Goal: Information Seeking & Learning: Check status

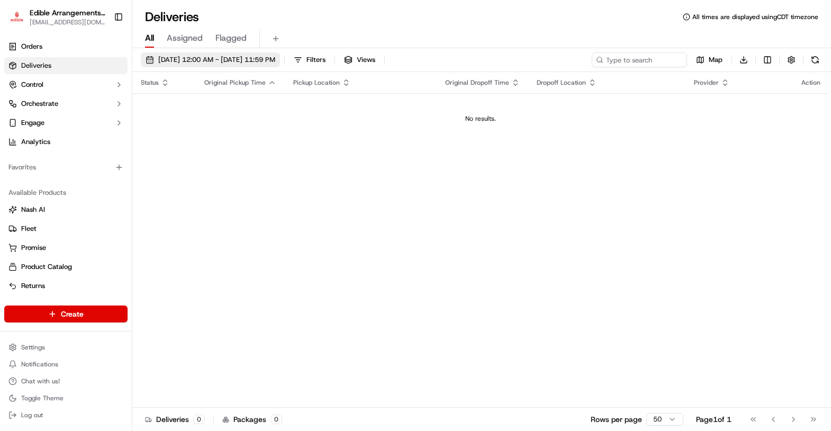
click at [189, 56] on span "[DATE] 12:00 AM - [DATE] 11:59 PM" at bounding box center [216, 60] width 117 height 10
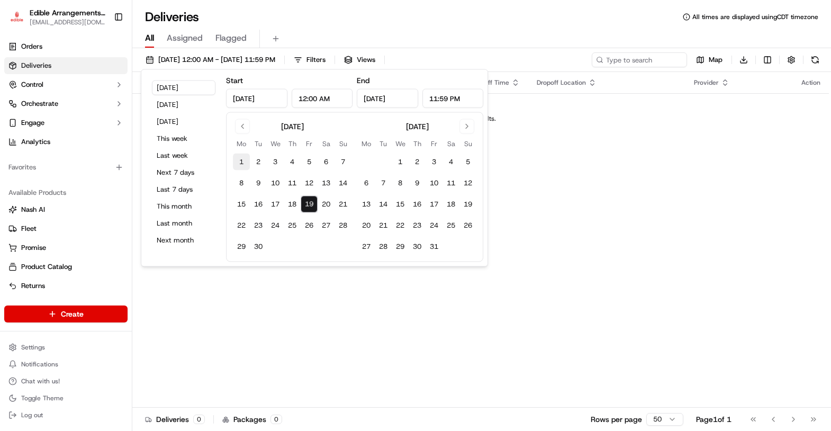
click at [241, 159] on button "1" at bounding box center [241, 162] width 17 height 17
type input "[DATE]"
click at [399, 94] on input "[DATE]" at bounding box center [387, 98] width 61 height 19
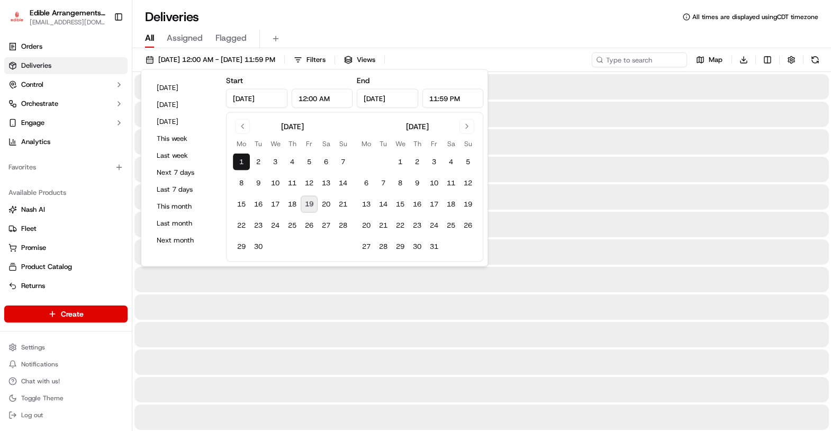
click at [309, 204] on button "19" at bounding box center [309, 204] width 17 height 17
type input "[DATE]"
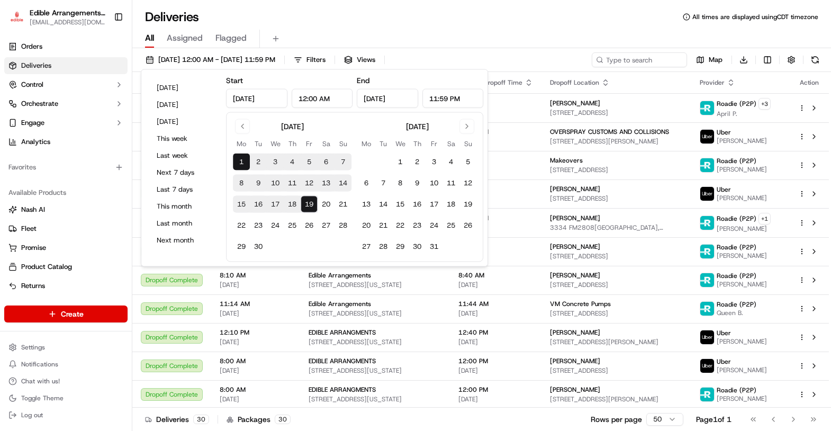
click at [268, 97] on input "[DATE]" at bounding box center [256, 98] width 61 height 19
click at [241, 124] on button "Go to previous month" at bounding box center [242, 126] width 15 height 15
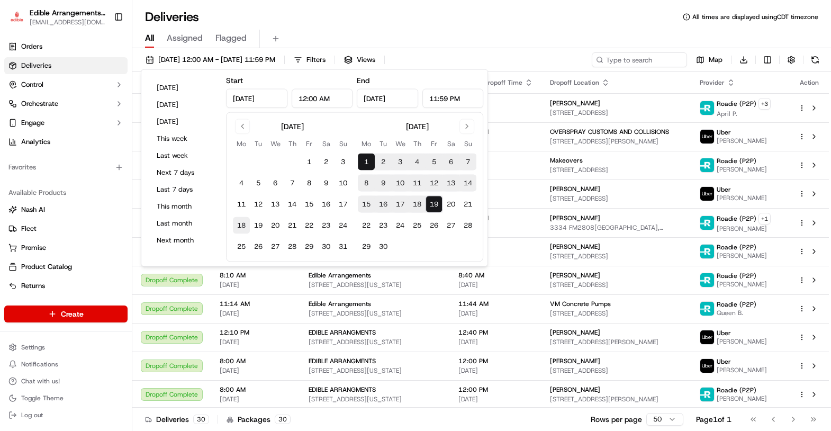
click at [241, 227] on button "18" at bounding box center [241, 225] width 17 height 17
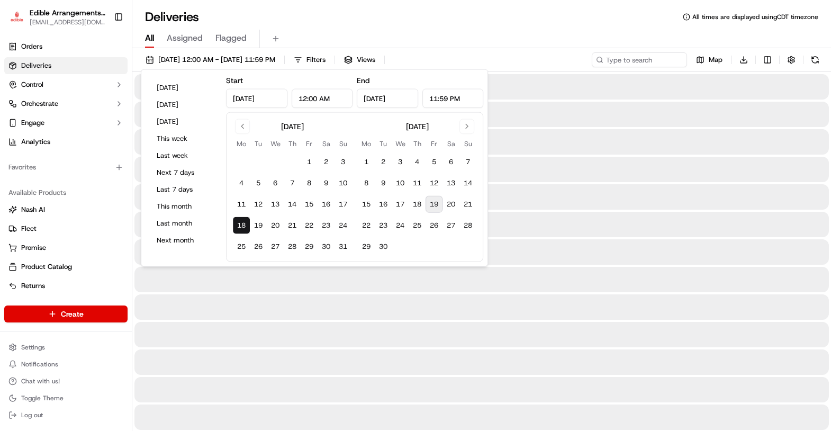
type input "[DATE]"
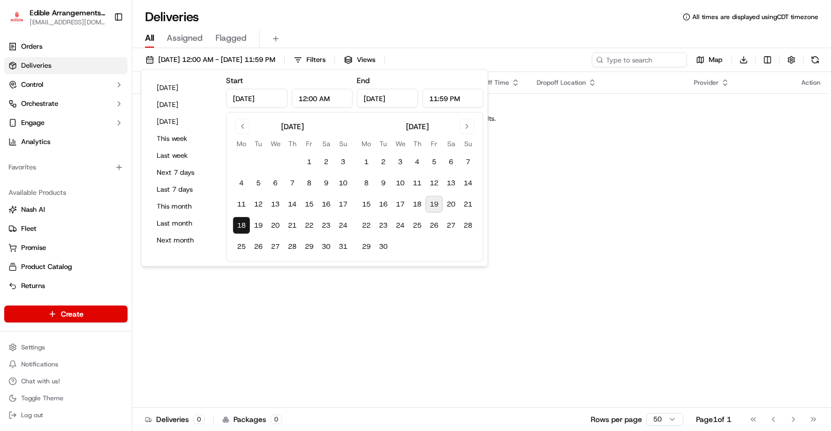
click at [392, 96] on input "[DATE]" at bounding box center [387, 98] width 61 height 19
click at [396, 99] on input "[DATE]" at bounding box center [387, 98] width 61 height 19
click at [436, 204] on button "19" at bounding box center [434, 204] width 17 height 17
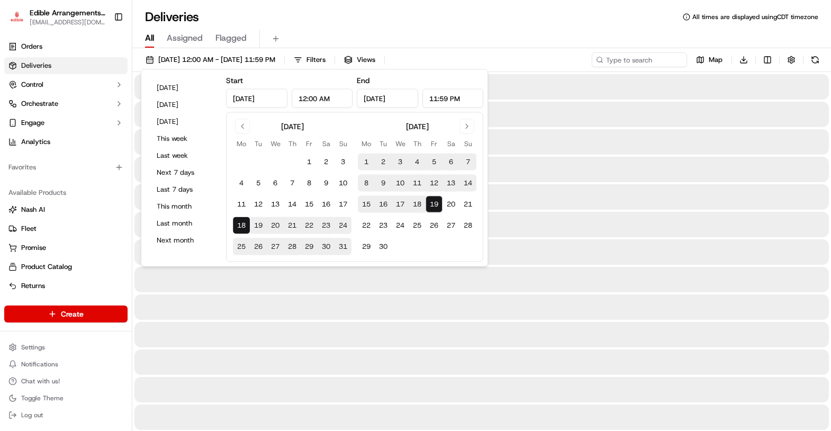
type input "[DATE]"
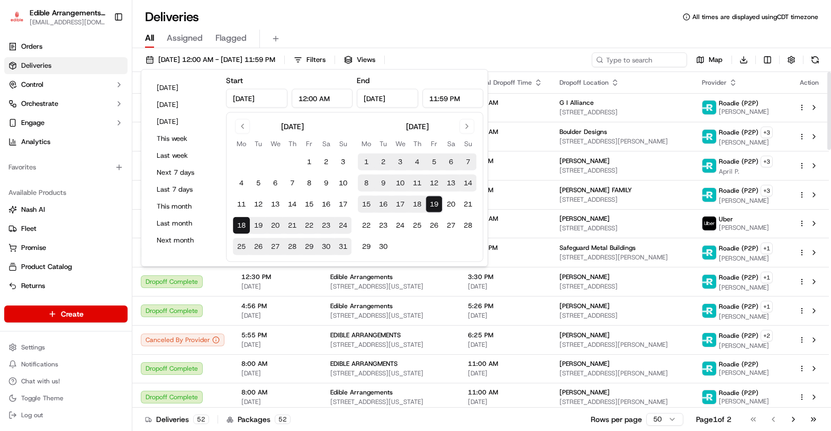
click at [581, 46] on div "All Assigned Flagged" at bounding box center [481, 39] width 699 height 19
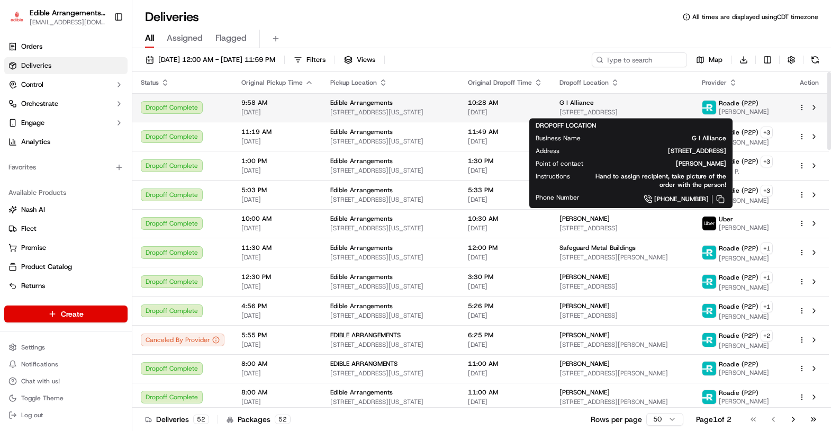
click at [588, 105] on span "G I Alliance" at bounding box center [577, 102] width 34 height 8
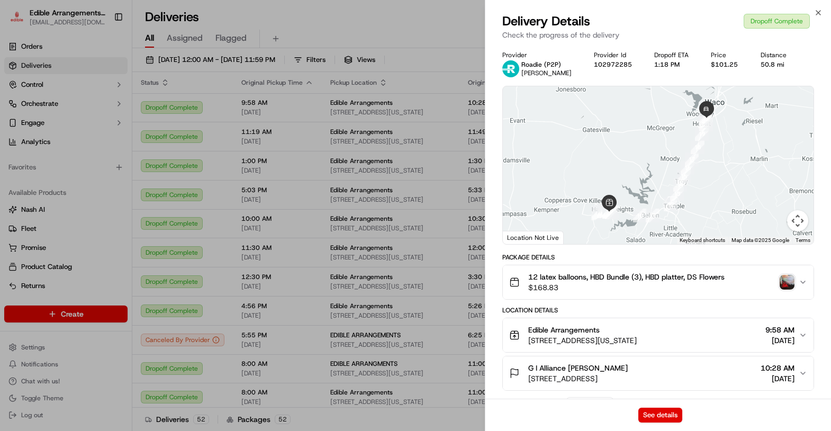
click at [788, 285] on img "button" at bounding box center [787, 282] width 15 height 15
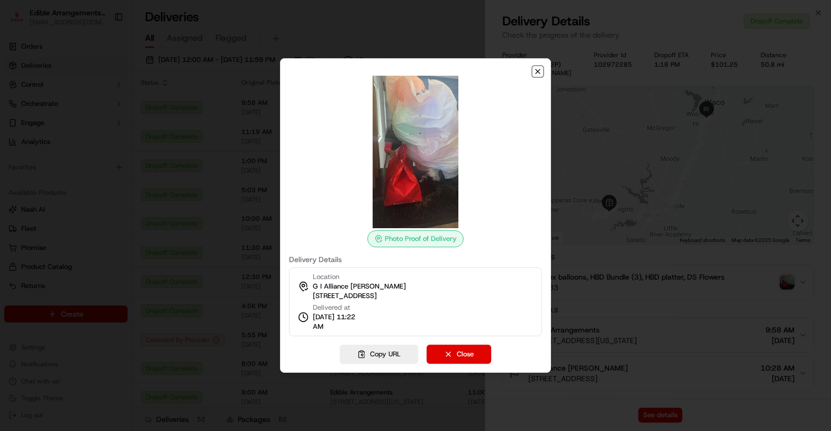
click at [535, 72] on icon "button" at bounding box center [538, 71] width 8 height 8
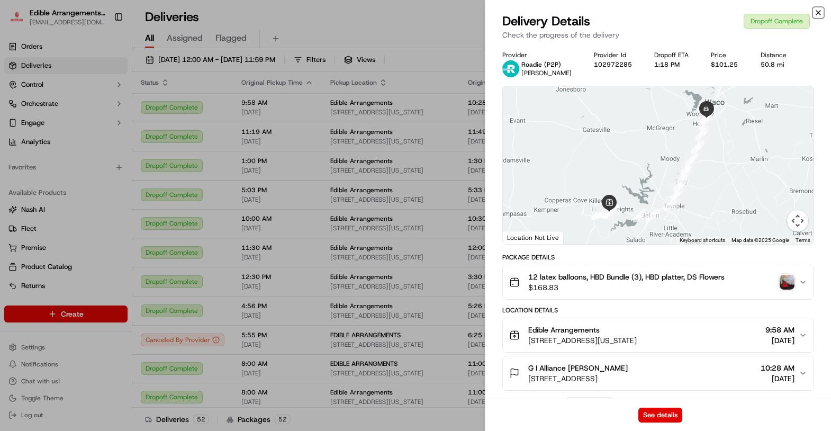
click at [821, 11] on icon "button" at bounding box center [818, 12] width 8 height 8
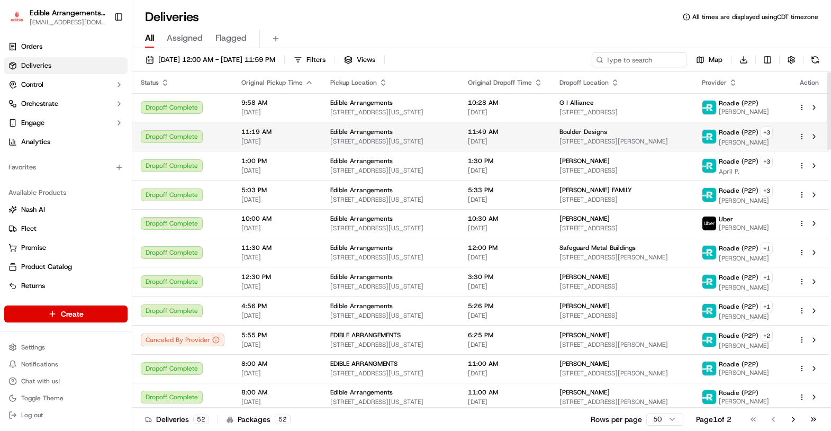
click at [602, 131] on span "Boulder Designs" at bounding box center [584, 132] width 48 height 8
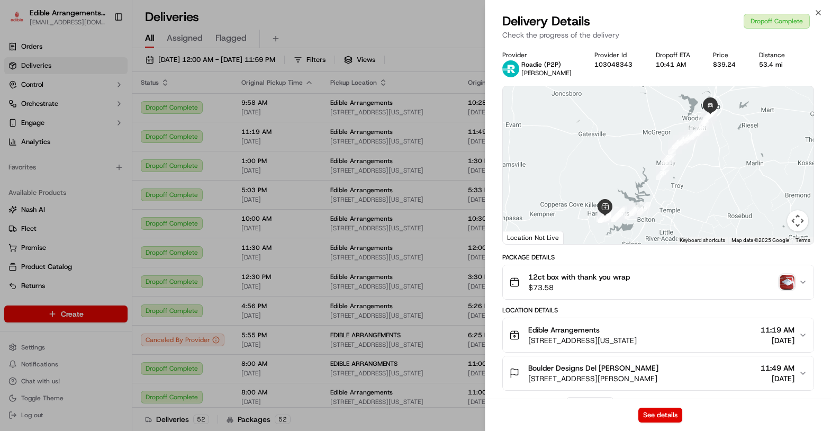
click at [790, 284] on img "button" at bounding box center [787, 282] width 15 height 15
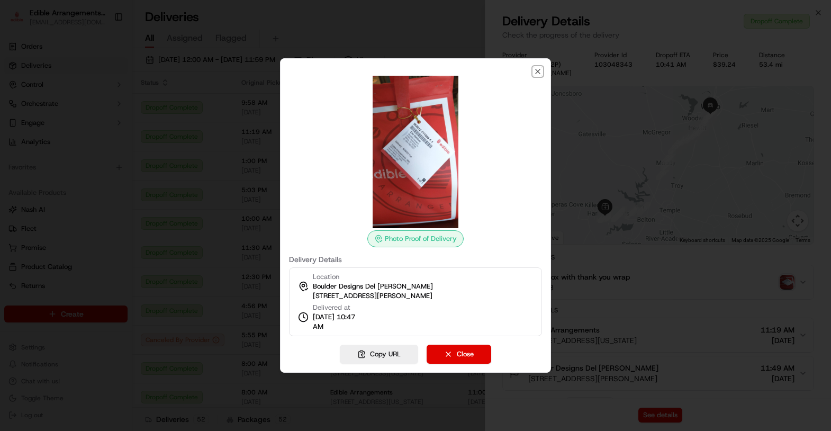
drag, startPoint x: 537, startPoint y: 70, endPoint x: 534, endPoint y: 75, distance: 6.2
click at [536, 70] on icon "button" at bounding box center [538, 71] width 8 height 8
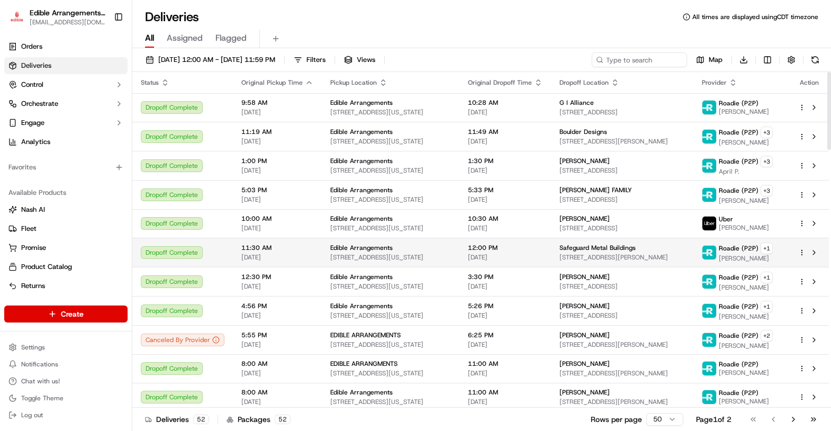
click at [576, 248] on span "Safeguard Metal Buildings" at bounding box center [598, 247] width 76 height 8
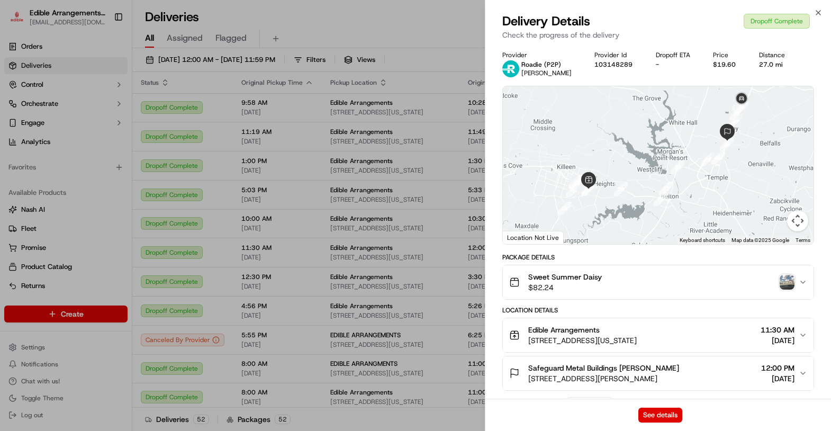
click at [792, 282] on img "button" at bounding box center [787, 282] width 15 height 15
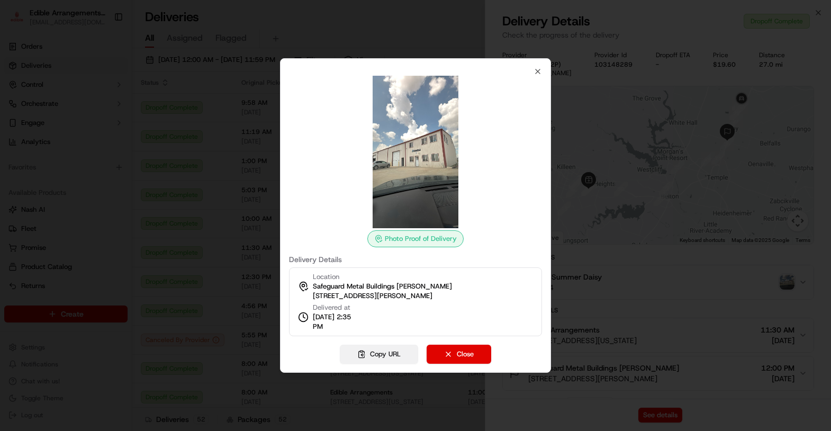
click at [393, 353] on button "Copy URL" at bounding box center [379, 354] width 78 height 19
click at [540, 73] on icon "button" at bounding box center [538, 71] width 8 height 8
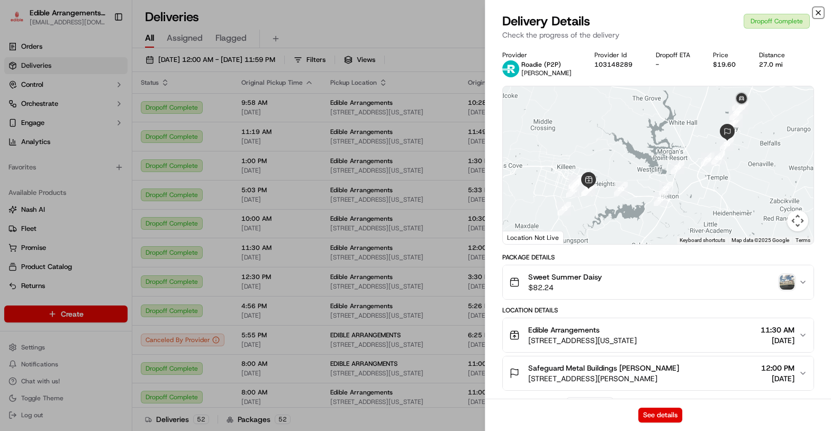
click at [817, 11] on icon "button" at bounding box center [818, 12] width 8 height 8
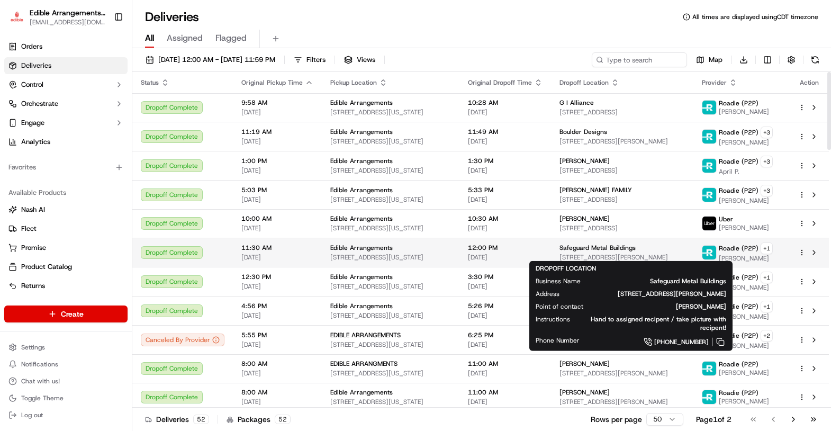
click at [574, 250] on div "Safeguard Metal Buildings [STREET_ADDRESS][PERSON_NAME]" at bounding box center [622, 252] width 125 height 18
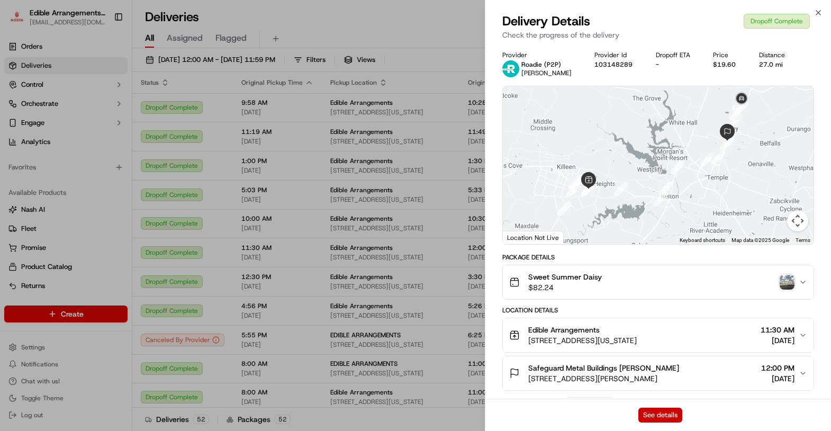
click at [668, 416] on button "See details" at bounding box center [660, 415] width 44 height 15
click at [820, 14] on icon "button" at bounding box center [818, 12] width 8 height 8
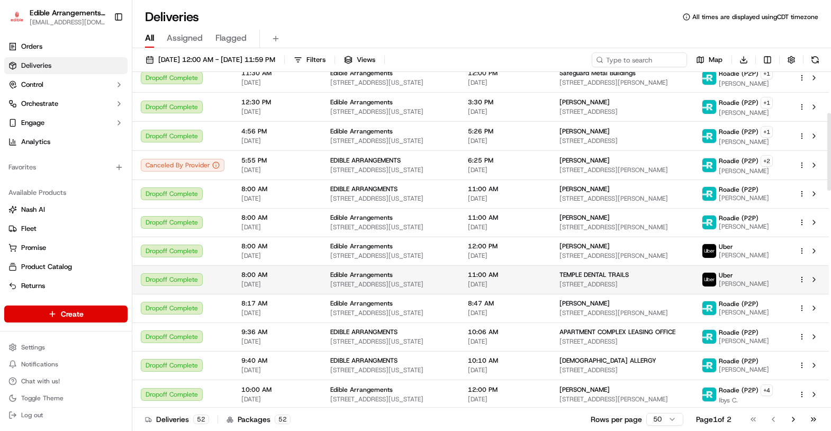
scroll to position [176, 0]
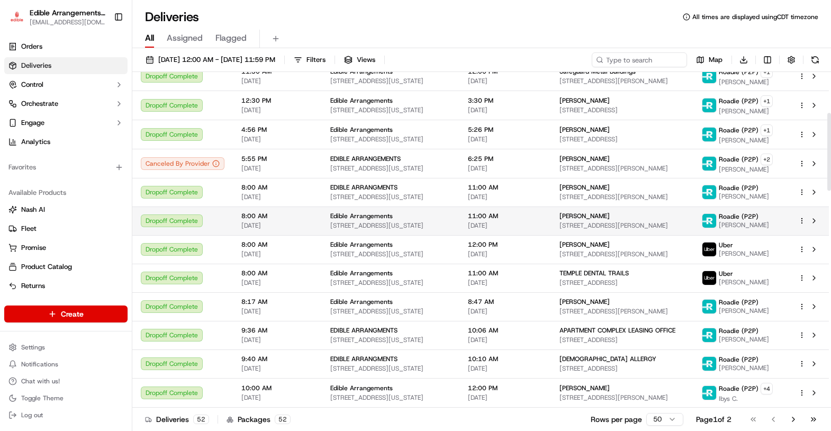
click at [578, 221] on span "[STREET_ADDRESS][PERSON_NAME]" at bounding box center [622, 225] width 125 height 8
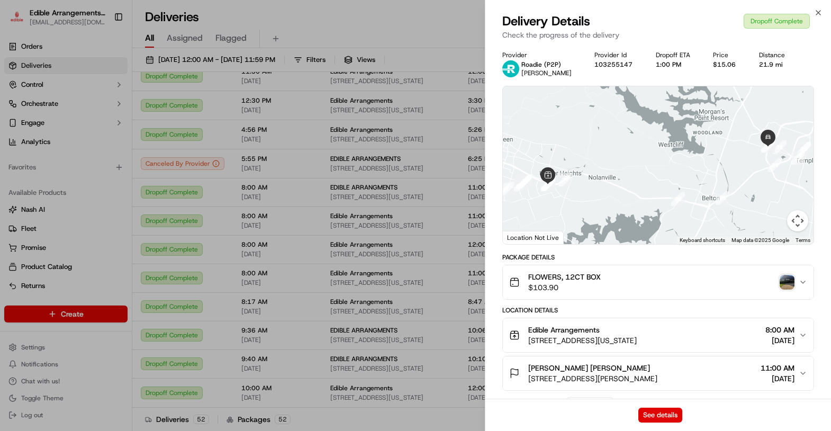
click at [792, 286] on img "button" at bounding box center [787, 282] width 15 height 15
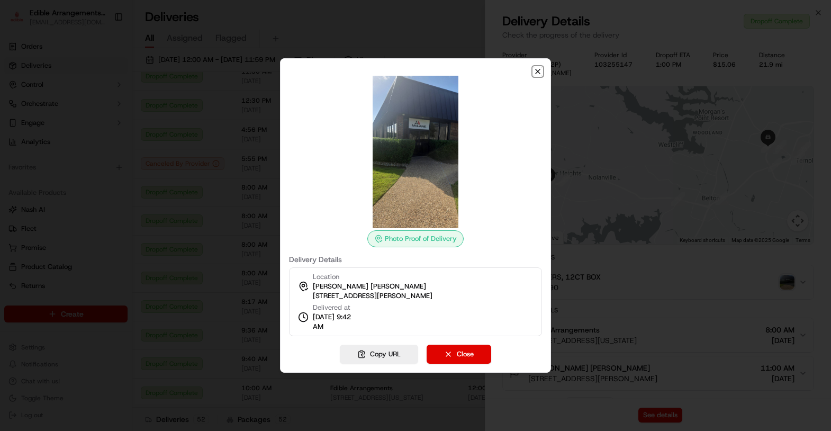
click at [537, 73] on icon "button" at bounding box center [538, 71] width 4 height 4
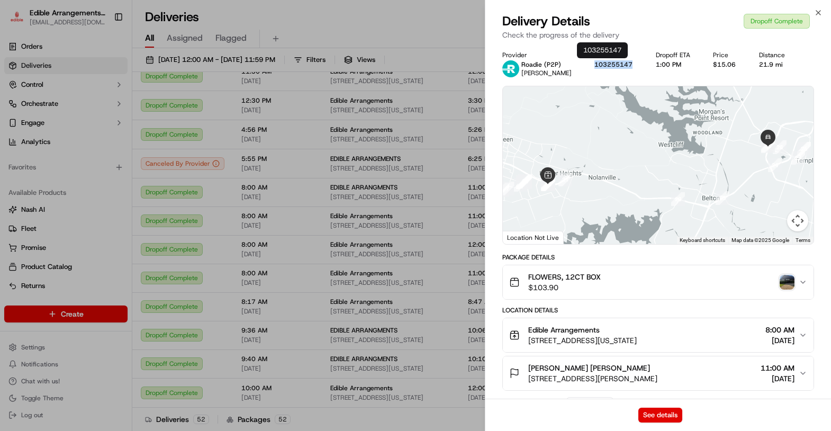
drag, startPoint x: 623, startPoint y: 64, endPoint x: 585, endPoint y: 63, distance: 37.1
click at [594, 63] on div "103255147" at bounding box center [616, 64] width 44 height 8
drag, startPoint x: 595, startPoint y: 66, endPoint x: 632, endPoint y: 73, distance: 37.1
click at [632, 73] on div "Provider Roadie (P2P) [PERSON_NAME] Provider Id 103255147 Dropoff ETA 1:00 PM P…" at bounding box center [658, 64] width 312 height 26
copy button "103255147"
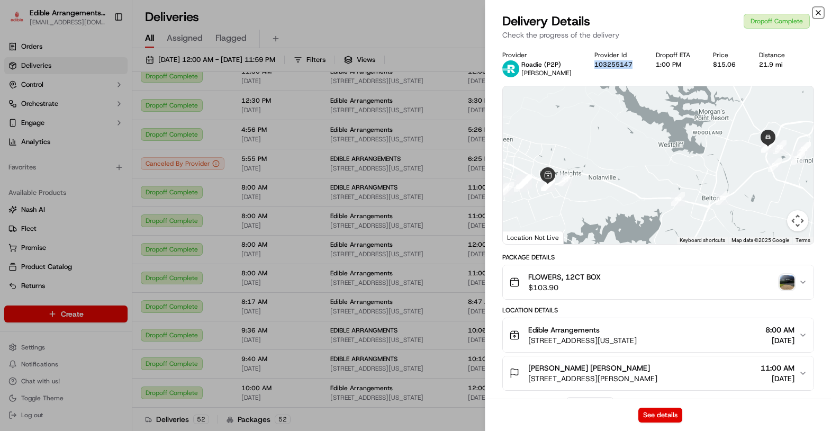
click at [819, 13] on icon "button" at bounding box center [818, 12] width 8 height 8
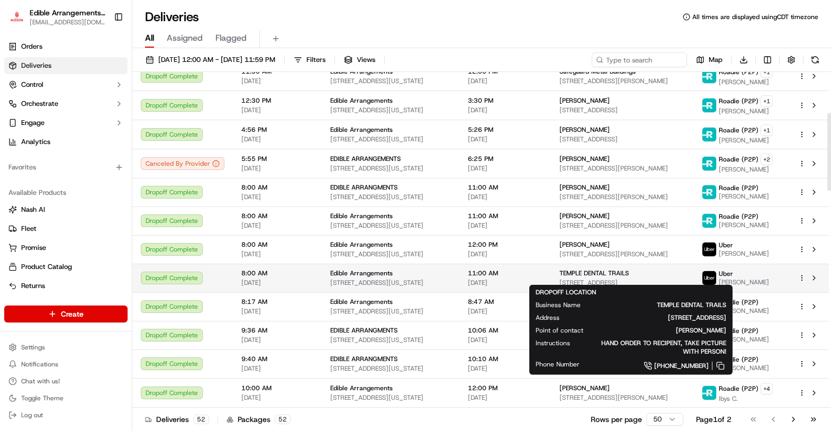
click at [610, 269] on span "TEMPLE DENTAL TRAILS" at bounding box center [594, 273] width 69 height 8
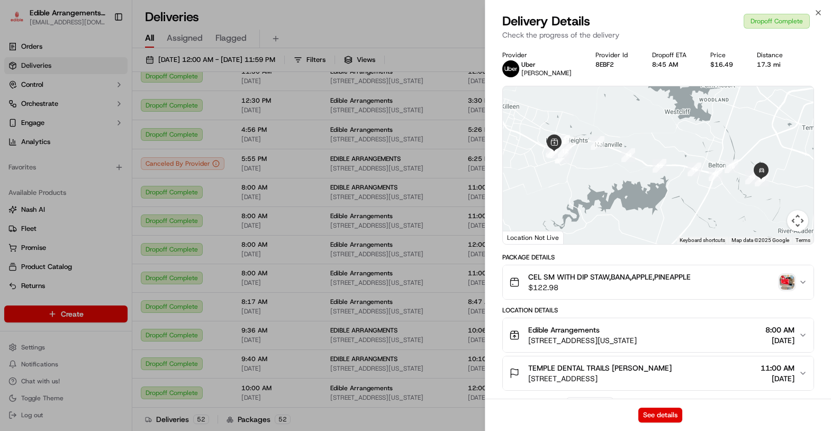
click at [786, 283] on img "button" at bounding box center [787, 282] width 15 height 15
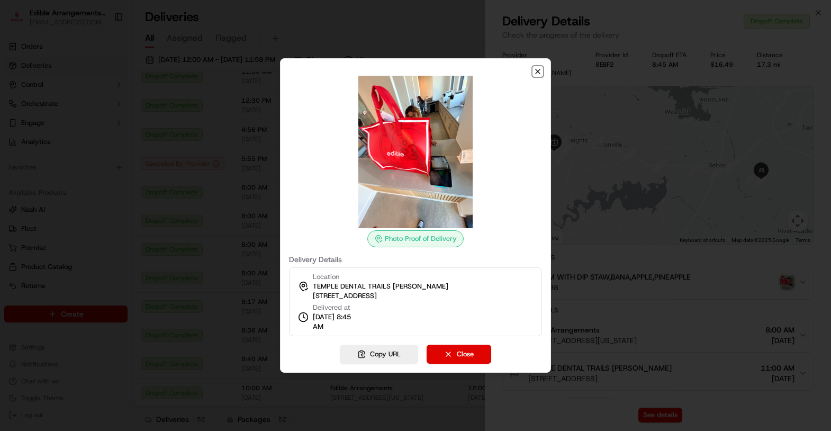
click at [542, 70] on icon "button" at bounding box center [538, 71] width 8 height 8
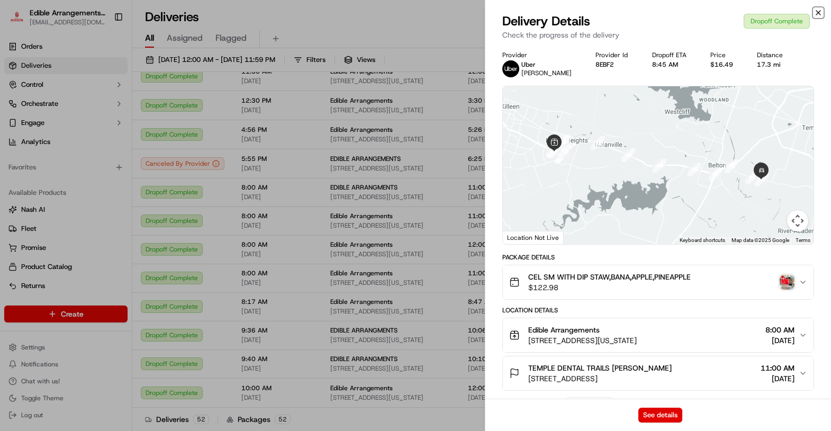
click at [817, 9] on icon "button" at bounding box center [818, 12] width 8 height 8
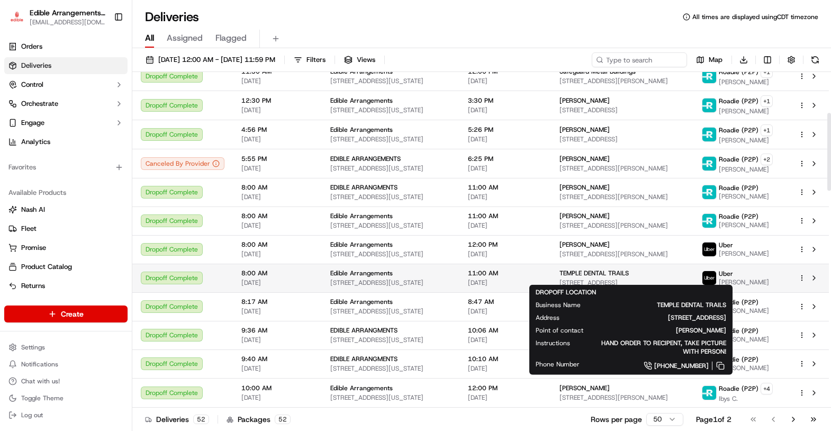
click at [657, 278] on span "[STREET_ADDRESS]" at bounding box center [622, 282] width 125 height 8
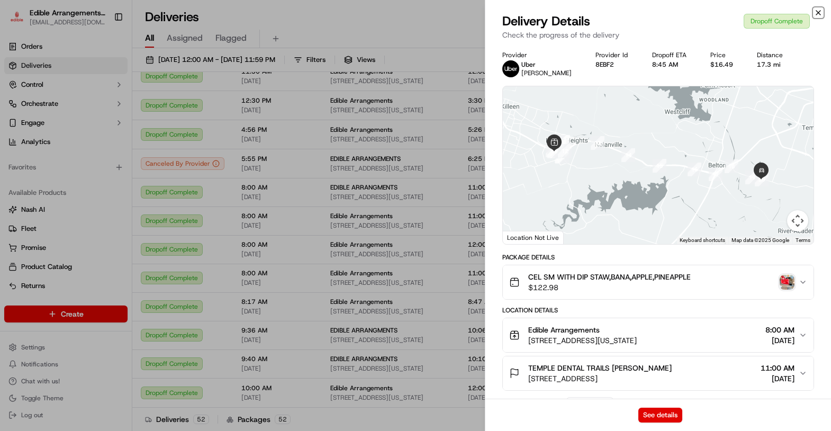
click at [820, 11] on icon "button" at bounding box center [818, 12] width 8 height 8
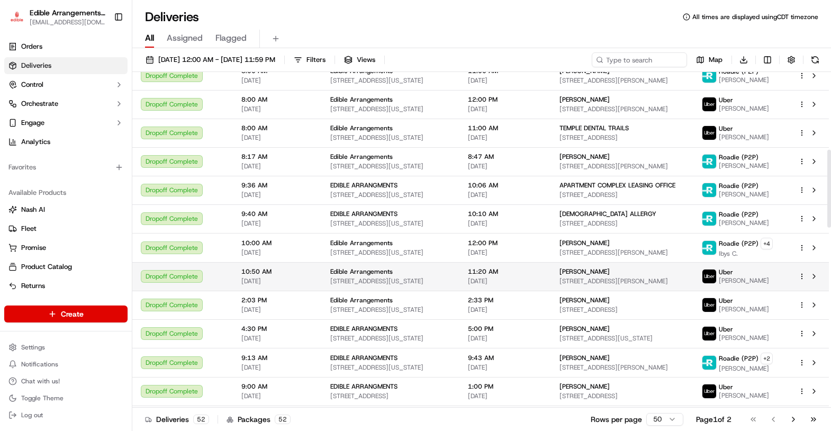
scroll to position [353, 0]
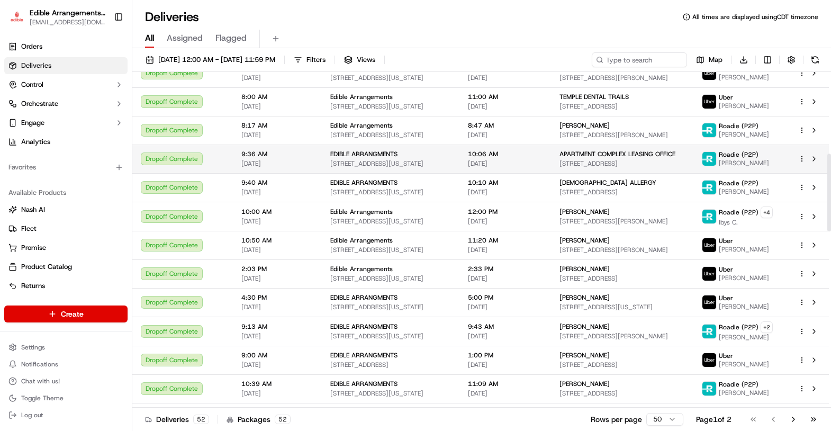
click at [636, 159] on span "[STREET_ADDRESS]" at bounding box center [622, 163] width 125 height 8
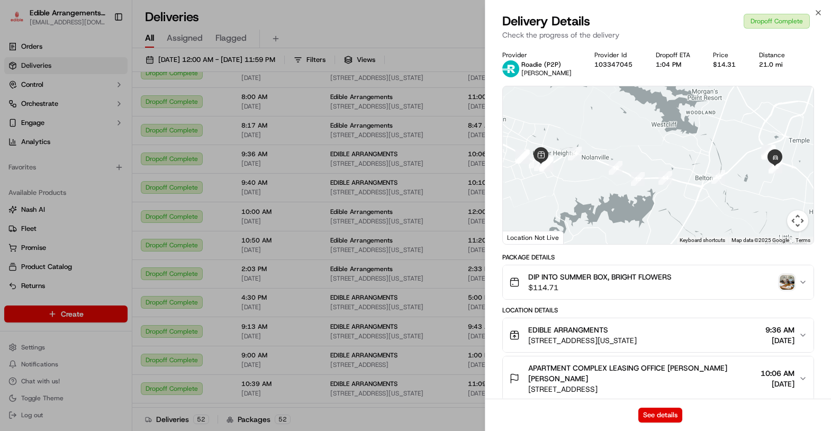
click at [792, 284] on img "button" at bounding box center [787, 282] width 15 height 15
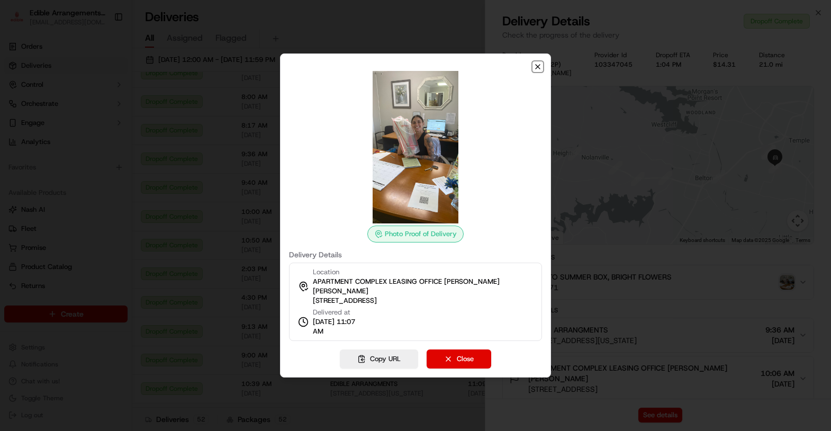
drag, startPoint x: 540, startPoint y: 70, endPoint x: 634, endPoint y: 38, distance: 98.9
click at [540, 69] on icon "button" at bounding box center [538, 66] width 8 height 8
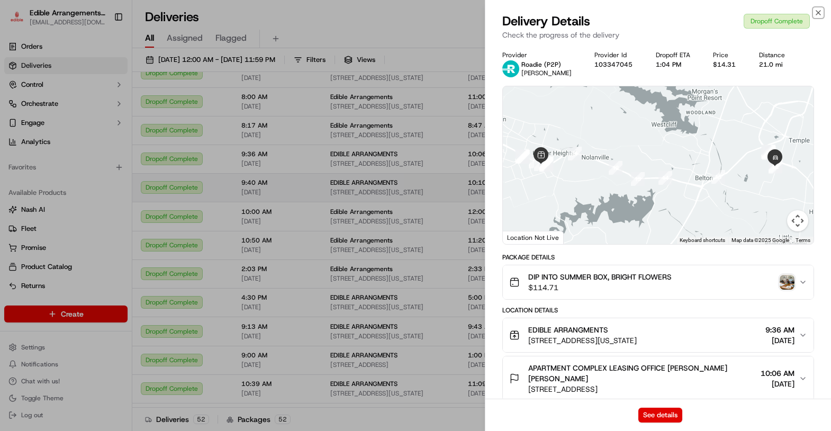
drag, startPoint x: 818, startPoint y: 12, endPoint x: 696, endPoint y: 180, distance: 207.6
click at [818, 12] on icon "button" at bounding box center [818, 13] width 4 height 4
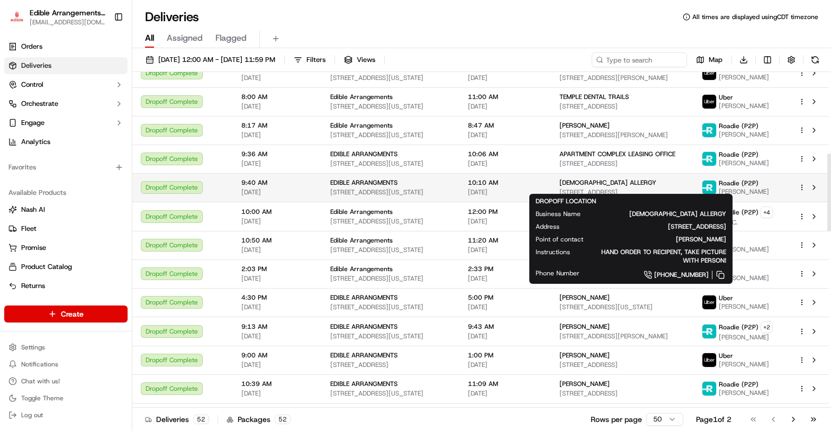
click at [594, 188] on span "[STREET_ADDRESS]" at bounding box center [622, 192] width 125 height 8
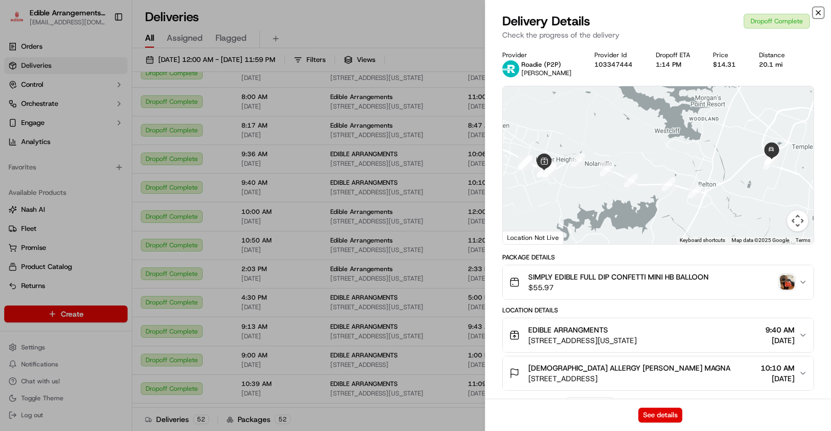
click at [815, 8] on icon "button" at bounding box center [818, 12] width 8 height 8
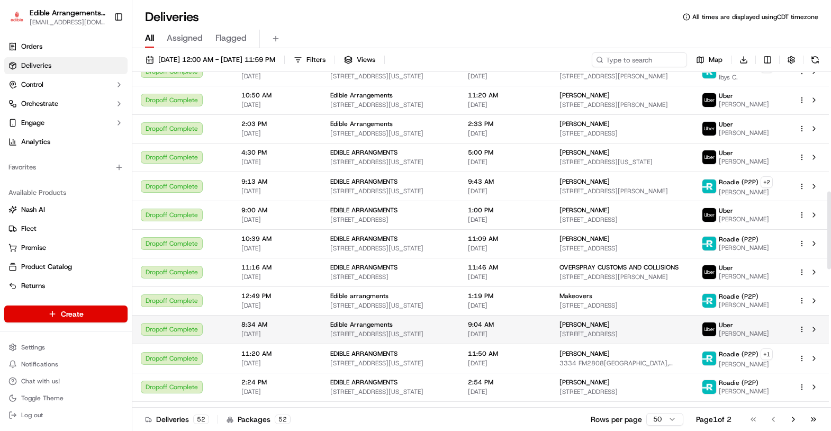
scroll to position [529, 0]
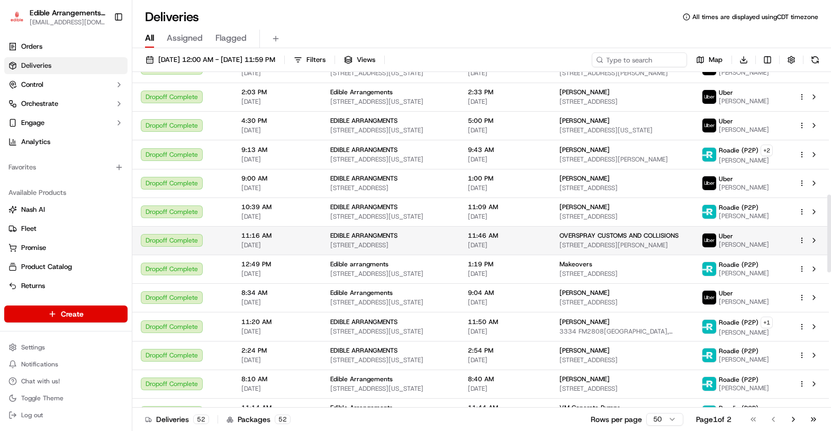
click at [603, 231] on span "OVERSPRAY CUSTOMS AND COLLISIONS" at bounding box center [619, 235] width 119 height 8
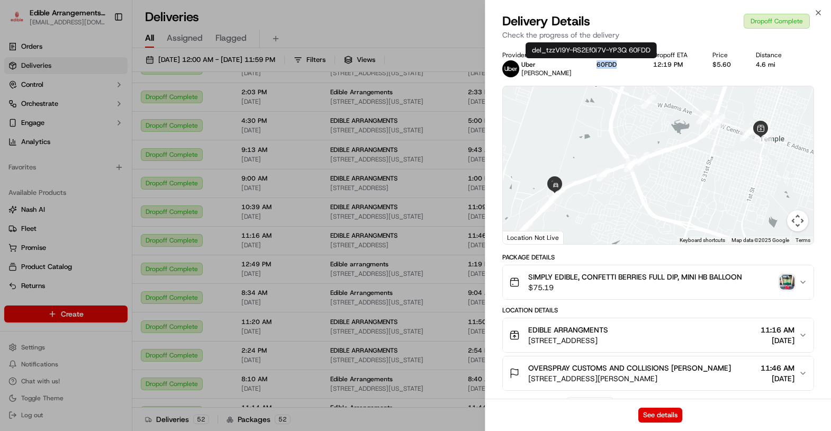
drag, startPoint x: 609, startPoint y: 62, endPoint x: 579, endPoint y: 64, distance: 30.2
click at [579, 64] on div "Provider Uber [PERSON_NAME] Provider Id 60FDD Dropoff ETA 12:19 PM Price $5.60 …" at bounding box center [658, 64] width 312 height 26
copy button "60FDD"
click at [818, 10] on icon "button" at bounding box center [818, 12] width 8 height 8
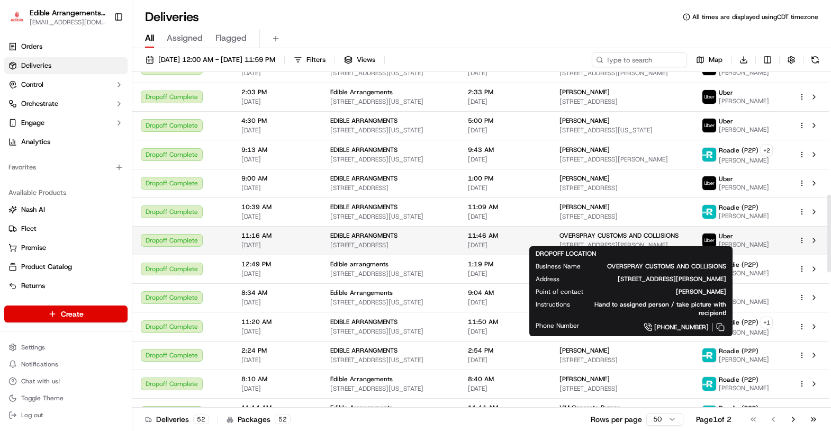
click at [651, 241] on span "[STREET_ADDRESS][PERSON_NAME]" at bounding box center [622, 245] width 125 height 8
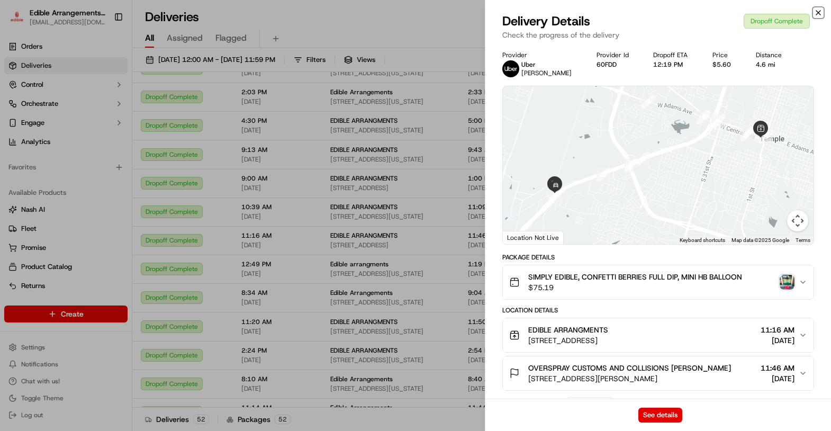
click at [816, 16] on icon "button" at bounding box center [818, 12] width 8 height 8
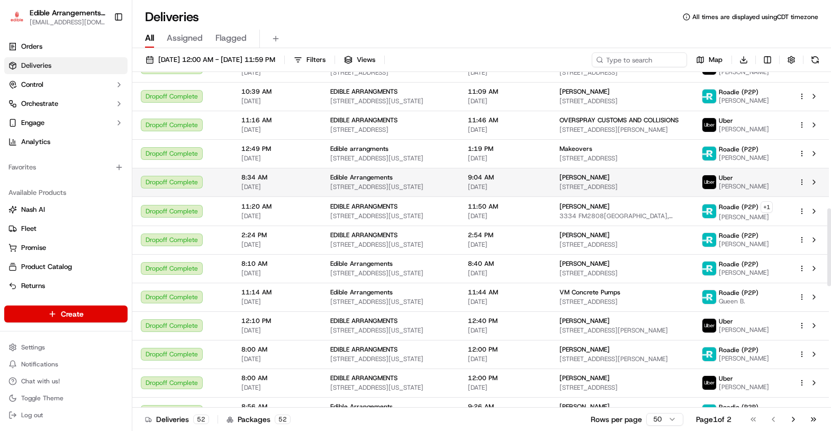
scroll to position [647, 0]
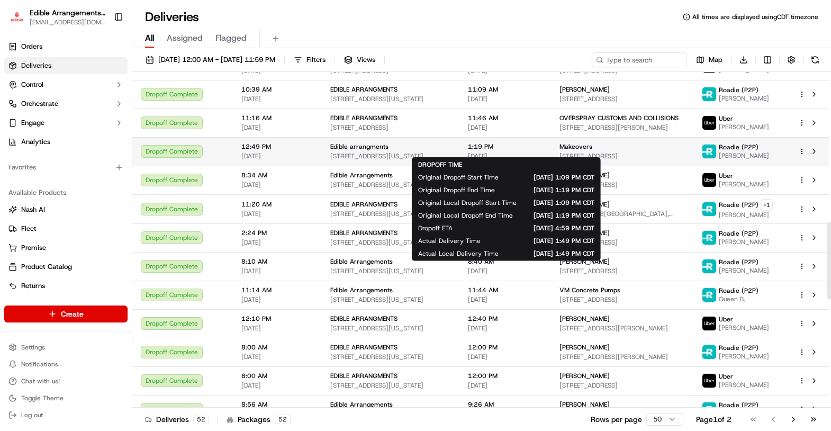
click at [537, 152] on span "[DATE]" at bounding box center [505, 156] width 75 height 8
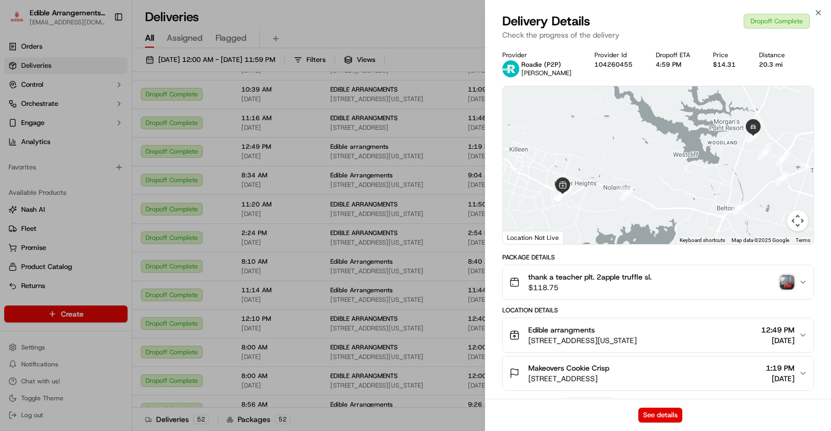
click at [787, 279] on img "button" at bounding box center [787, 282] width 15 height 15
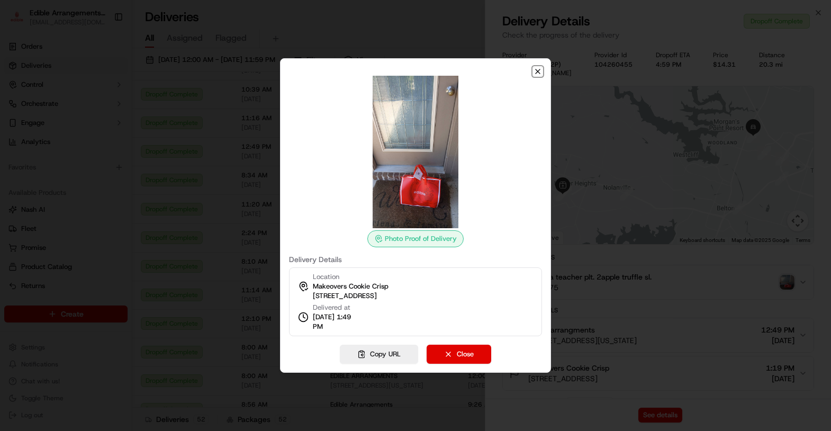
click at [537, 71] on icon "button" at bounding box center [538, 71] width 4 height 4
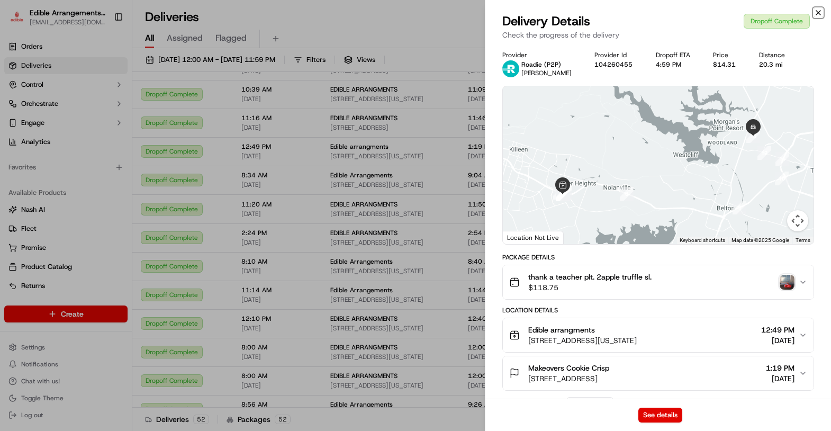
click at [817, 10] on icon "button" at bounding box center [818, 12] width 8 height 8
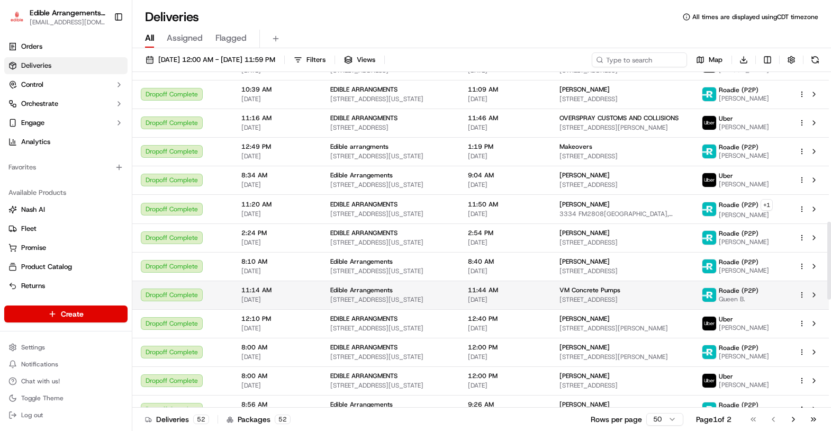
click at [599, 287] on span "VM Concrete Pumps" at bounding box center [590, 290] width 61 height 8
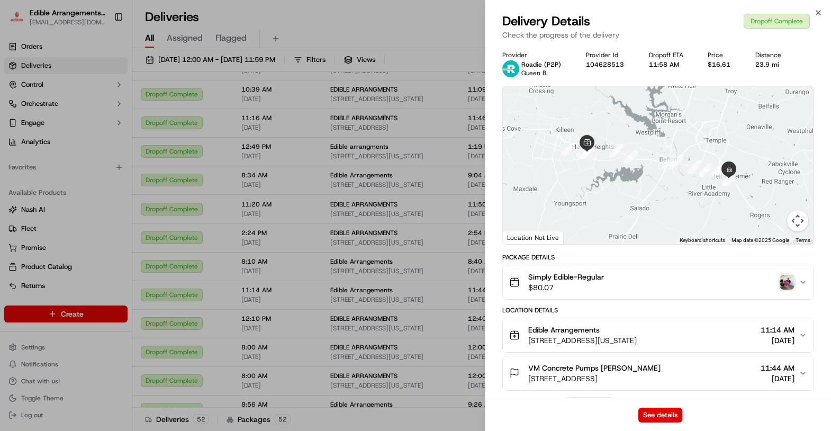
click at [788, 283] on img "button" at bounding box center [787, 282] width 15 height 15
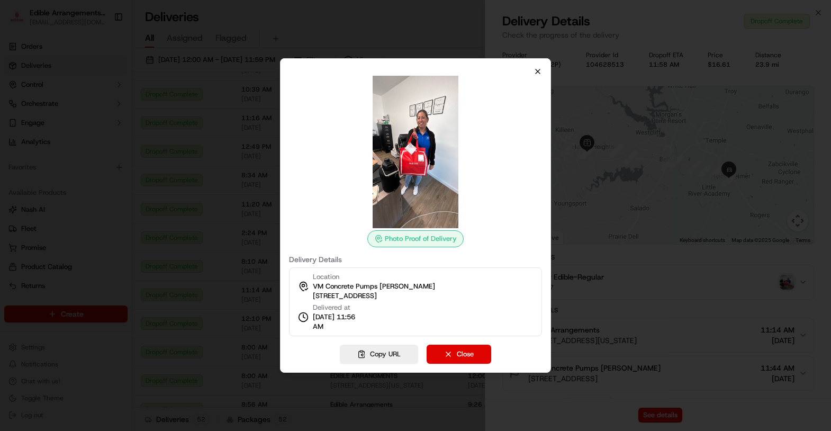
click at [542, 75] on div "Photo Proof of Delivery Delivery Details Location VM Concrete Pumps [PERSON_NAM…" at bounding box center [415, 215] width 271 height 314
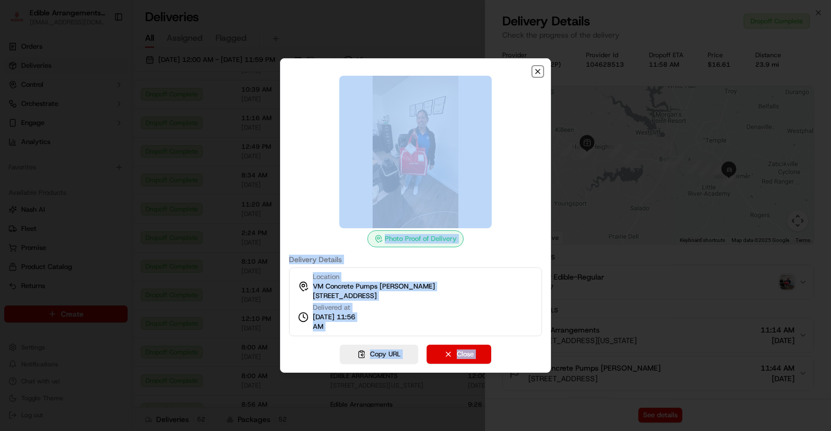
click at [541, 67] on icon "button" at bounding box center [538, 71] width 8 height 8
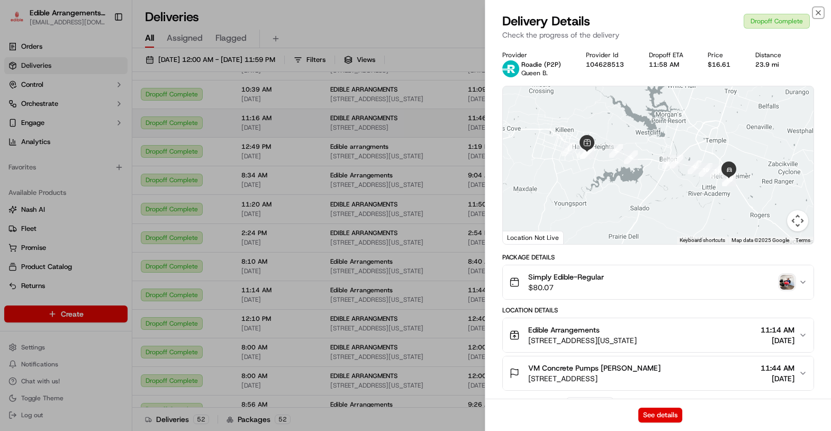
drag, startPoint x: 820, startPoint y: 10, endPoint x: 736, endPoint y: 129, distance: 145.4
click at [821, 10] on icon "button" at bounding box center [818, 12] width 8 height 8
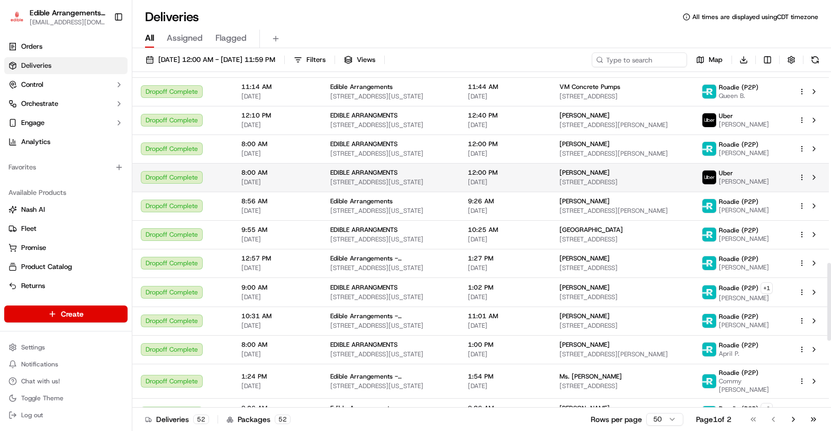
scroll to position [882, 0]
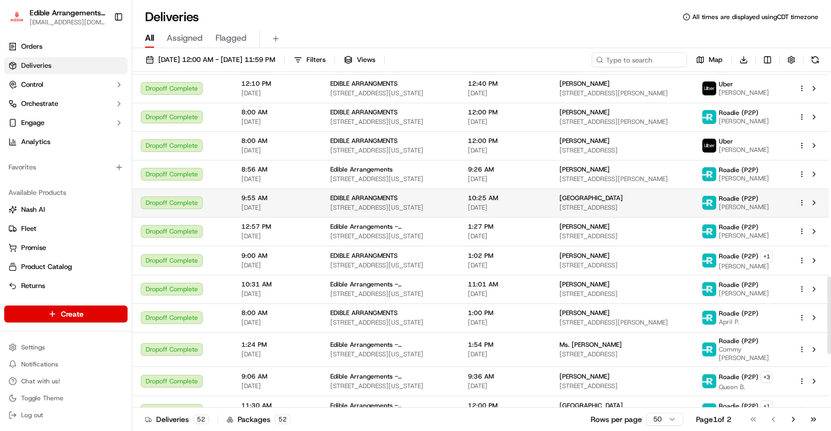
click at [624, 195] on div "[GEOGRAPHIC_DATA]" at bounding box center [622, 198] width 125 height 8
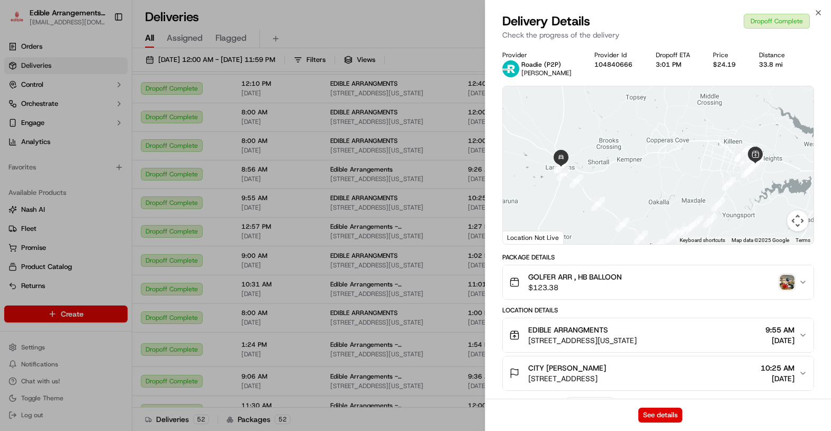
click at [789, 282] on img "button" at bounding box center [787, 282] width 15 height 15
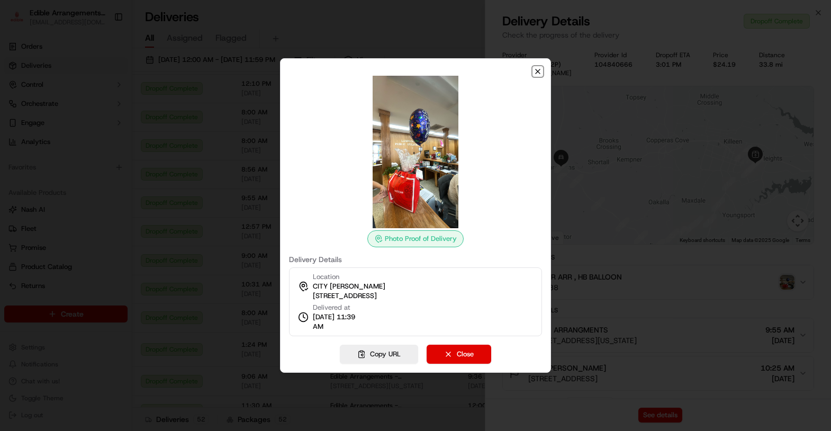
drag, startPoint x: 541, startPoint y: 70, endPoint x: 561, endPoint y: 59, distance: 22.7
click at [542, 70] on icon "button" at bounding box center [538, 71] width 8 height 8
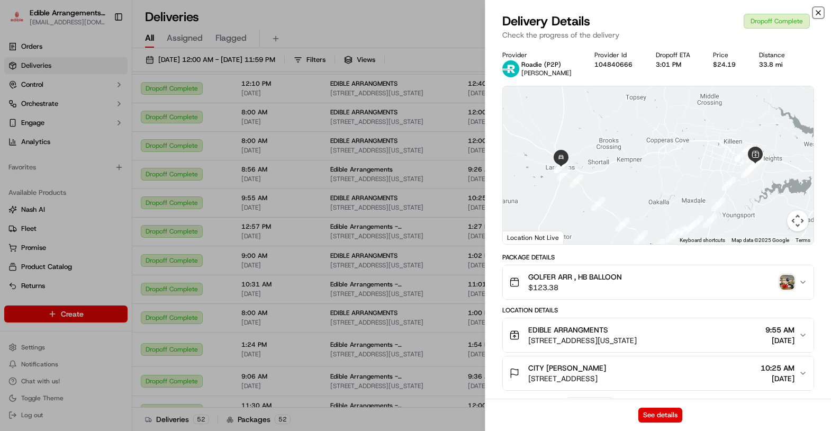
click at [819, 14] on icon "button" at bounding box center [818, 12] width 8 height 8
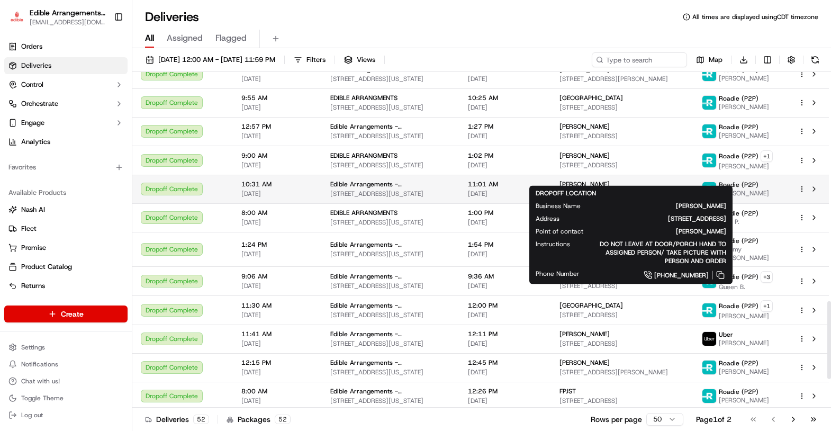
scroll to position [999, 0]
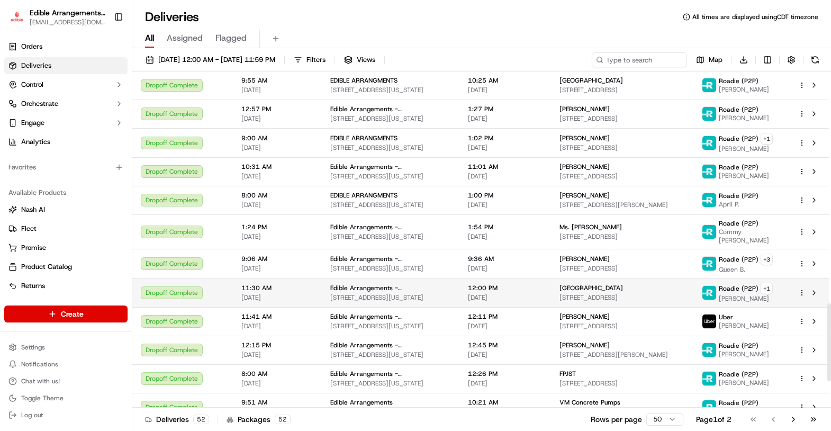
click at [612, 284] on span "[GEOGRAPHIC_DATA]" at bounding box center [592, 288] width 64 height 8
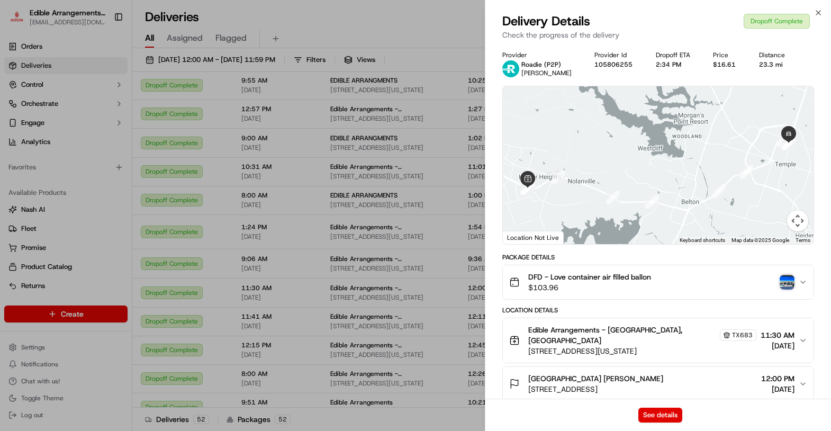
click at [785, 283] on img "button" at bounding box center [787, 282] width 15 height 15
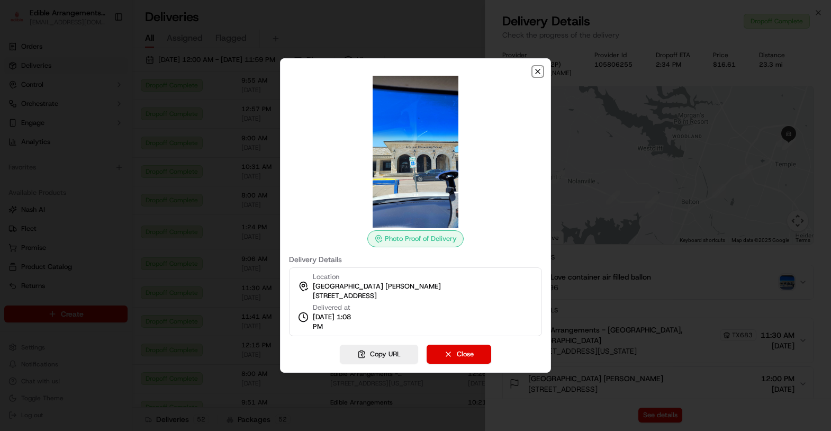
click at [538, 70] on icon "button" at bounding box center [538, 71] width 8 height 8
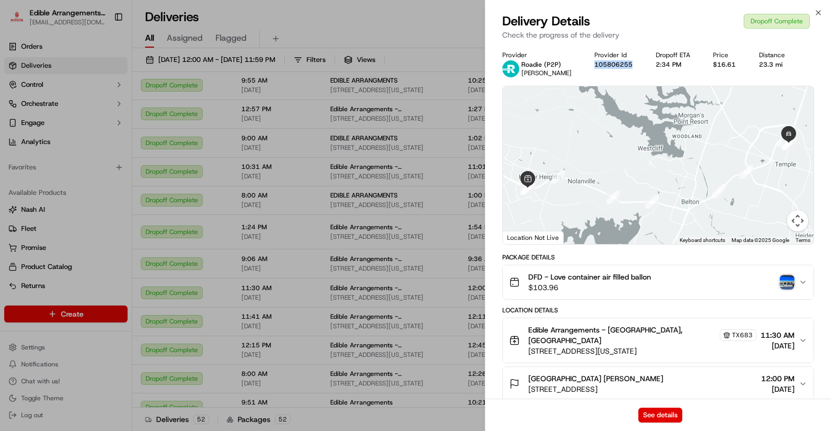
drag, startPoint x: 625, startPoint y: 62, endPoint x: 584, endPoint y: 59, distance: 40.9
click at [584, 59] on div "Provider Roadie (P2P) [PERSON_NAME] Provider Id 105806255 Dropoff ETA 2:34 PM P…" at bounding box center [658, 64] width 312 height 26
copy button "105806255"
click at [819, 13] on icon "button" at bounding box center [818, 13] width 4 height 4
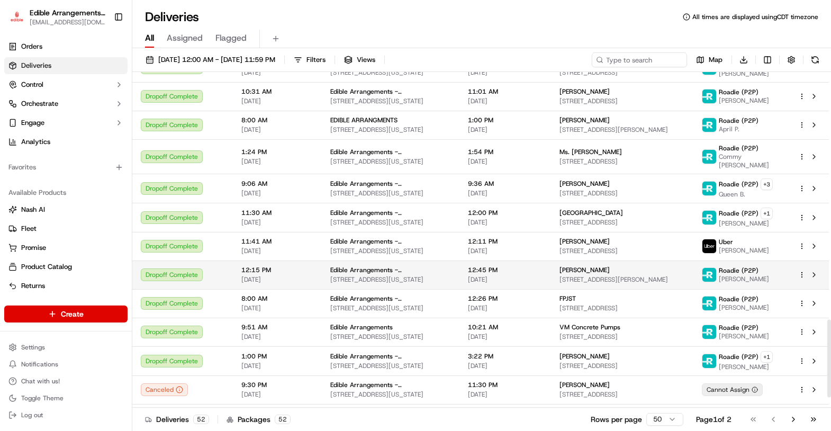
scroll to position [1114, 0]
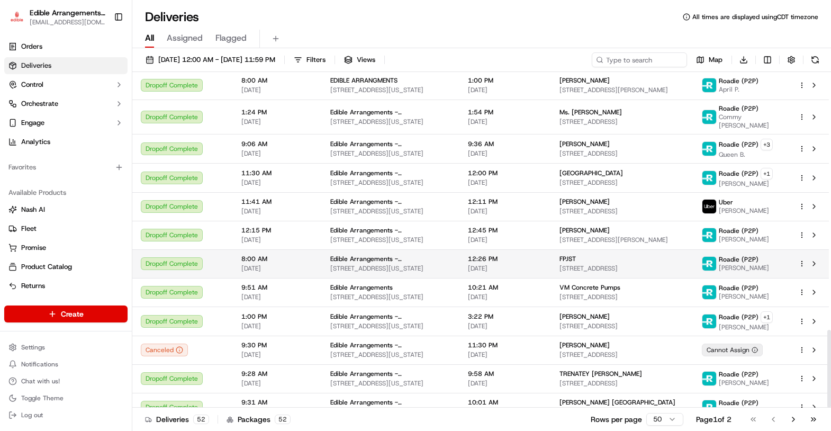
click at [563, 253] on td "FPJST [STREET_ADDRESS]" at bounding box center [622, 263] width 142 height 29
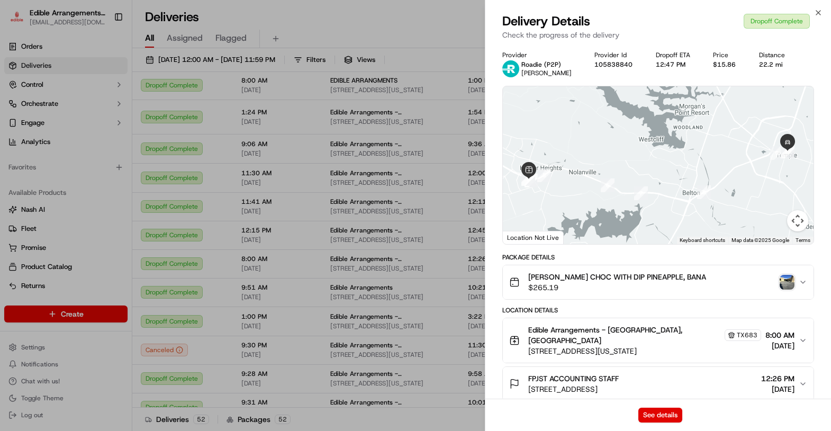
click at [793, 282] on img "button" at bounding box center [787, 282] width 15 height 15
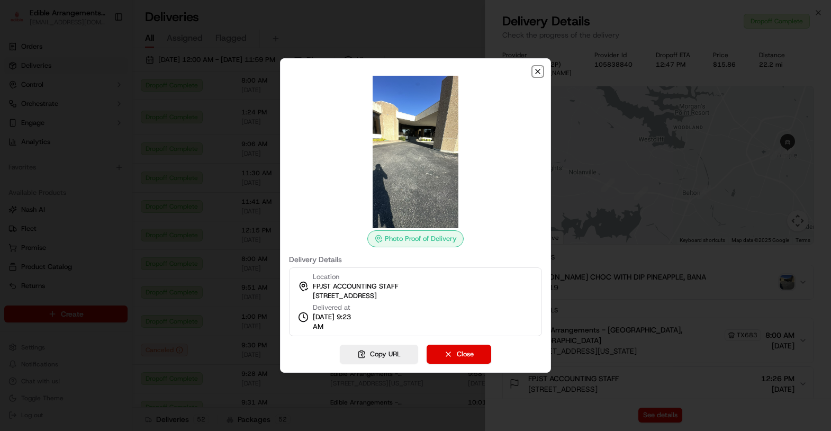
click at [536, 68] on icon "button" at bounding box center [538, 71] width 8 height 8
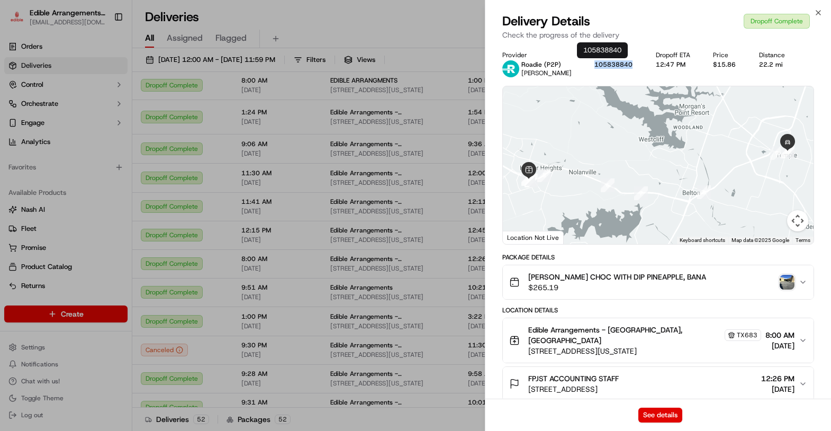
drag, startPoint x: 626, startPoint y: 62, endPoint x: 585, endPoint y: 62, distance: 40.8
click at [594, 62] on div "105838840" at bounding box center [616, 64] width 44 height 8
copy button "105838840"
click at [818, 11] on icon "button" at bounding box center [818, 12] width 8 height 8
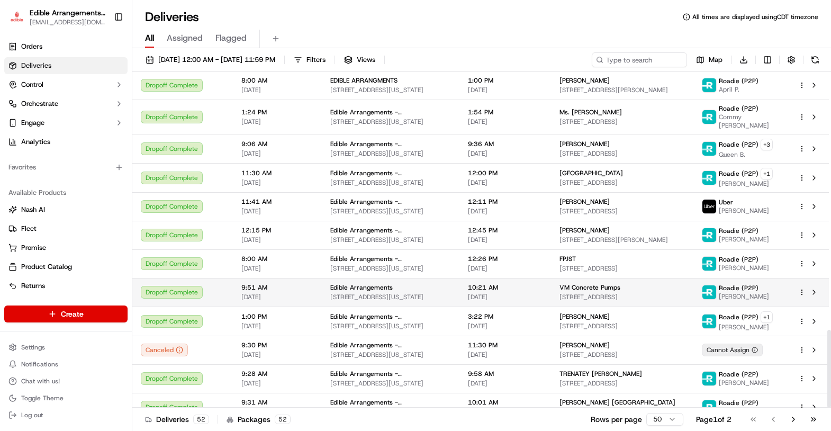
click at [551, 279] on td "10:21 AM [DATE]" at bounding box center [505, 292] width 92 height 29
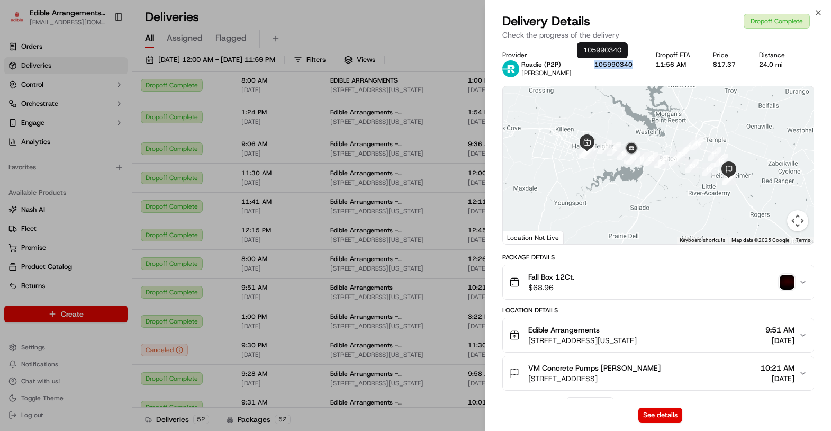
drag, startPoint x: 623, startPoint y: 62, endPoint x: 586, endPoint y: 65, distance: 37.1
click at [594, 65] on div "105990340" at bounding box center [616, 64] width 44 height 8
copy button "105990340"
drag, startPoint x: 820, startPoint y: 11, endPoint x: 795, endPoint y: 101, distance: 94.0
click at [820, 11] on icon "button" at bounding box center [818, 13] width 4 height 4
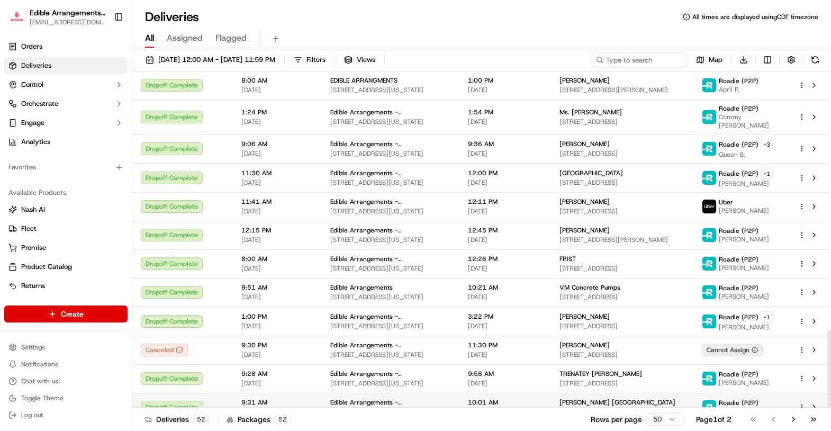
click at [584, 408] on span "[STREET_ADDRESS]" at bounding box center [622, 412] width 125 height 8
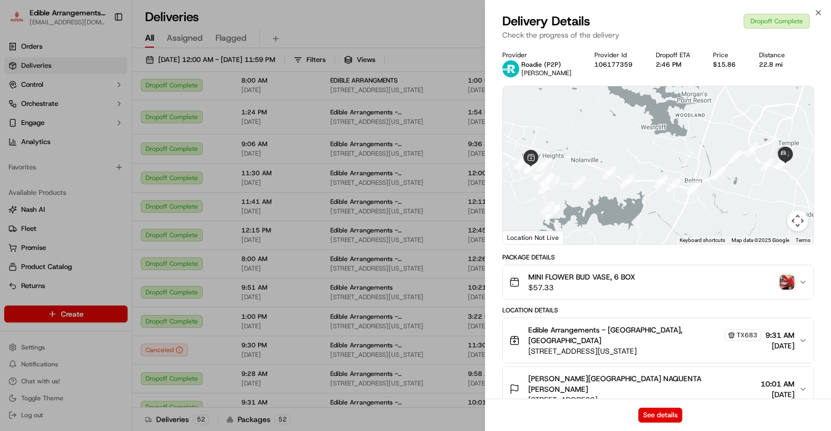
click at [786, 282] on img "button" at bounding box center [787, 282] width 15 height 15
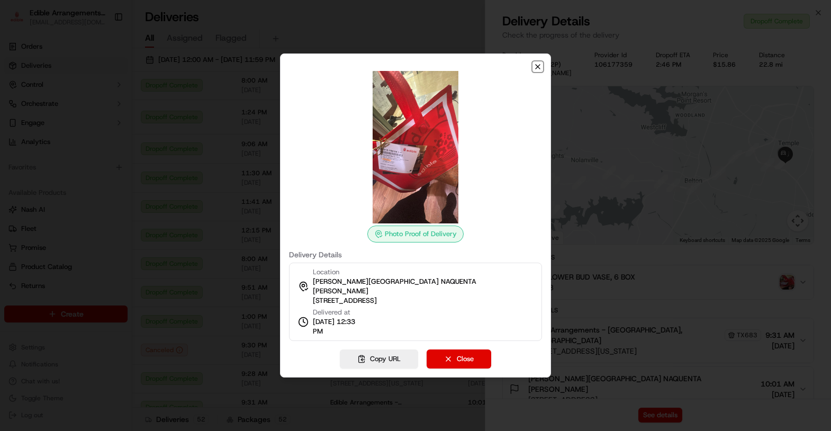
click at [537, 69] on icon "button" at bounding box center [538, 66] width 8 height 8
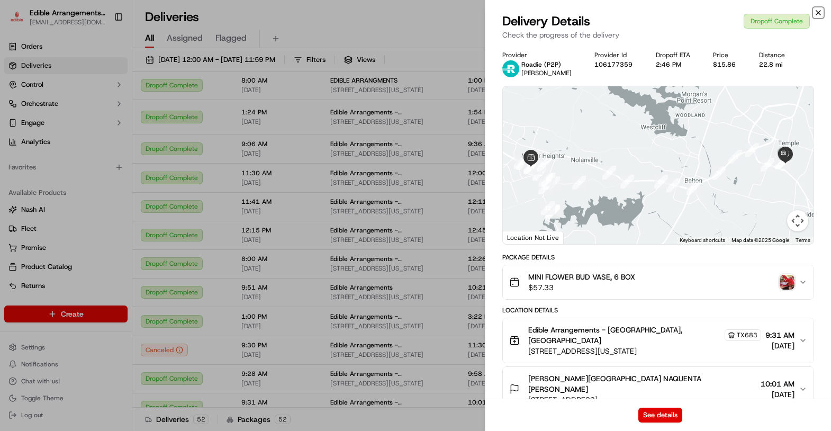
click at [820, 11] on icon "button" at bounding box center [818, 12] width 8 height 8
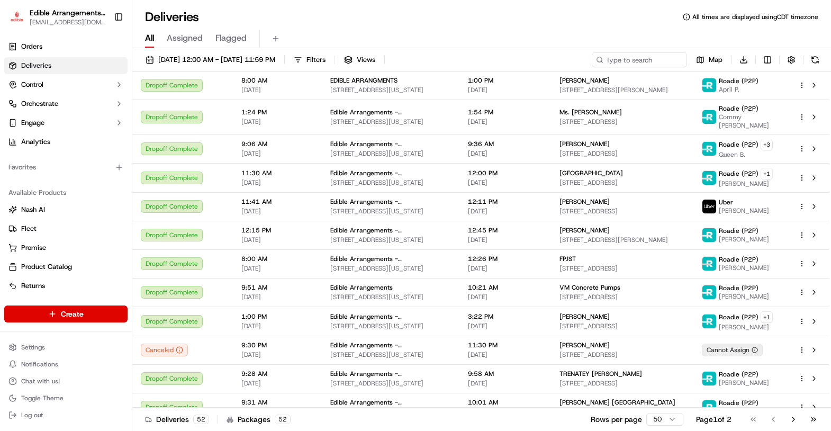
click at [671, 419] on html "Edible Arrangements - [GEOGRAPHIC_DATA][EMAIL_ADDRESS][DOMAIN_NAME] Toggle Side…" at bounding box center [415, 215] width 831 height 431
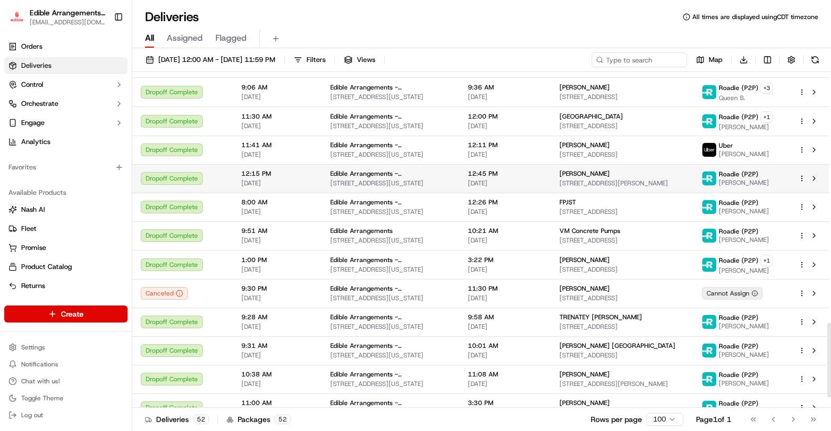
scroll to position [1171, 0]
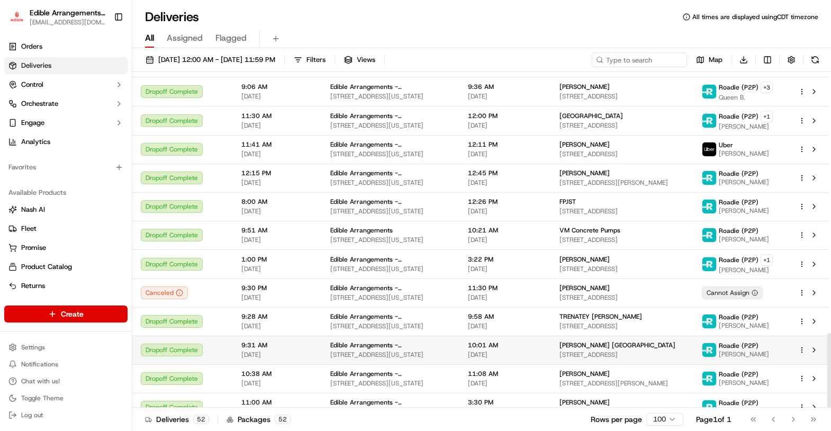
click at [590, 341] on span "[PERSON_NAME] [GEOGRAPHIC_DATA]" at bounding box center [618, 345] width 116 height 8
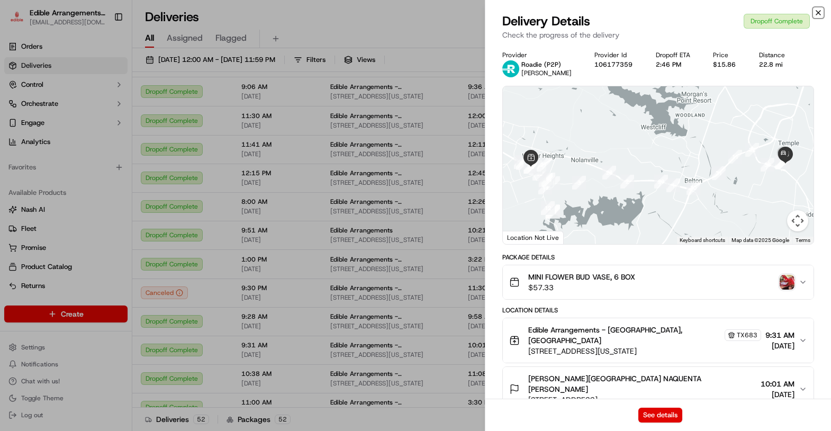
click at [818, 13] on icon "button" at bounding box center [818, 13] width 4 height 4
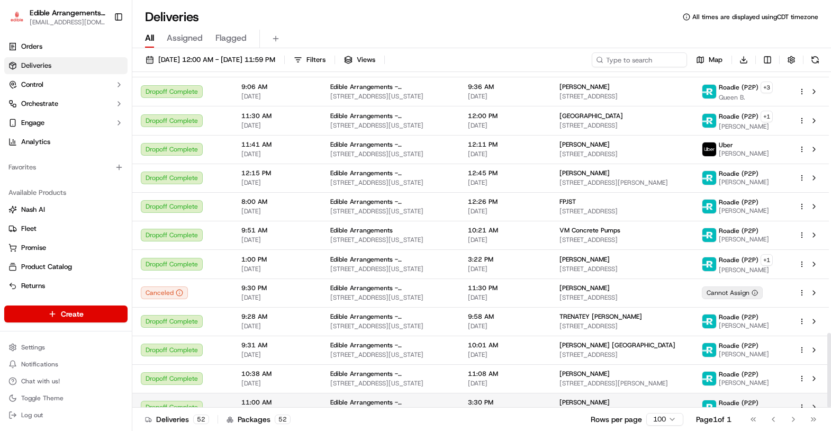
click at [609, 408] on span "[STREET_ADDRESS]" at bounding box center [622, 412] width 125 height 8
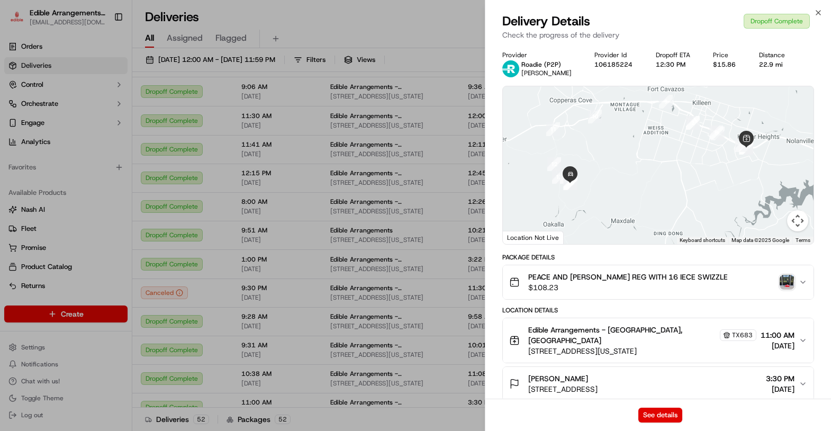
click at [792, 281] on img "button" at bounding box center [787, 282] width 15 height 15
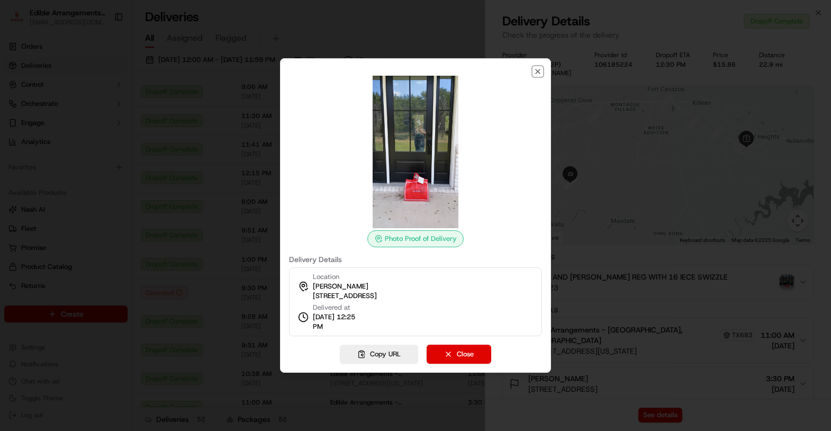
drag, startPoint x: 538, startPoint y: 70, endPoint x: 734, endPoint y: 11, distance: 204.3
click at [540, 69] on icon "button" at bounding box center [538, 71] width 8 height 8
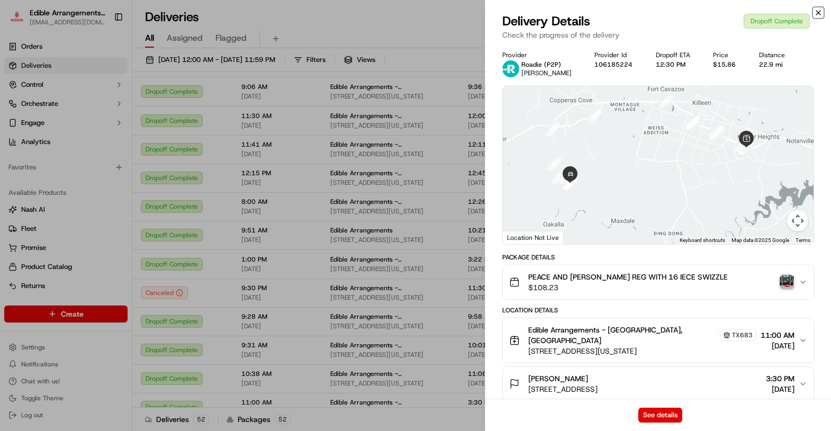
click at [819, 8] on icon "button" at bounding box center [818, 12] width 8 height 8
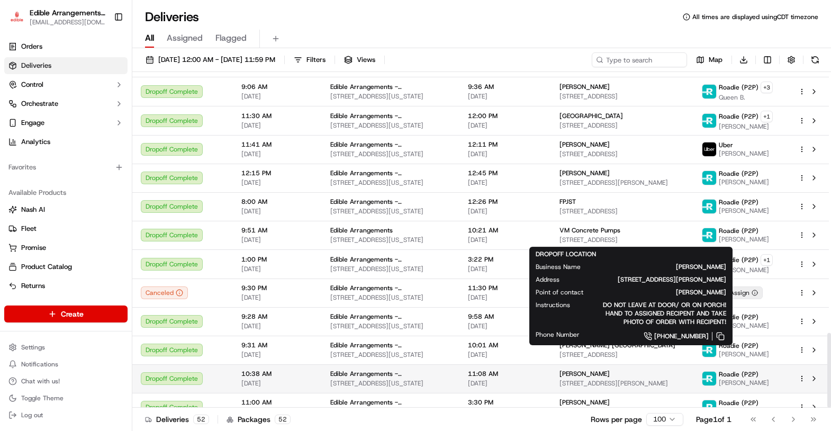
click at [583, 369] on span "[PERSON_NAME]" at bounding box center [585, 373] width 50 height 8
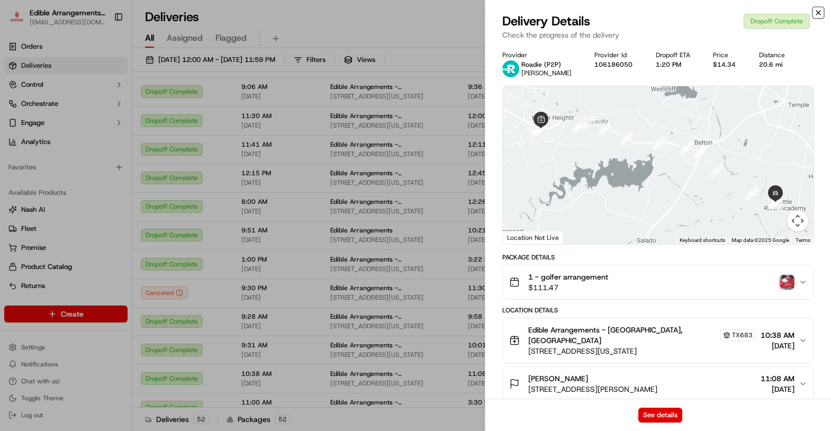
click at [819, 12] on icon "button" at bounding box center [818, 12] width 8 height 8
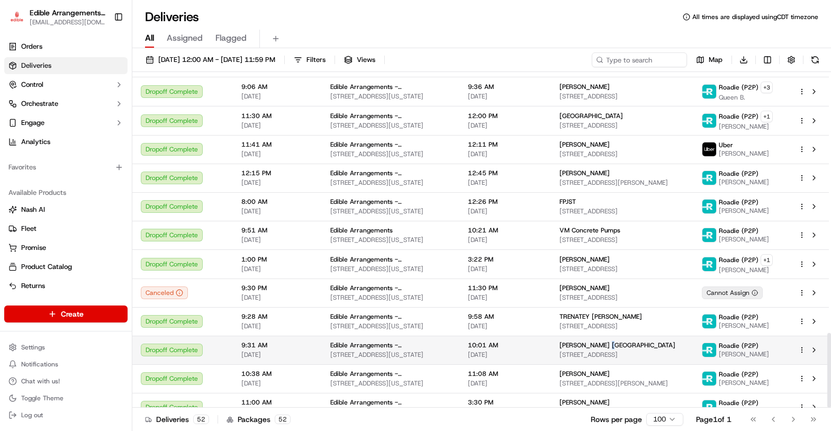
click at [617, 341] on span "[PERSON_NAME] [GEOGRAPHIC_DATA]" at bounding box center [618, 345] width 116 height 8
click at [630, 341] on span "[PERSON_NAME] [GEOGRAPHIC_DATA]" at bounding box center [618, 345] width 116 height 8
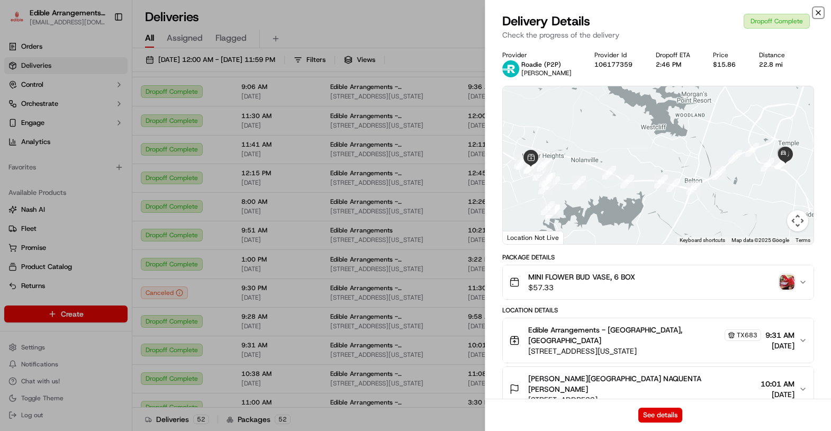
click at [817, 11] on icon "button" at bounding box center [818, 12] width 8 height 8
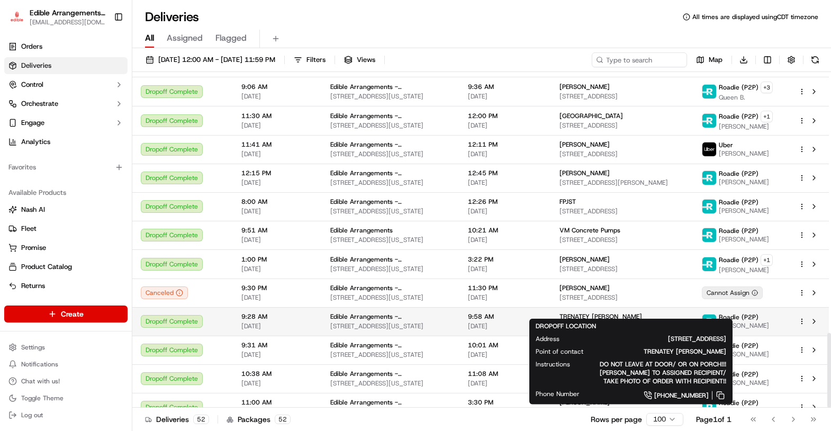
click at [601, 312] on div "TRENATEY [PERSON_NAME] [STREET_ADDRESS]" at bounding box center [622, 321] width 125 height 18
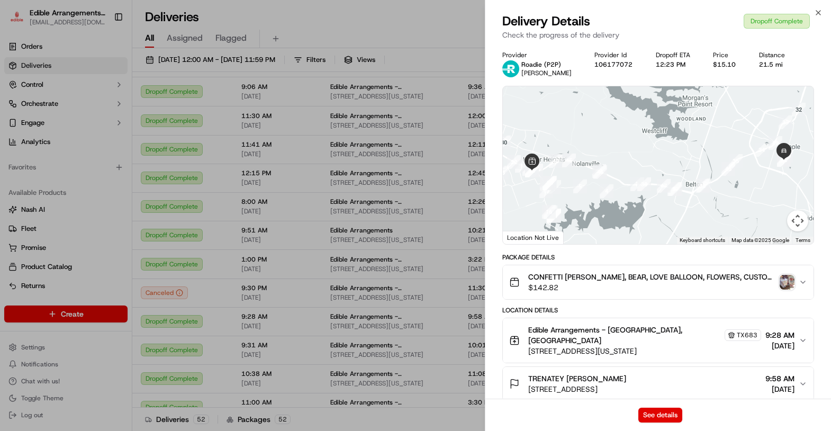
click at [788, 279] on img "button" at bounding box center [787, 282] width 15 height 15
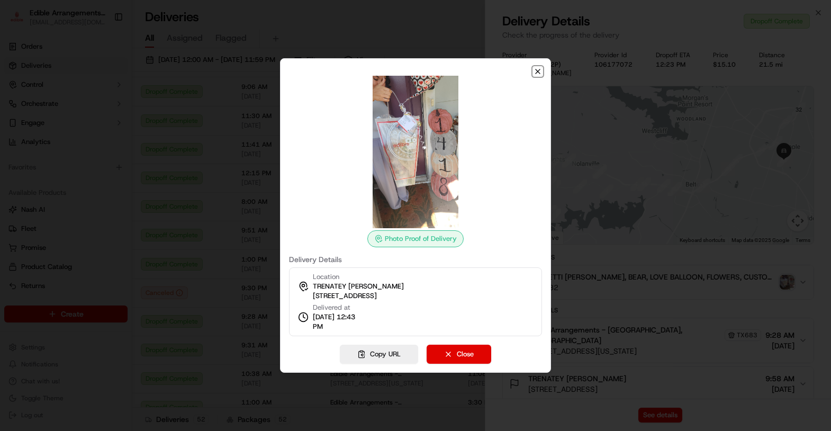
click at [535, 69] on icon "button" at bounding box center [538, 71] width 8 height 8
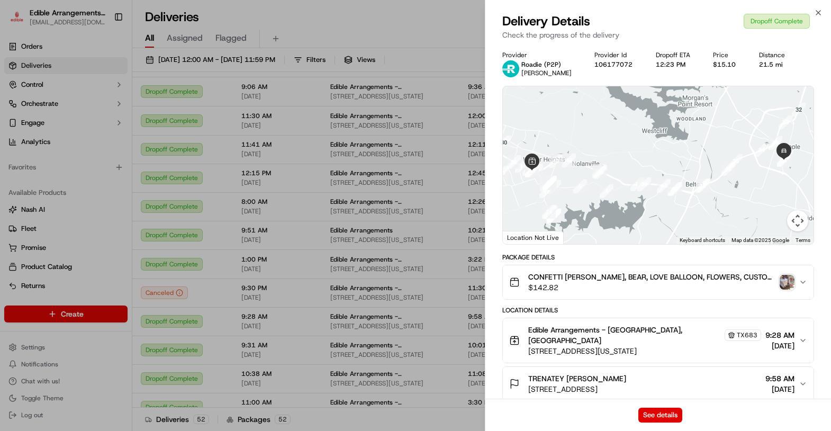
click at [822, 6] on div "Close Delivery Details Dropoff Complete Check the progress of the delivery Prov…" at bounding box center [658, 215] width 346 height 431
click at [822, 12] on icon "button" at bounding box center [818, 12] width 8 height 8
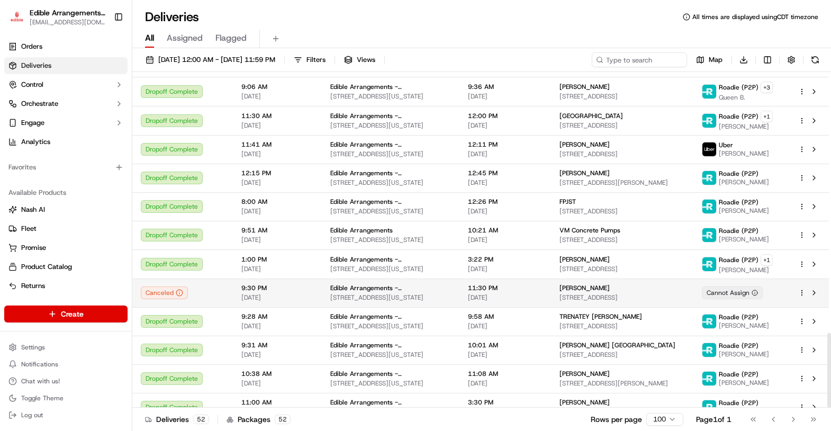
click at [585, 293] on span "[STREET_ADDRESS]" at bounding box center [622, 297] width 125 height 8
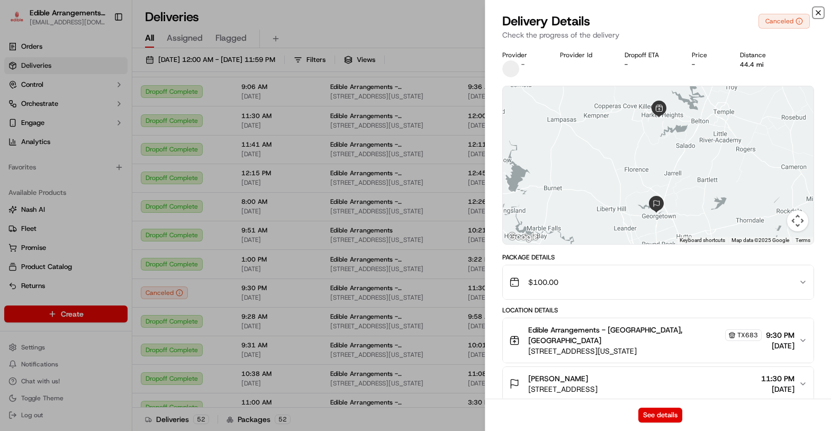
click at [819, 10] on icon "button" at bounding box center [818, 12] width 8 height 8
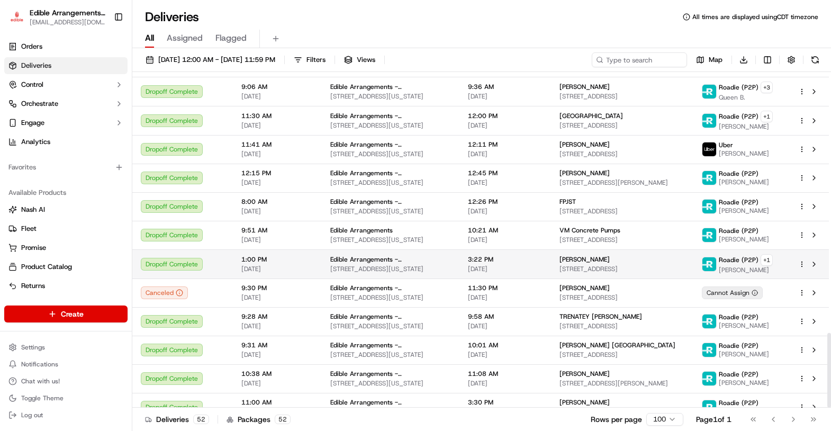
click at [602, 265] on span "[STREET_ADDRESS]" at bounding box center [622, 269] width 125 height 8
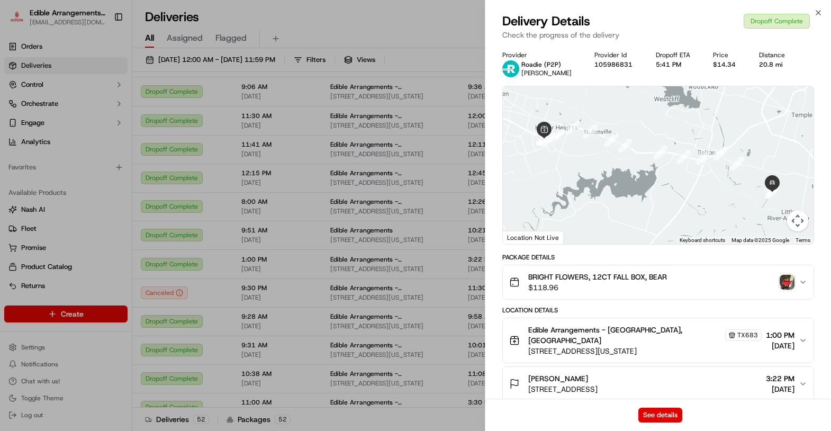
click at [789, 281] on img "button" at bounding box center [787, 282] width 15 height 15
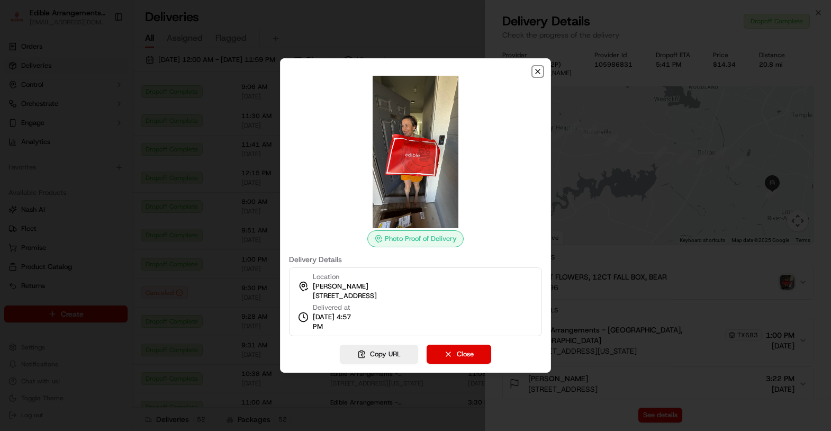
drag, startPoint x: 539, startPoint y: 70, endPoint x: 597, endPoint y: 46, distance: 63.1
click at [539, 69] on icon "button" at bounding box center [538, 71] width 8 height 8
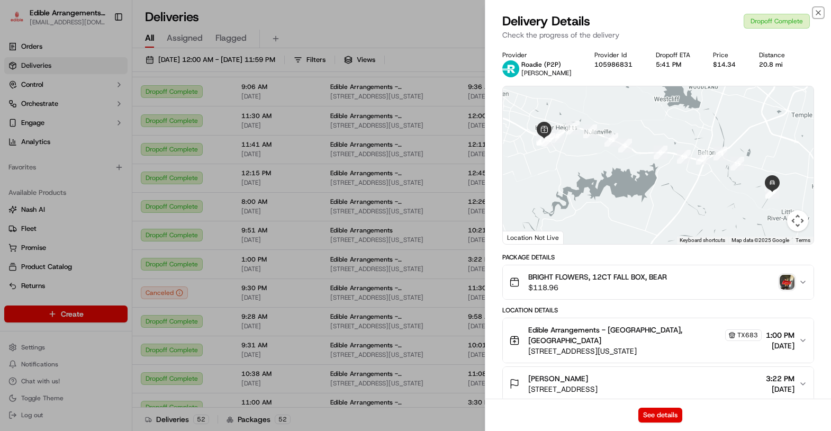
click at [815, 8] on icon "button" at bounding box center [818, 12] width 8 height 8
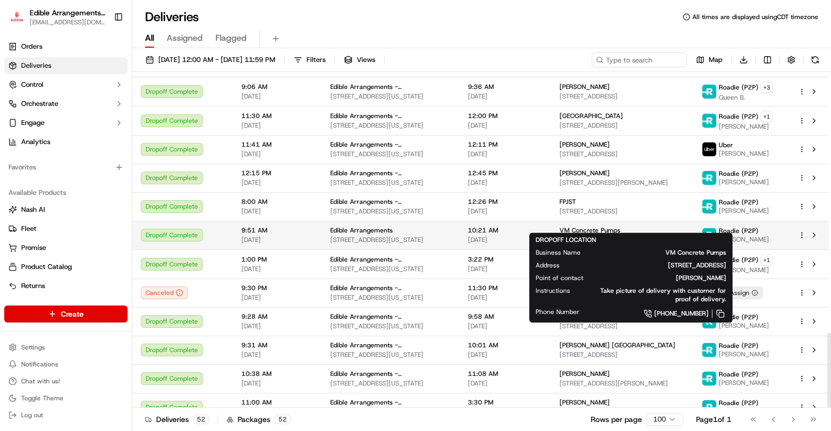
click at [588, 236] on span "[STREET_ADDRESS]" at bounding box center [622, 240] width 125 height 8
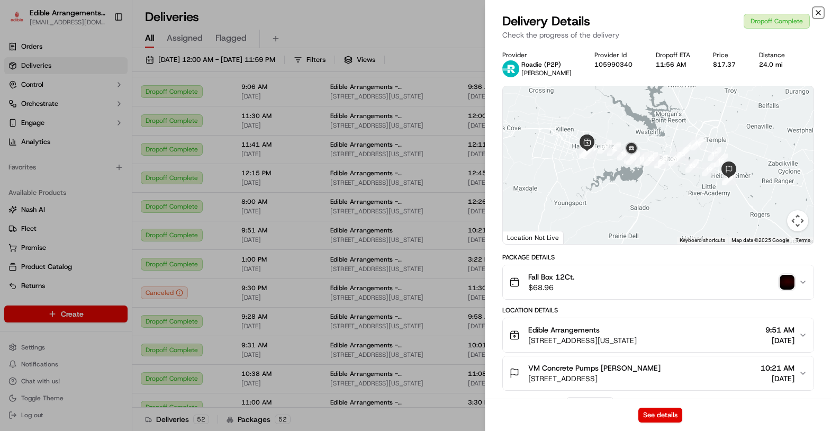
click at [820, 12] on icon "button" at bounding box center [818, 12] width 8 height 8
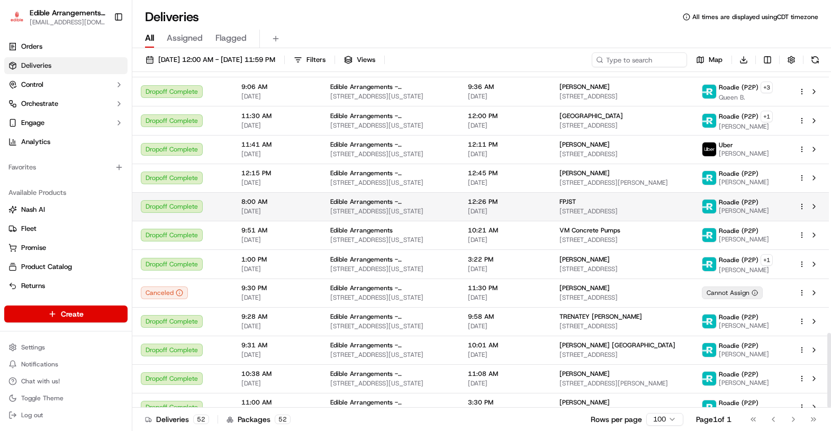
click at [588, 207] on span "[STREET_ADDRESS]" at bounding box center [622, 211] width 125 height 8
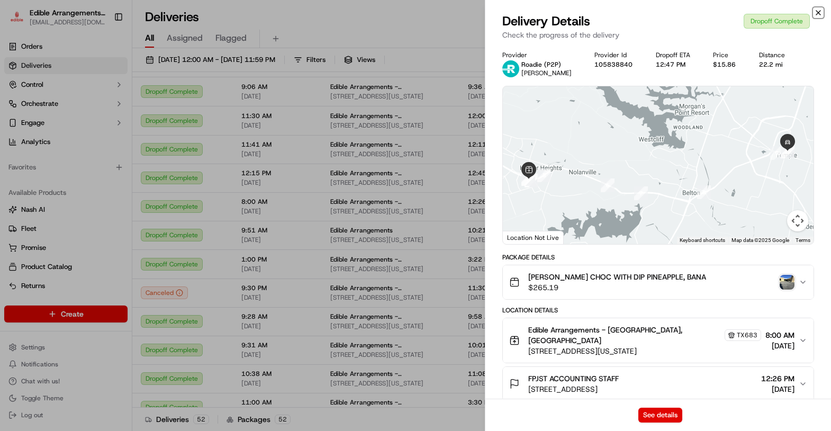
click at [818, 14] on icon "button" at bounding box center [818, 12] width 8 height 8
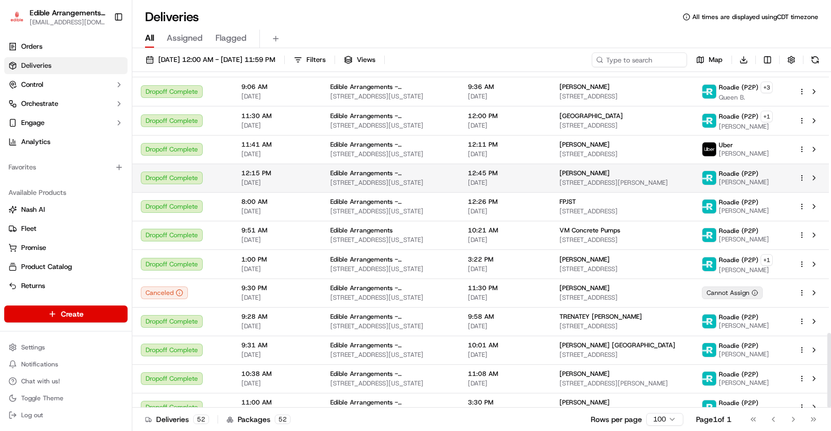
click at [614, 178] on span "[STREET_ADDRESS][PERSON_NAME]" at bounding box center [622, 182] width 125 height 8
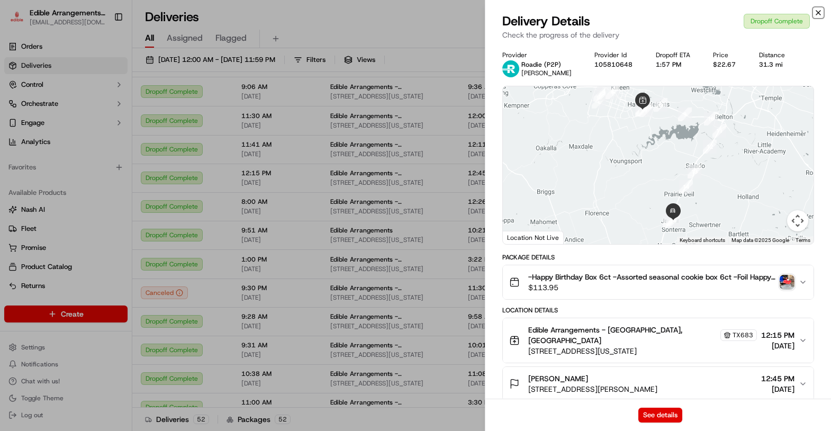
click at [820, 12] on icon "button" at bounding box center [818, 12] width 8 height 8
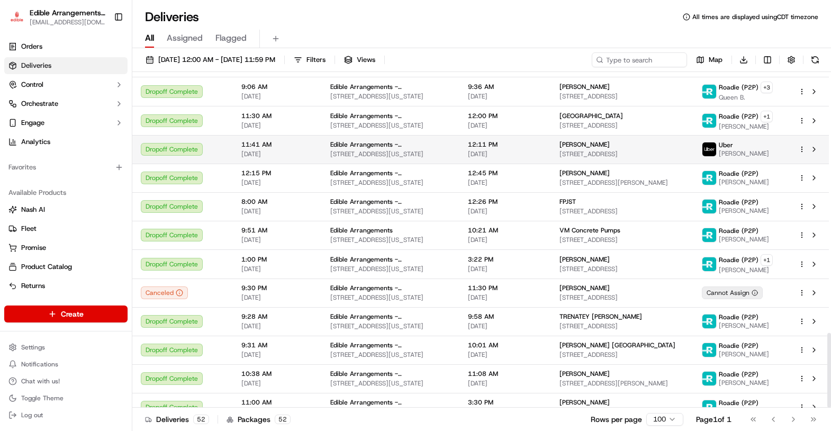
click at [641, 150] on span "[STREET_ADDRESS]" at bounding box center [622, 154] width 125 height 8
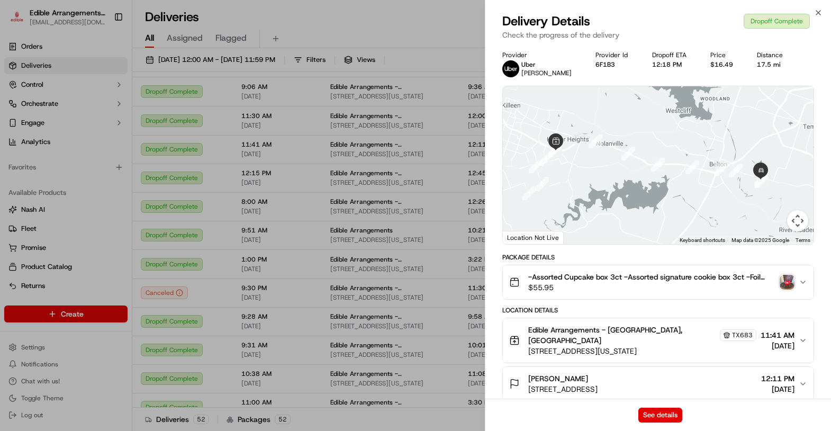
click at [790, 286] on img "button" at bounding box center [787, 282] width 15 height 15
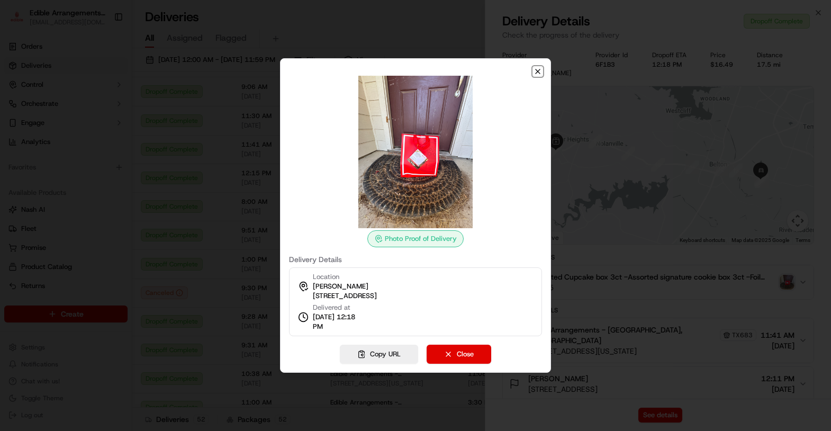
click at [538, 75] on icon "button" at bounding box center [538, 71] width 8 height 8
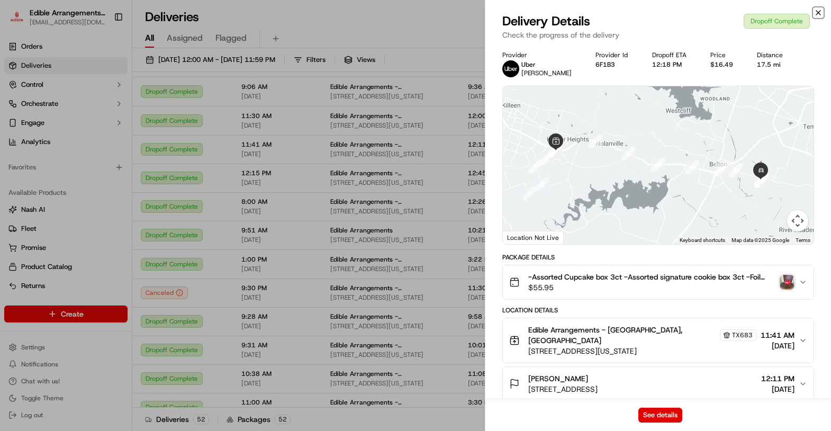
click at [819, 10] on icon "button" at bounding box center [818, 12] width 8 height 8
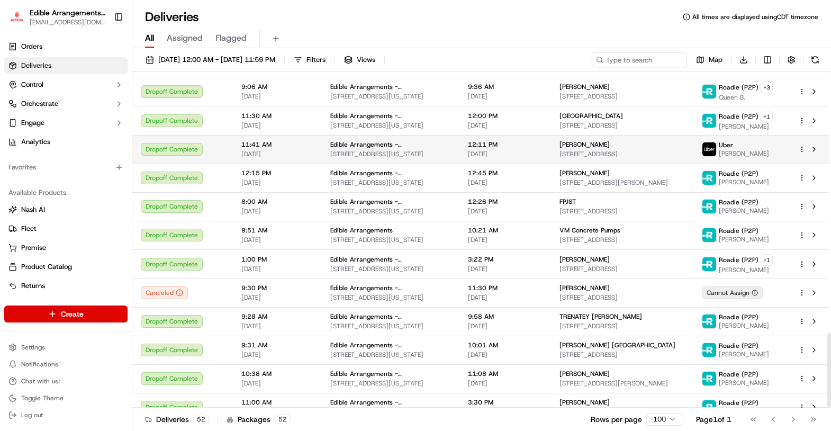
click at [614, 150] on span "[STREET_ADDRESS]" at bounding box center [622, 154] width 125 height 8
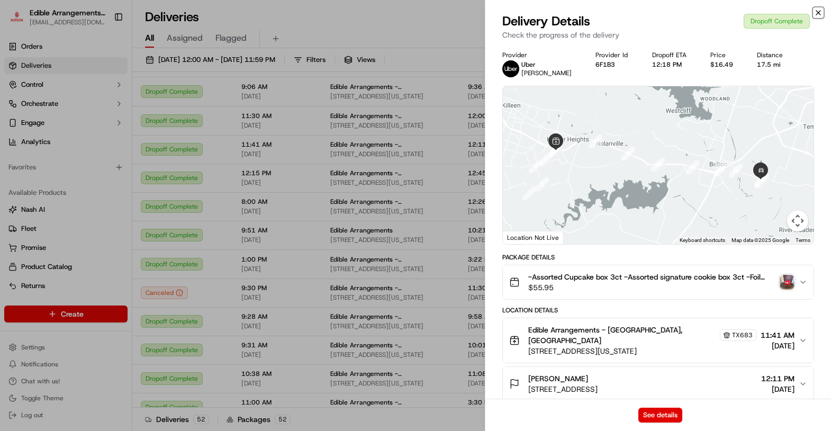
click at [816, 11] on icon "button" at bounding box center [818, 12] width 8 height 8
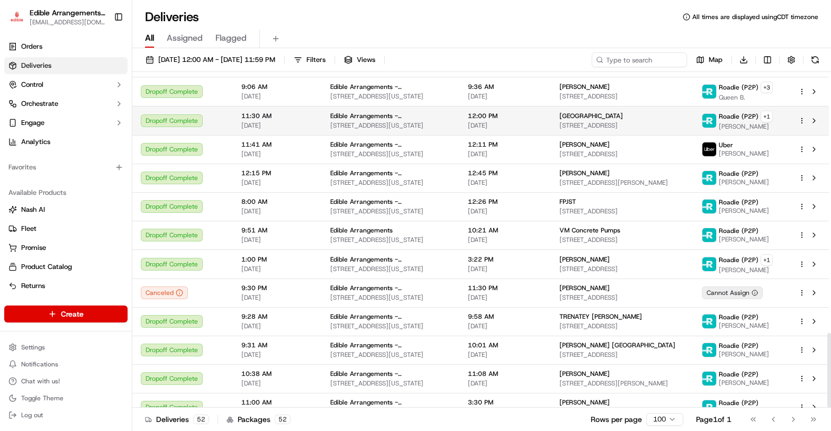
click at [588, 121] on span "[STREET_ADDRESS]" at bounding box center [622, 125] width 125 height 8
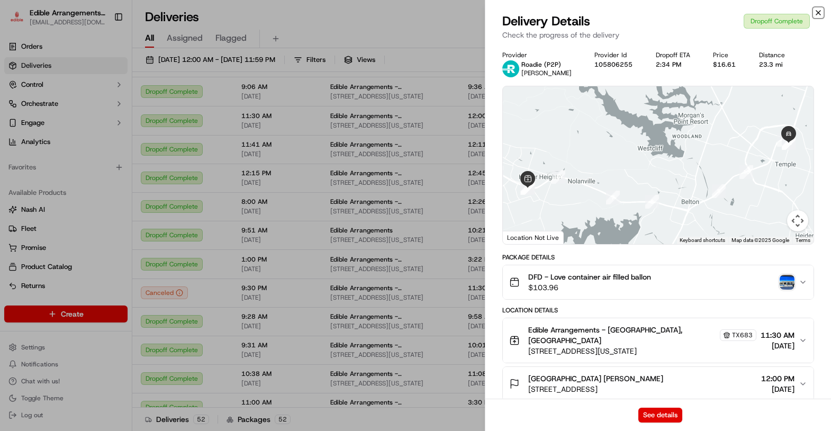
click at [819, 13] on icon "button" at bounding box center [818, 12] width 8 height 8
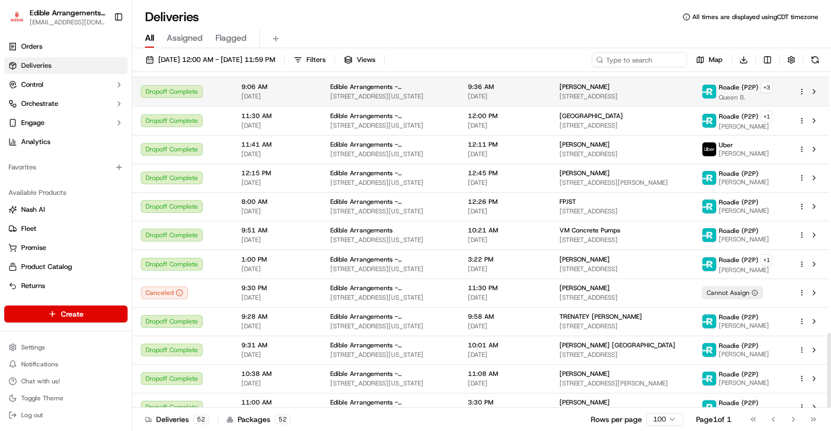
click at [612, 92] on span "[STREET_ADDRESS]" at bounding box center [622, 96] width 125 height 8
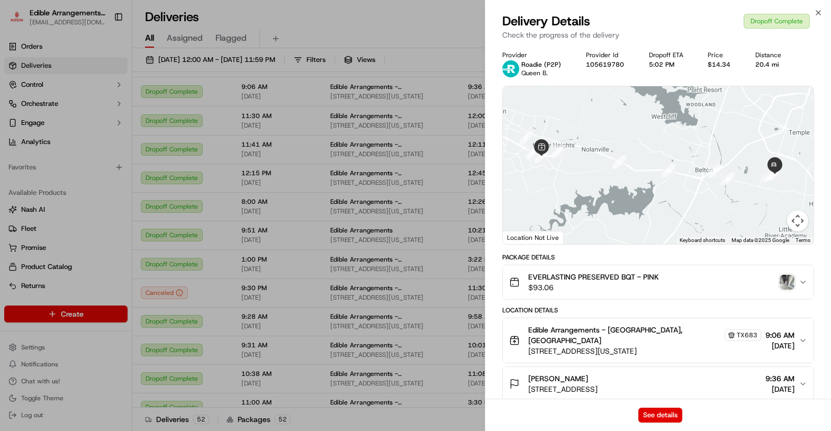
click at [785, 280] on img "button" at bounding box center [787, 282] width 15 height 15
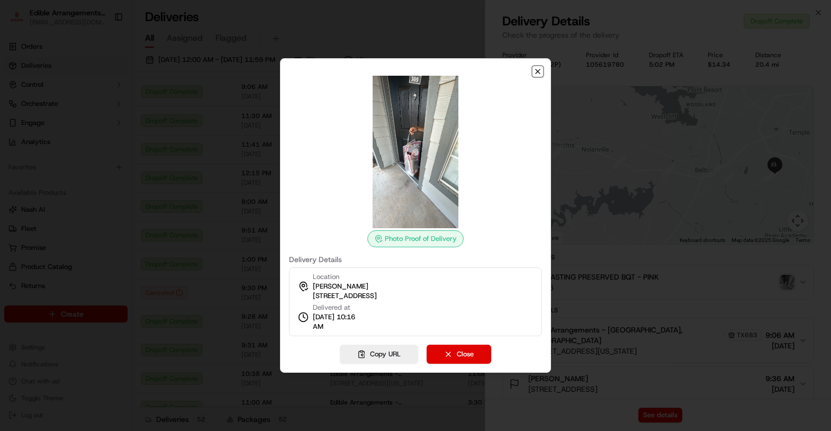
click at [540, 70] on icon "button" at bounding box center [538, 71] width 4 height 4
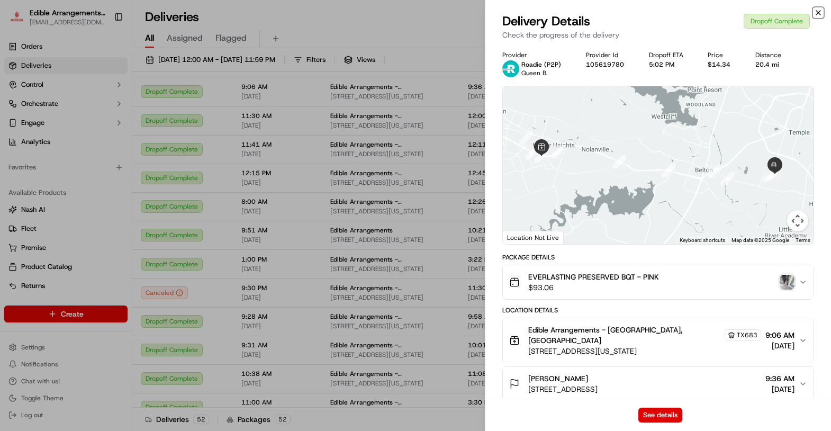
click at [819, 11] on icon "button" at bounding box center [818, 12] width 8 height 8
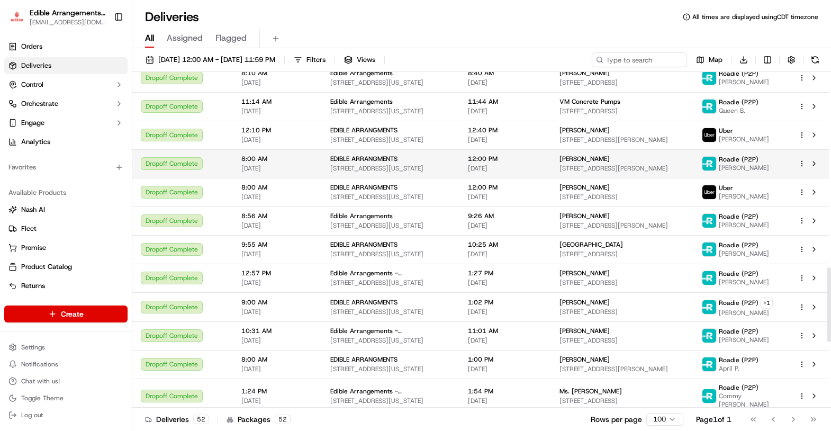
scroll to position [818, 0]
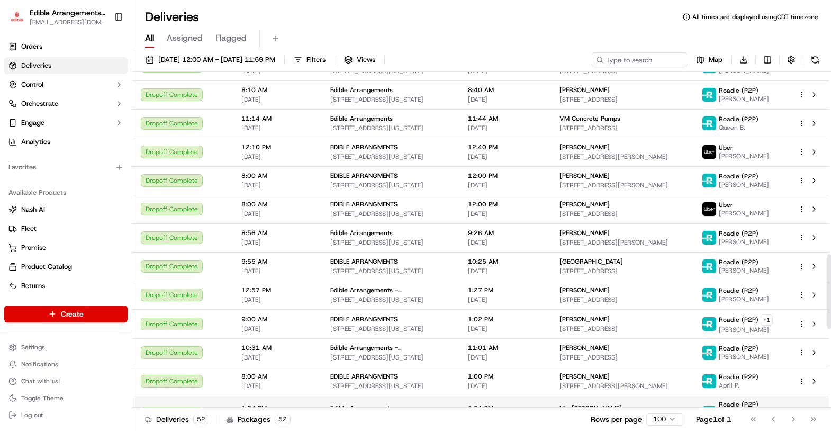
click at [618, 404] on div "Ms. [PERSON_NAME]" at bounding box center [622, 408] width 125 height 8
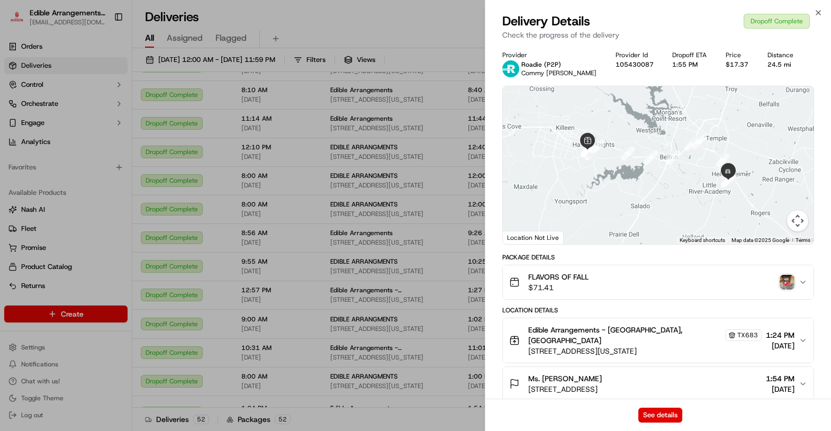
click at [783, 286] on img "button" at bounding box center [787, 282] width 15 height 15
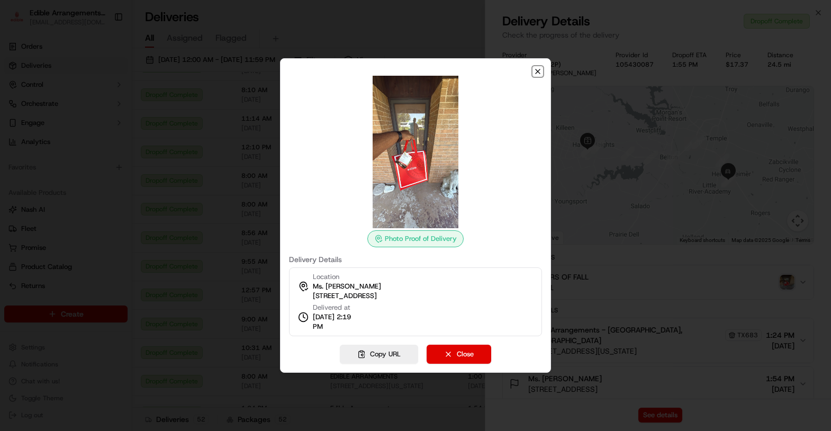
click at [540, 73] on icon "button" at bounding box center [538, 71] width 8 height 8
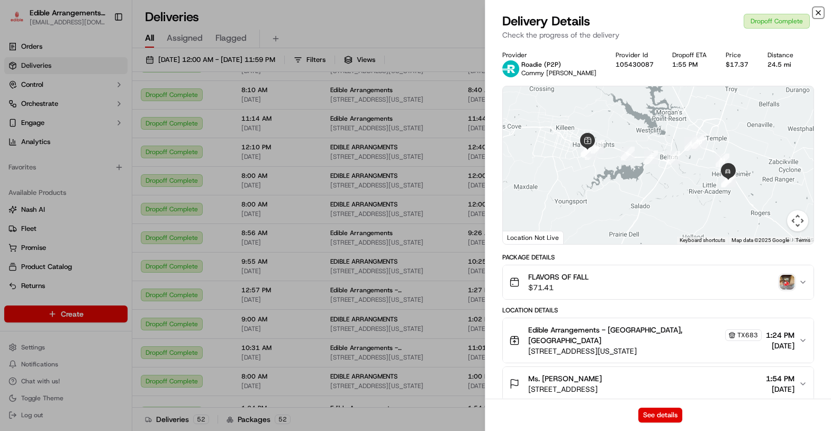
click at [819, 13] on icon "button" at bounding box center [818, 13] width 4 height 4
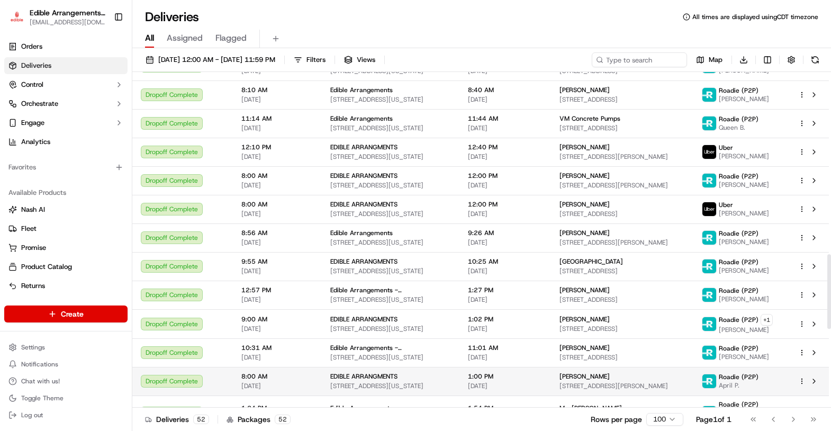
click at [584, 372] on span "[PERSON_NAME]" at bounding box center [585, 376] width 50 height 8
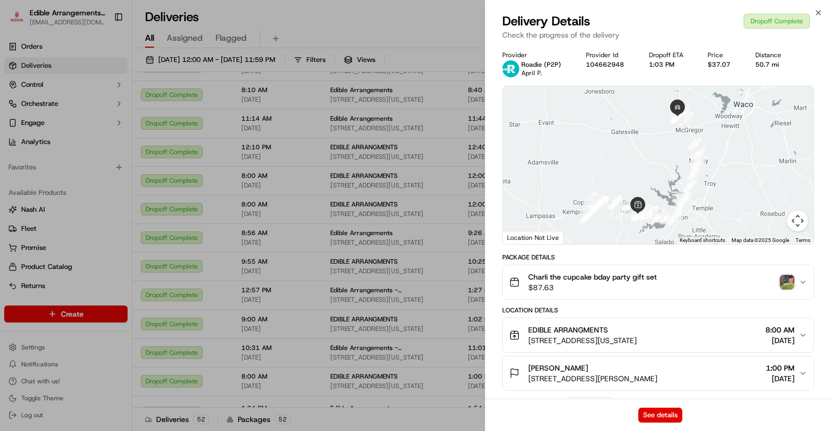
click at [789, 282] on img "button" at bounding box center [787, 282] width 15 height 15
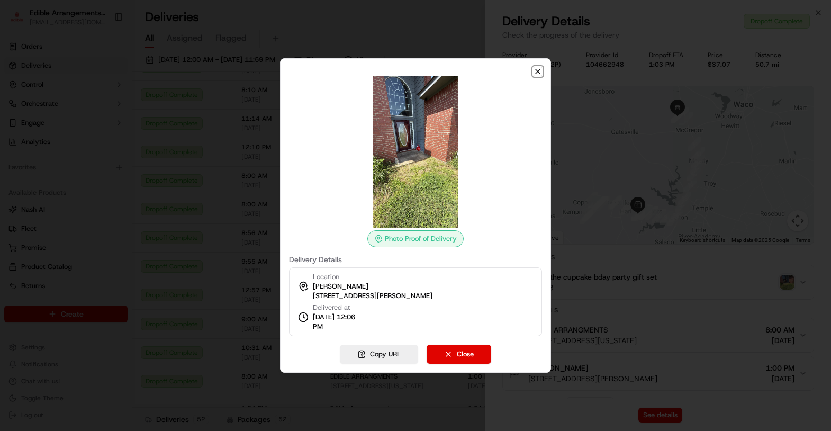
click at [539, 71] on icon "button" at bounding box center [538, 71] width 8 height 8
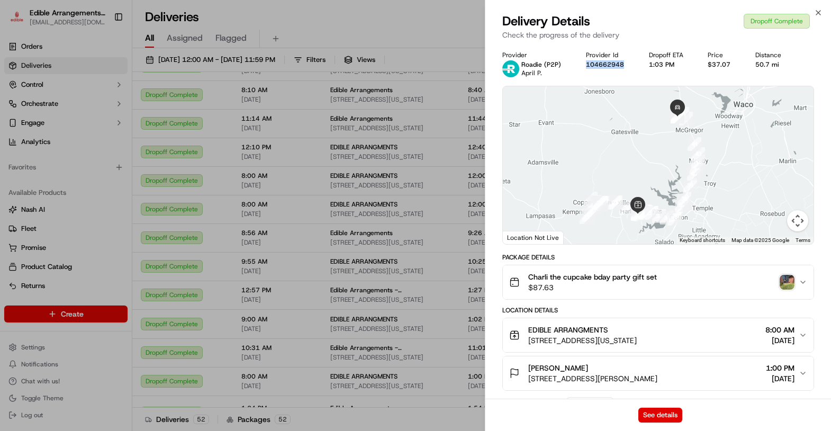
drag, startPoint x: 620, startPoint y: 63, endPoint x: 583, endPoint y: 66, distance: 37.2
click at [583, 66] on div "Provider Roadie (P2P) April P. Provider Id 104662948 Dropoff ETA 1:03 PM Price …" at bounding box center [658, 64] width 312 height 26
copy button "104662948"
click at [817, 12] on icon "button" at bounding box center [818, 12] width 8 height 8
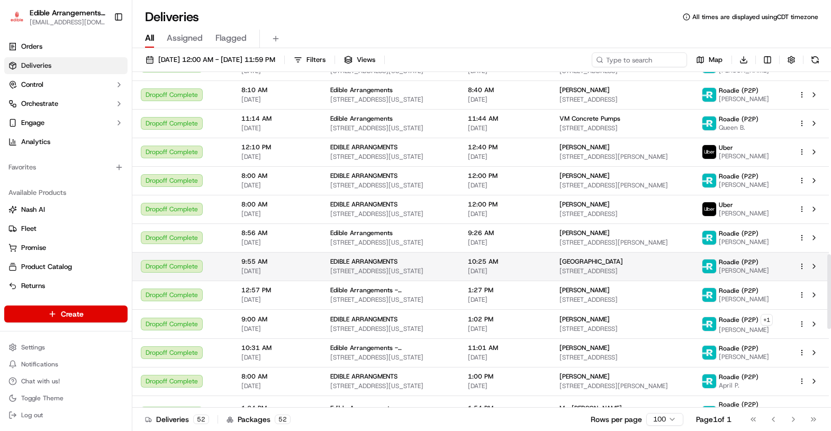
click at [599, 267] on span "[STREET_ADDRESS]" at bounding box center [622, 271] width 125 height 8
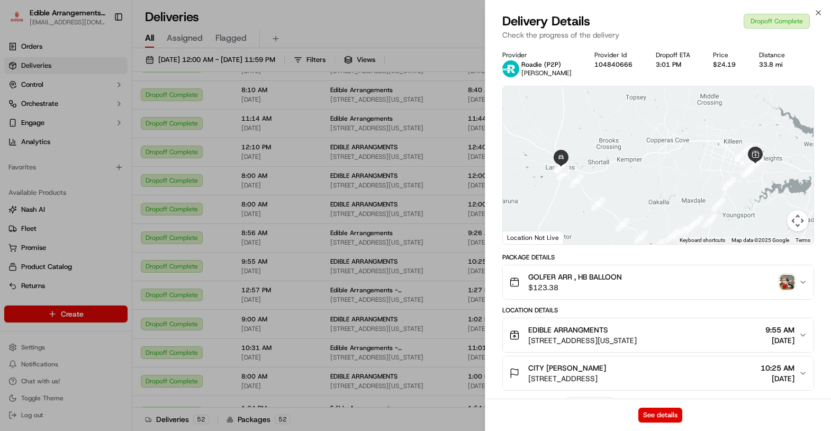
click at [789, 282] on img "button" at bounding box center [787, 282] width 15 height 15
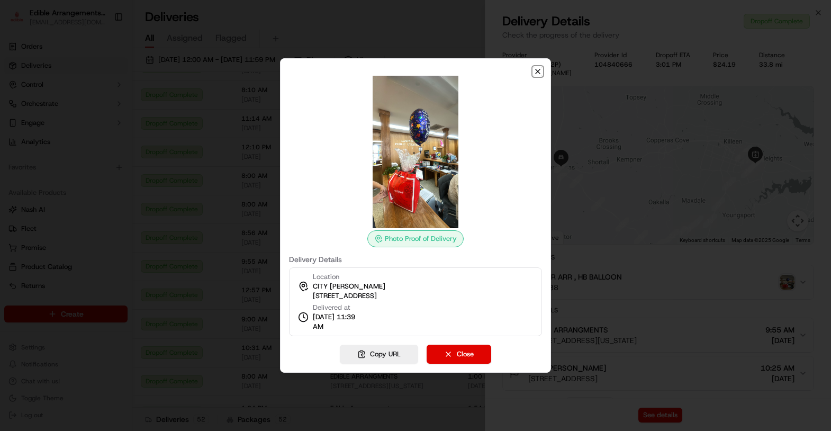
click at [537, 72] on icon "button" at bounding box center [538, 71] width 8 height 8
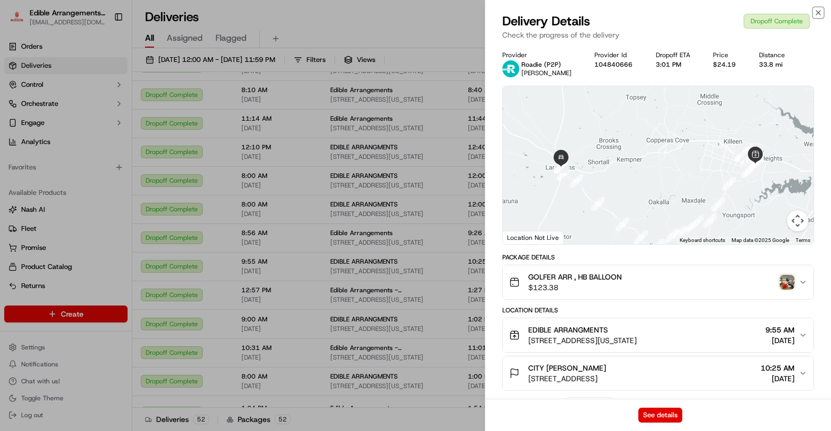
drag, startPoint x: 817, startPoint y: 14, endPoint x: 816, endPoint y: 20, distance: 5.9
click at [817, 14] on icon "button" at bounding box center [818, 12] width 8 height 8
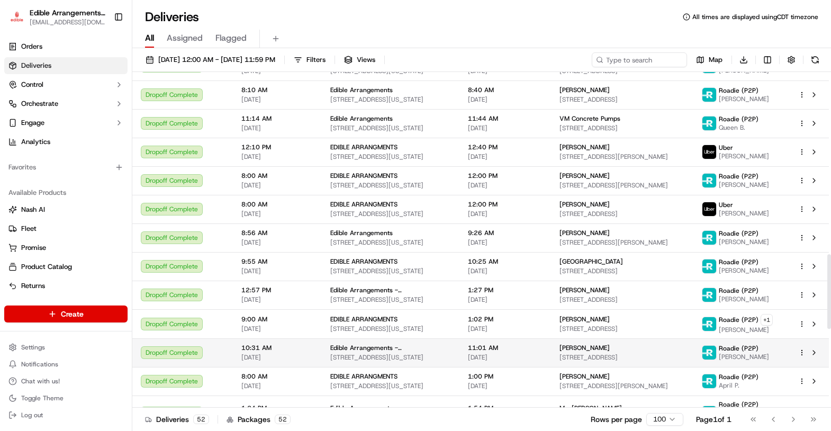
click at [589, 353] on span "[STREET_ADDRESS]" at bounding box center [622, 357] width 125 height 8
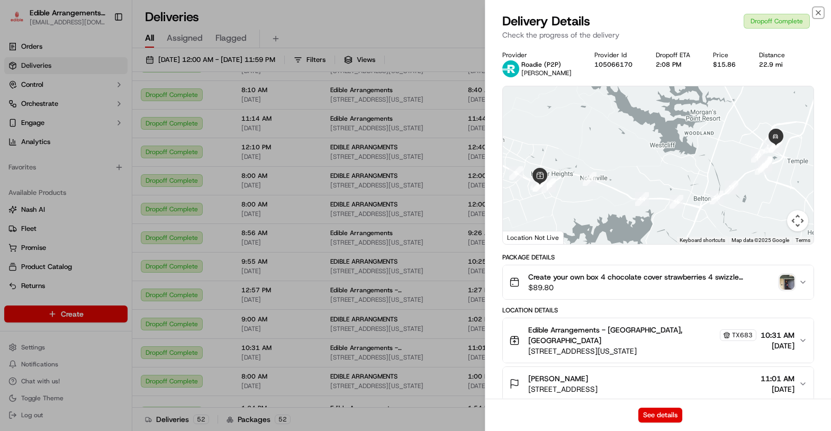
drag, startPoint x: 814, startPoint y: 12, endPoint x: 798, endPoint y: 60, distance: 50.6
click at [815, 11] on icon "button" at bounding box center [818, 12] width 8 height 8
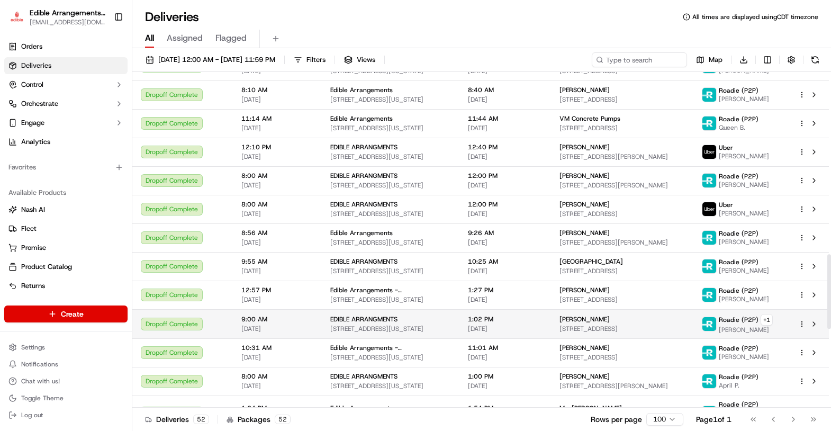
click at [603, 315] on span "[PERSON_NAME]" at bounding box center [585, 319] width 50 height 8
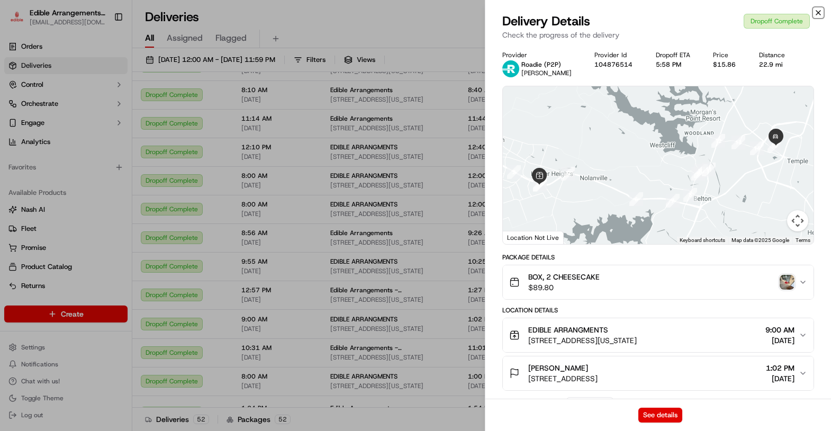
click at [820, 15] on icon "button" at bounding box center [818, 12] width 8 height 8
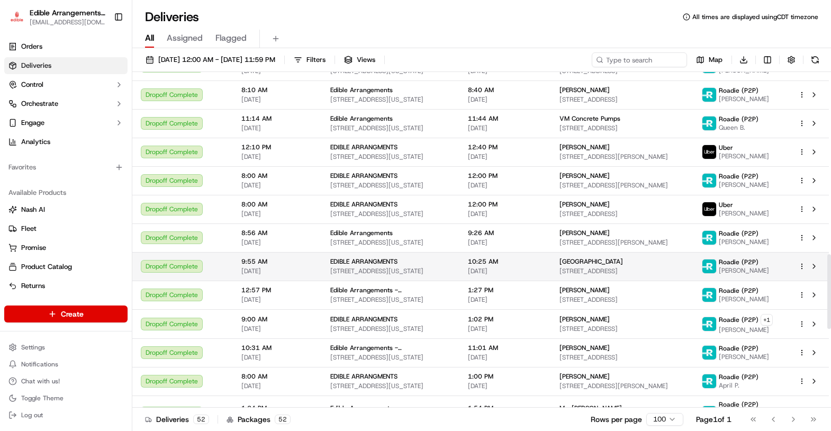
click at [588, 267] on span "[STREET_ADDRESS]" at bounding box center [622, 271] width 125 height 8
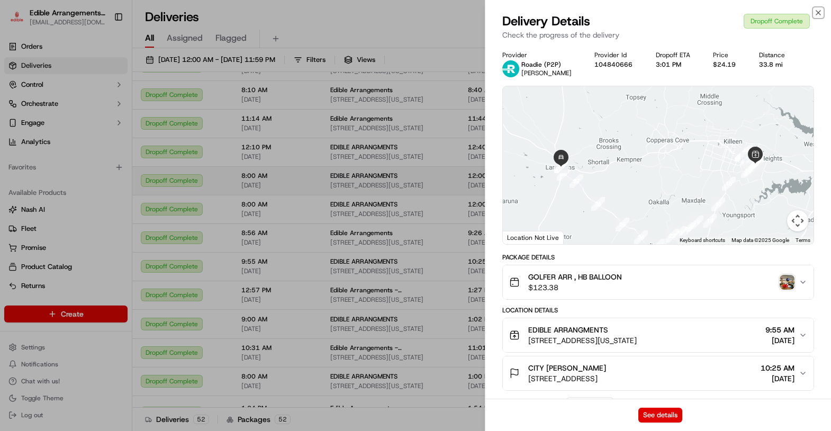
drag, startPoint x: 820, startPoint y: 11, endPoint x: 712, endPoint y: 168, distance: 191.0
click at [819, 11] on icon "button" at bounding box center [818, 12] width 8 height 8
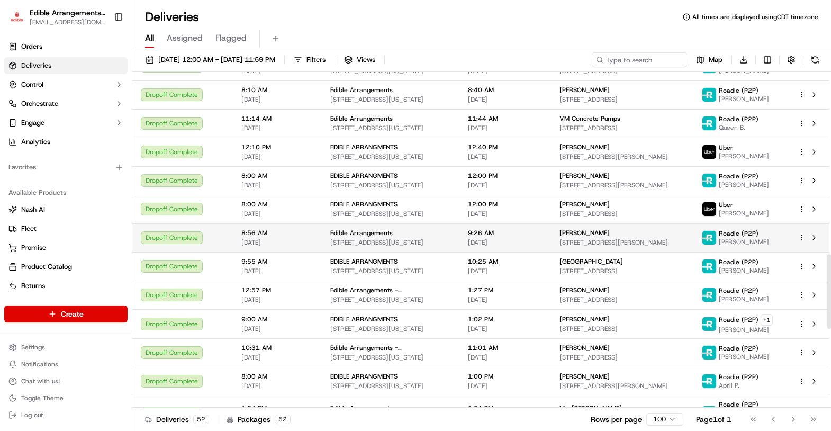
click at [600, 238] on span "[STREET_ADDRESS][PERSON_NAME]" at bounding box center [622, 242] width 125 height 8
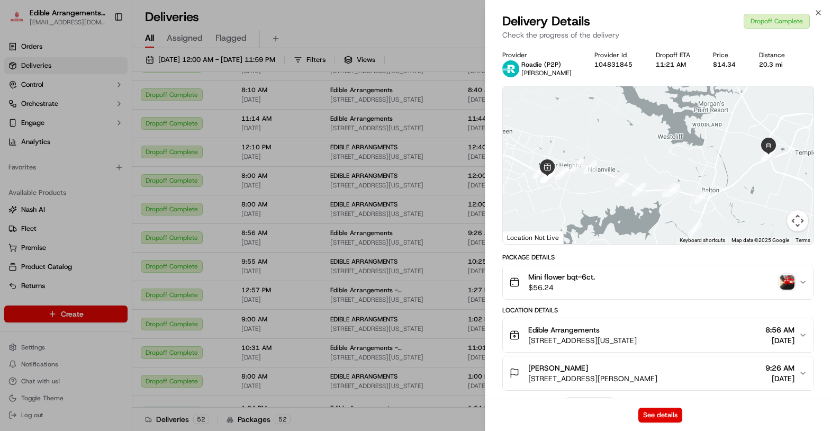
click at [786, 281] on img "button" at bounding box center [787, 282] width 15 height 15
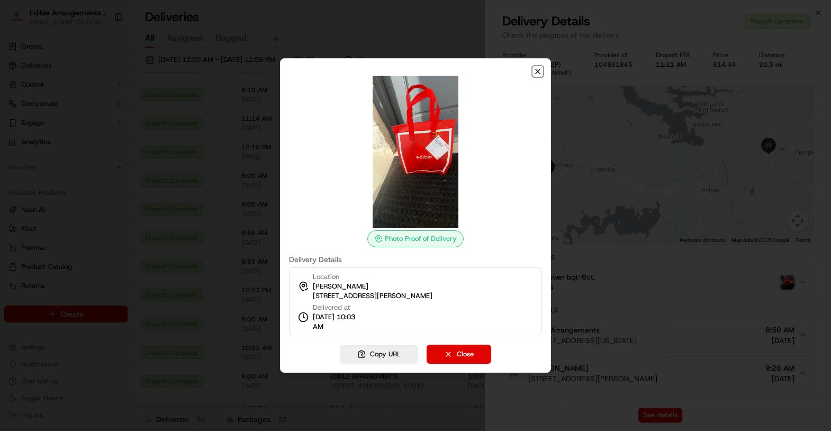
click at [540, 73] on icon "button" at bounding box center [538, 71] width 8 height 8
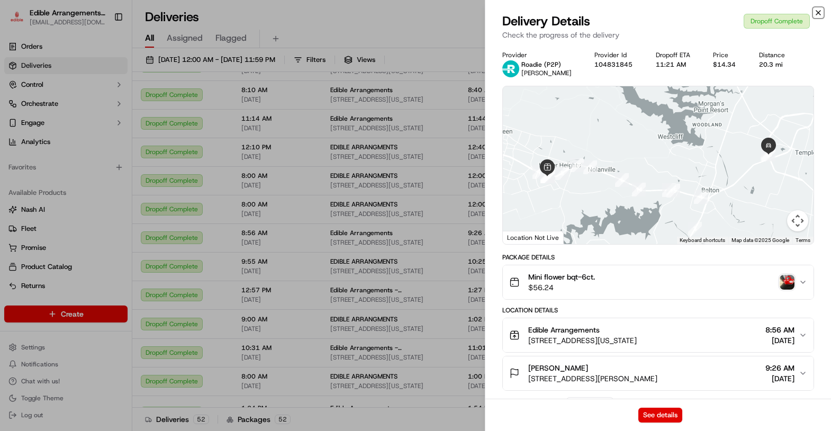
click at [816, 13] on icon "button" at bounding box center [818, 12] width 8 height 8
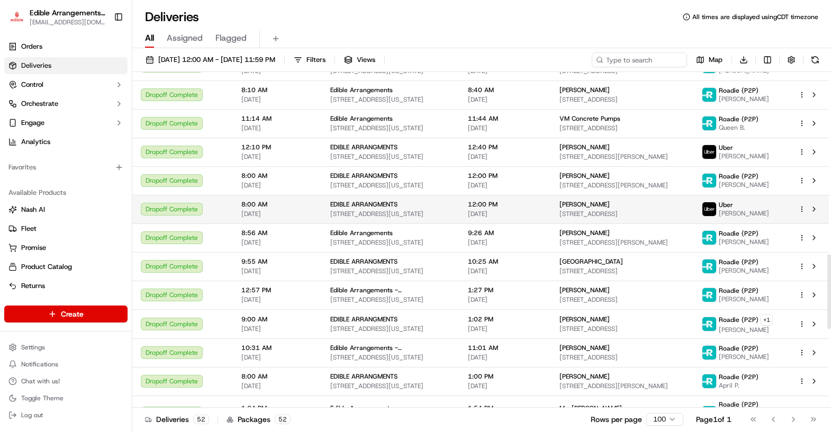
click at [599, 210] on span "[STREET_ADDRESS]" at bounding box center [622, 214] width 125 height 8
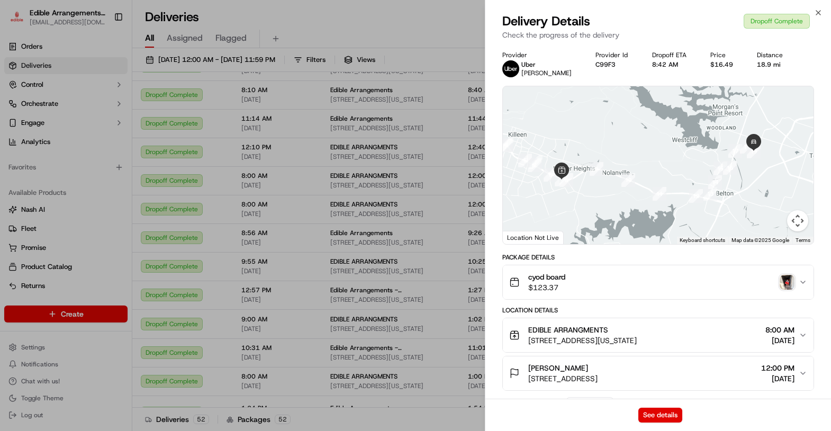
click at [783, 284] on img "button" at bounding box center [787, 282] width 15 height 15
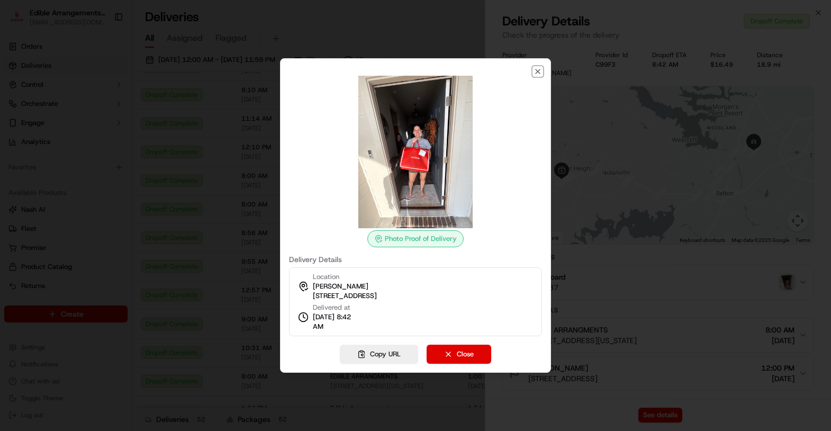
drag, startPoint x: 536, startPoint y: 73, endPoint x: 694, endPoint y: 28, distance: 164.0
click at [537, 71] on icon "button" at bounding box center [538, 71] width 8 height 8
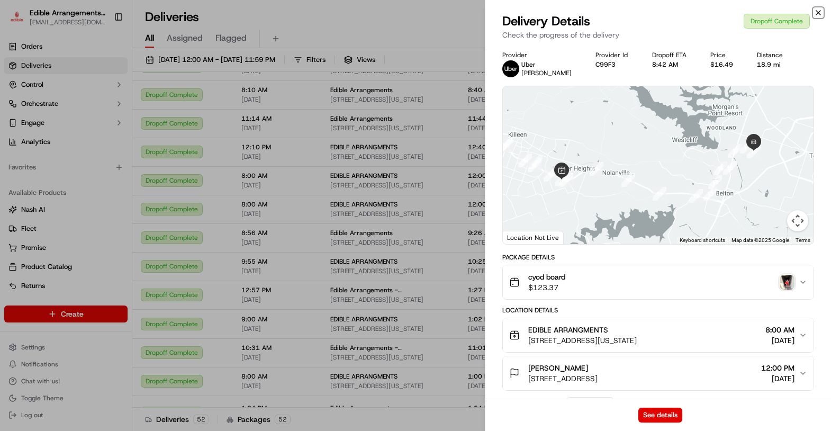
drag, startPoint x: 816, startPoint y: 16, endPoint x: 727, endPoint y: 134, distance: 148.2
click at [815, 16] on icon "button" at bounding box center [818, 12] width 8 height 8
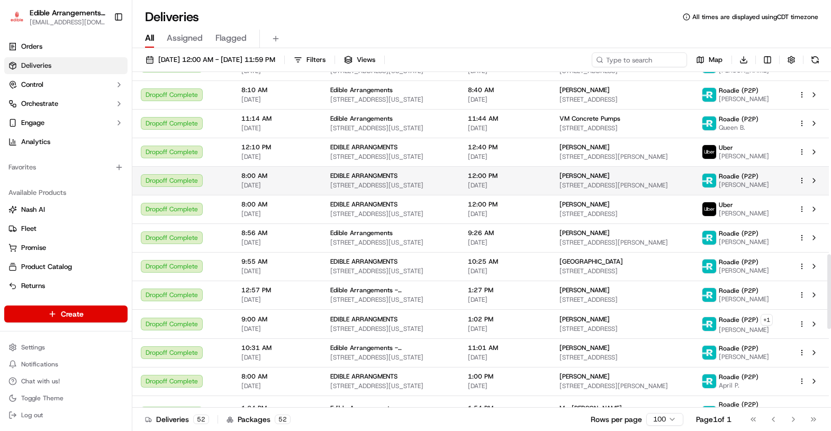
click at [605, 181] on span "[STREET_ADDRESS][PERSON_NAME]" at bounding box center [622, 185] width 125 height 8
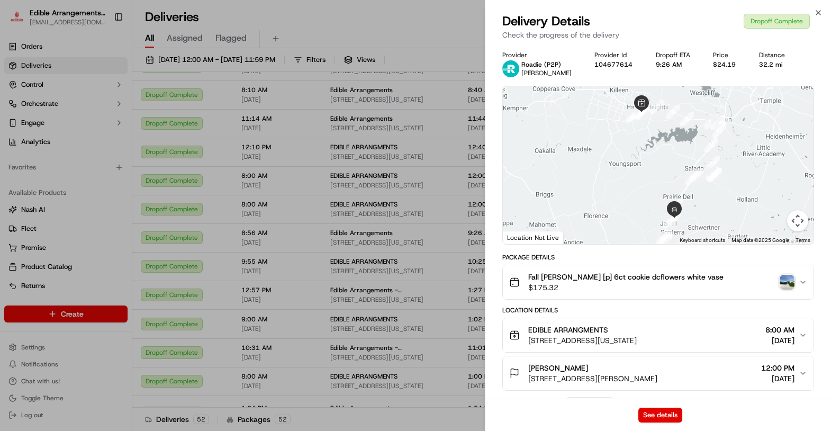
click at [784, 282] on img "button" at bounding box center [787, 282] width 15 height 15
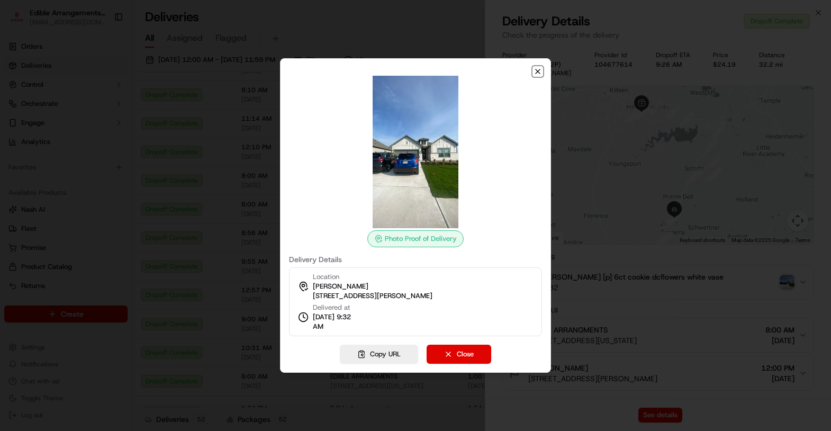
click at [539, 70] on icon "button" at bounding box center [538, 71] width 4 height 4
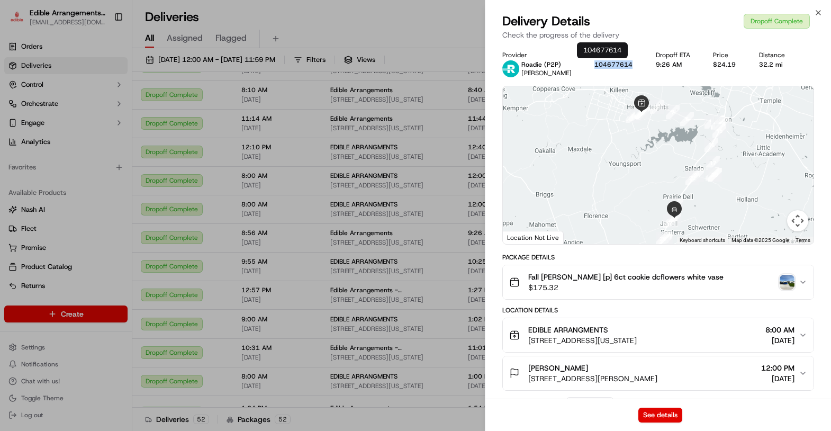
drag, startPoint x: 623, startPoint y: 66, endPoint x: 585, endPoint y: 66, distance: 37.1
click at [594, 66] on div "104677614" at bounding box center [616, 64] width 44 height 8
copy button "104677614"
click at [818, 14] on icon "button" at bounding box center [818, 12] width 8 height 8
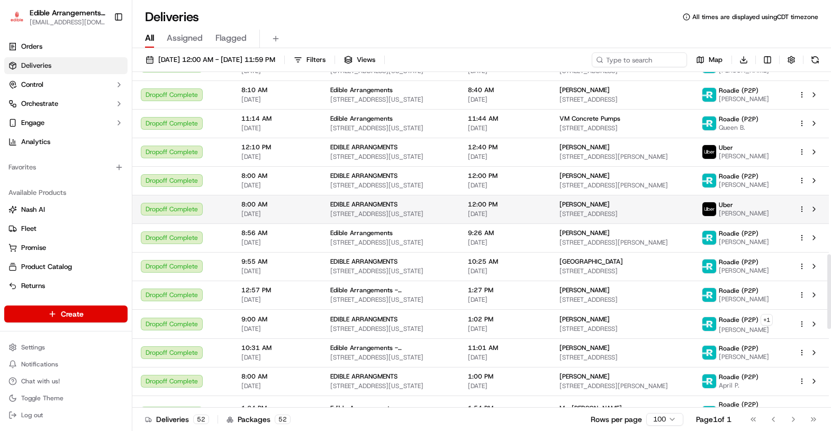
click at [608, 210] on span "[STREET_ADDRESS]" at bounding box center [622, 214] width 125 height 8
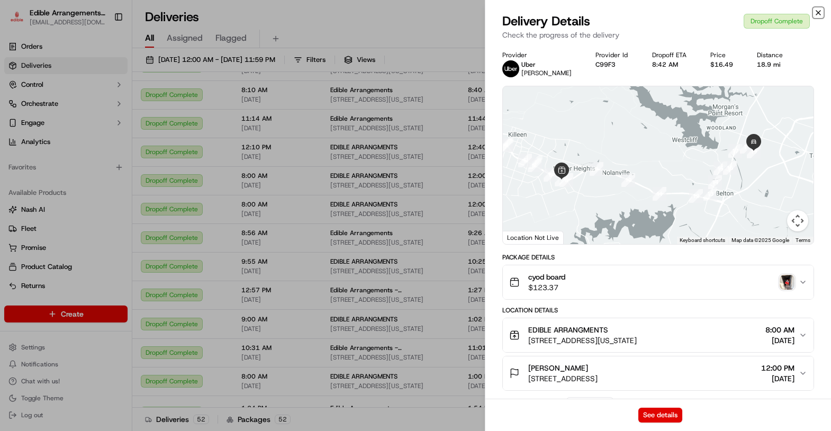
click at [817, 8] on icon "button" at bounding box center [818, 12] width 8 height 8
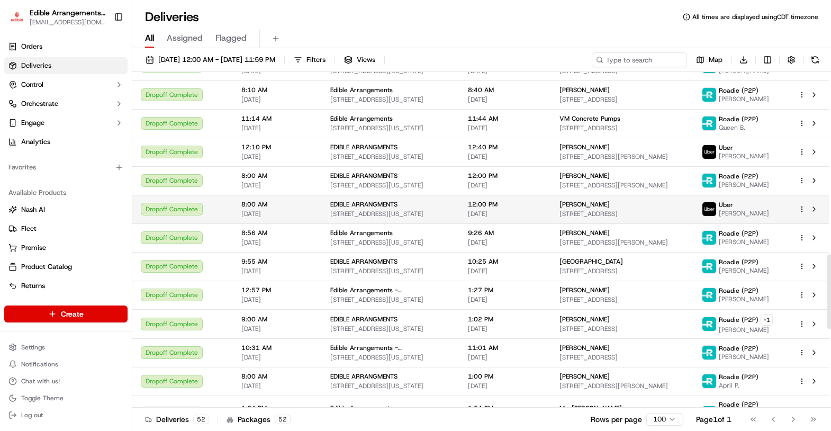
click at [611, 203] on div "[PERSON_NAME] [STREET_ADDRESS]" at bounding box center [622, 209] width 125 height 18
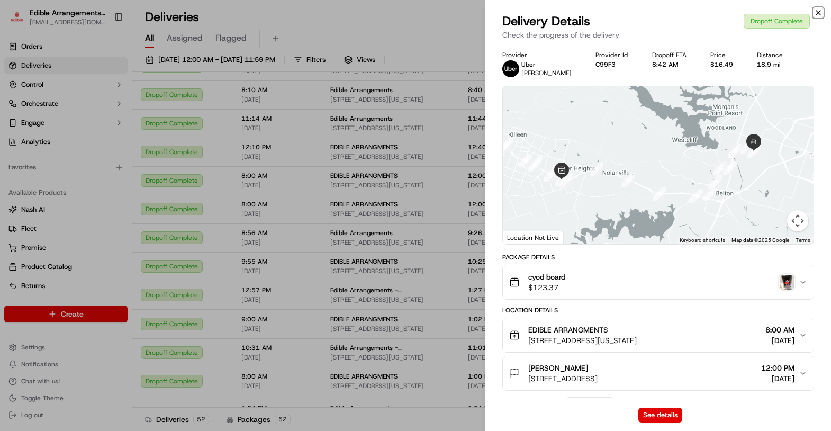
click at [816, 10] on icon "button" at bounding box center [818, 12] width 8 height 8
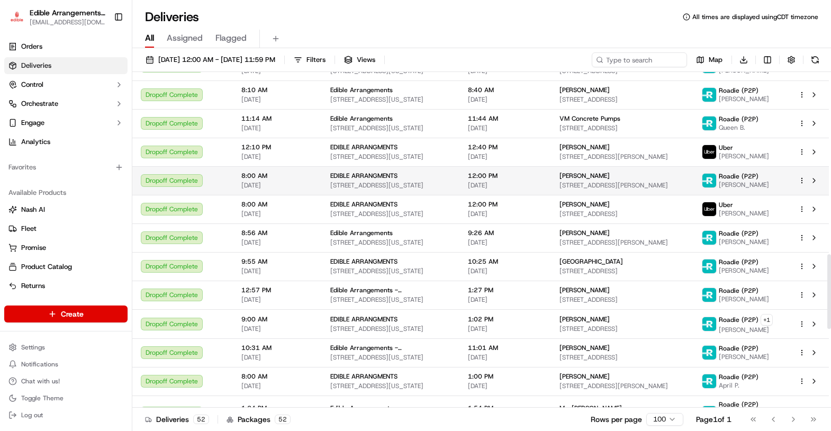
click at [598, 173] on span "[PERSON_NAME]" at bounding box center [585, 176] width 50 height 8
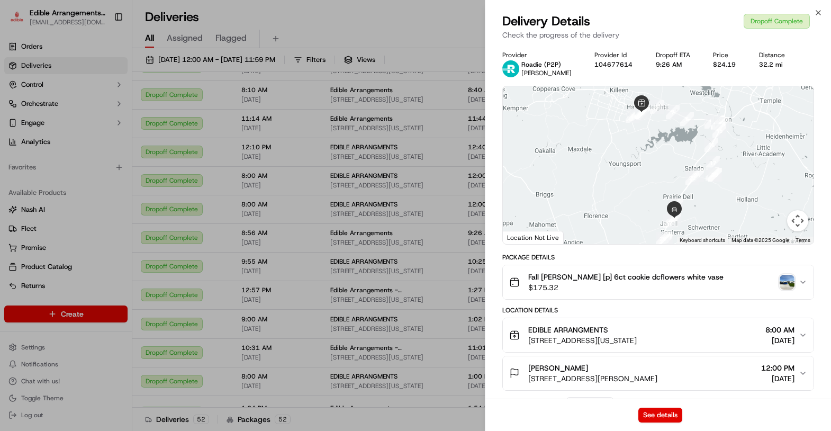
click at [789, 281] on img "button" at bounding box center [787, 282] width 15 height 15
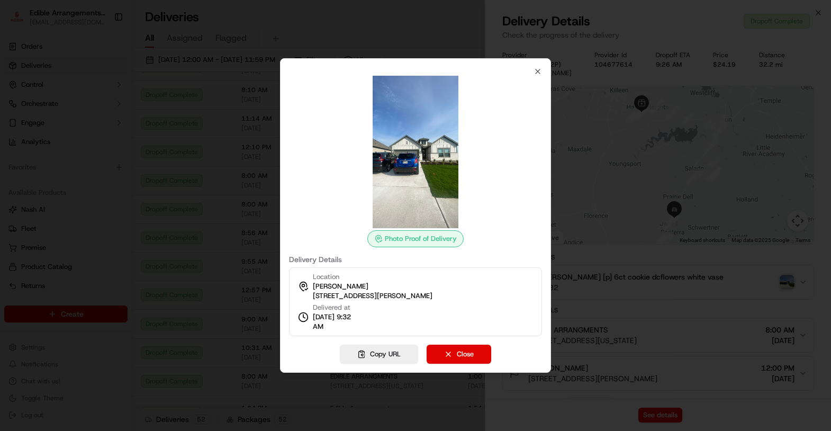
click at [543, 74] on div "Photo Proof of Delivery Delivery Details Location [GEOGRAPHIC_DATA][PERSON_NAME…" at bounding box center [415, 215] width 271 height 314
click at [540, 70] on icon "button" at bounding box center [538, 71] width 8 height 8
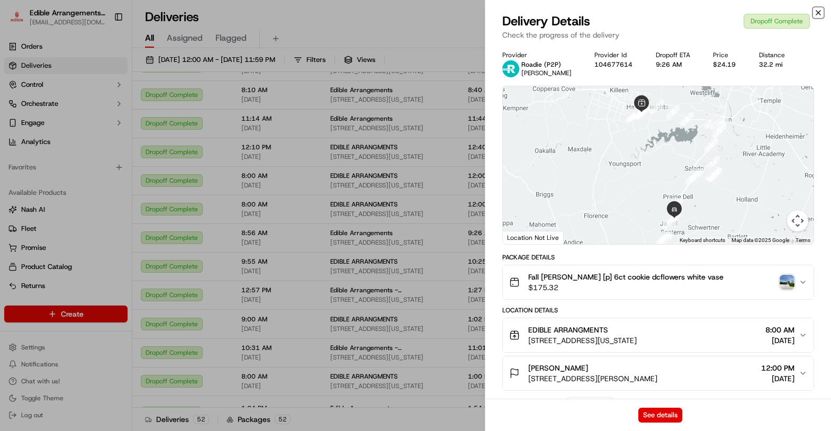
click at [818, 12] on icon "button" at bounding box center [818, 13] width 4 height 4
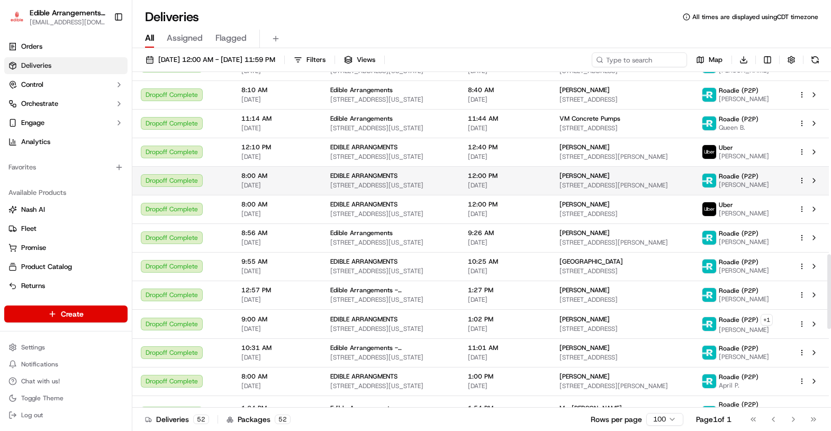
click at [591, 172] on span "[PERSON_NAME]" at bounding box center [585, 176] width 50 height 8
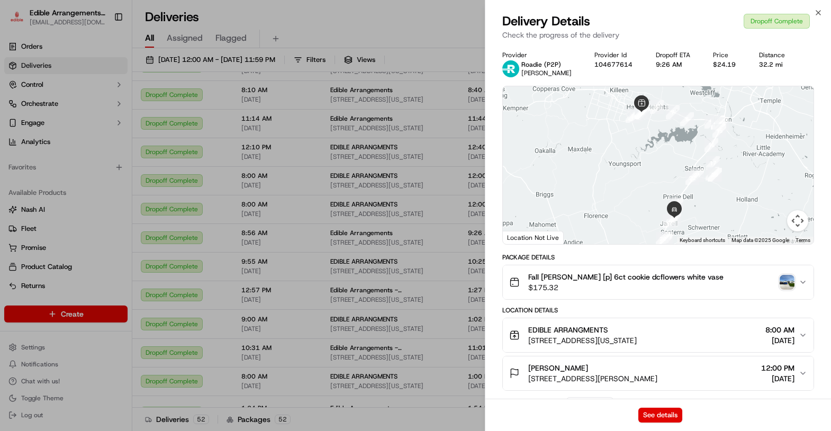
click at [788, 285] on img "button" at bounding box center [787, 282] width 15 height 15
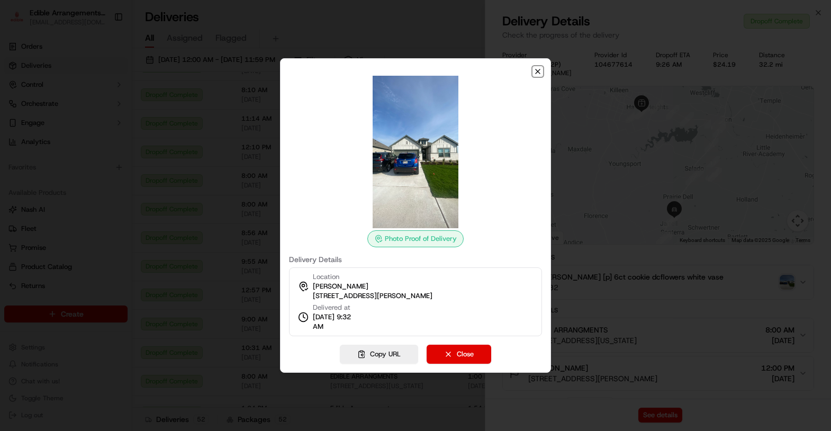
click at [537, 71] on icon "button" at bounding box center [538, 71] width 4 height 4
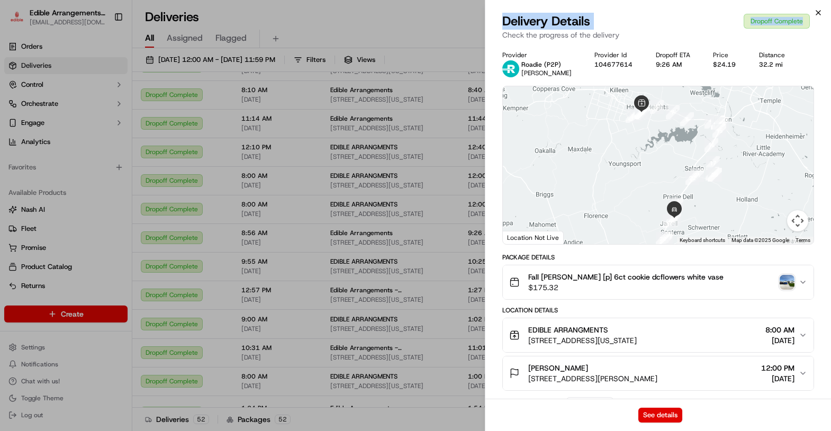
click at [814, 11] on div "Close Delivery Details Dropoff Complete Check the progress of the delivery Prov…" at bounding box center [658, 215] width 346 height 431
click at [821, 12] on icon "button" at bounding box center [818, 12] width 8 height 8
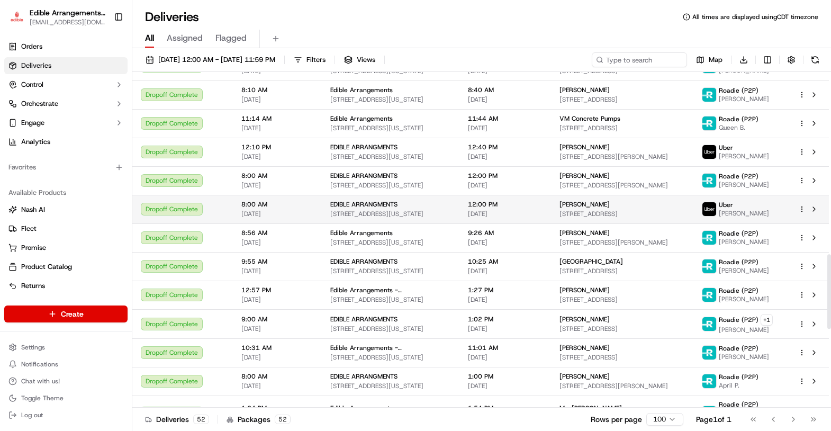
click at [551, 204] on td "12:00 PM [DATE]" at bounding box center [505, 209] width 92 height 29
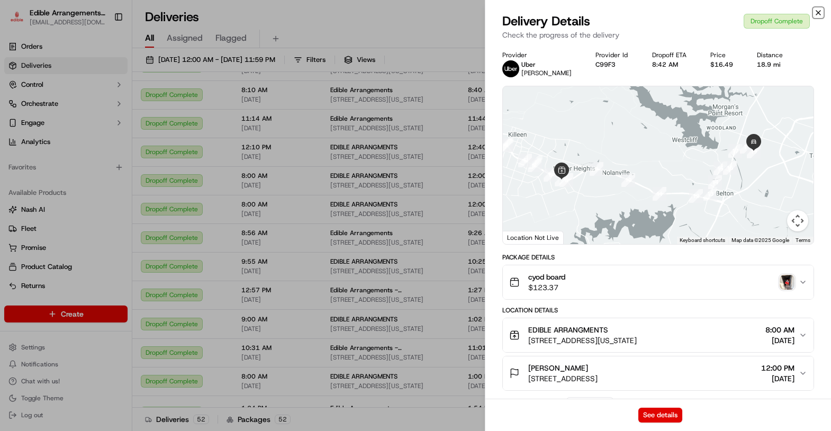
click at [816, 11] on icon "button" at bounding box center [818, 12] width 8 height 8
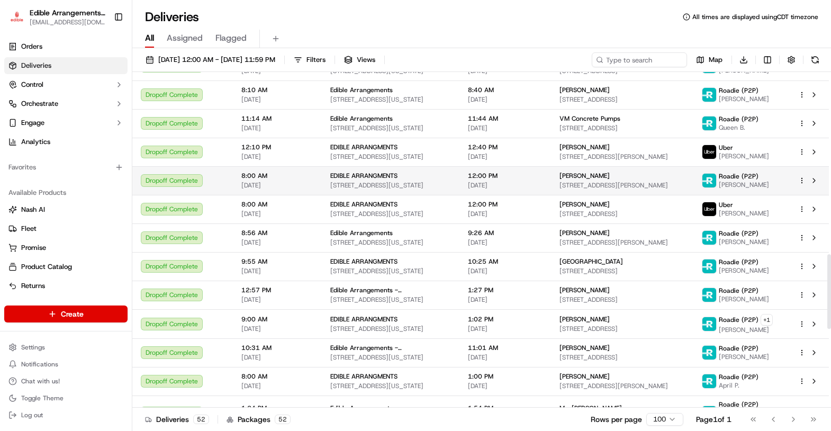
click at [585, 181] on span "[STREET_ADDRESS][PERSON_NAME]" at bounding box center [622, 185] width 125 height 8
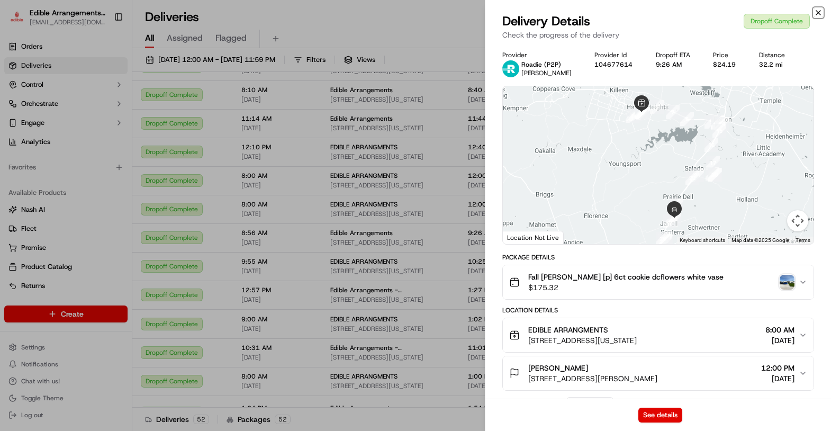
click at [818, 14] on icon "button" at bounding box center [818, 12] width 8 height 8
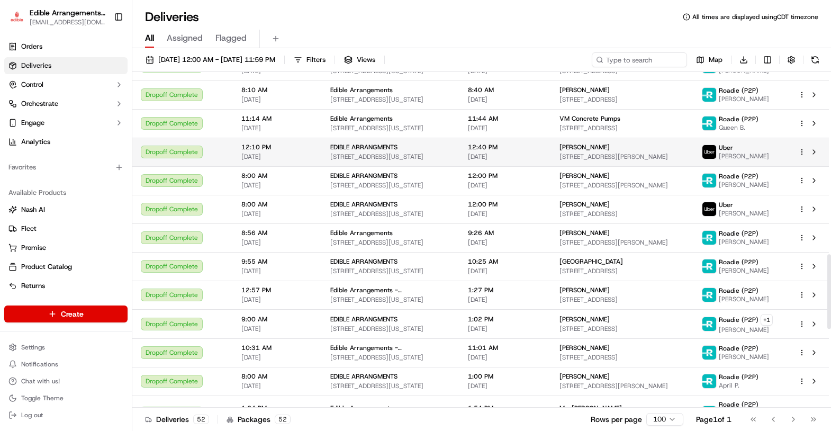
click at [604, 144] on span "[PERSON_NAME]" at bounding box center [585, 147] width 50 height 8
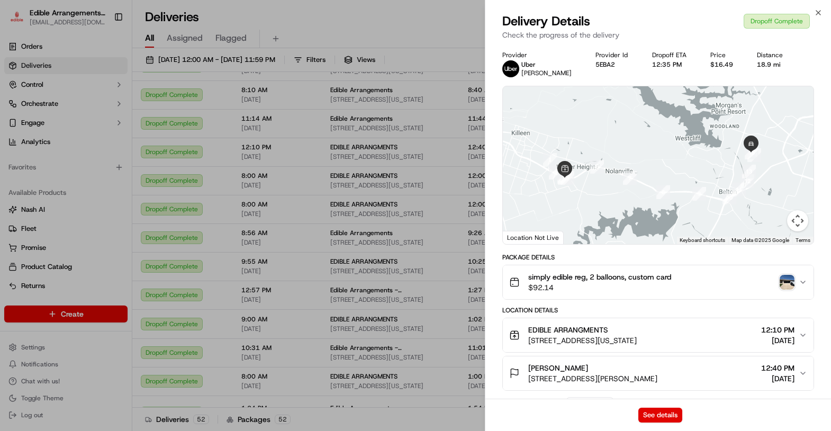
click at [789, 282] on img "button" at bounding box center [787, 282] width 15 height 15
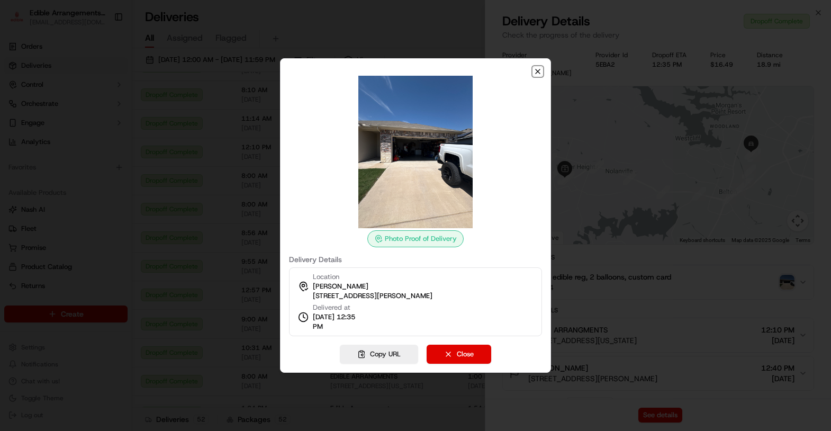
click at [536, 69] on icon "button" at bounding box center [538, 71] width 8 height 8
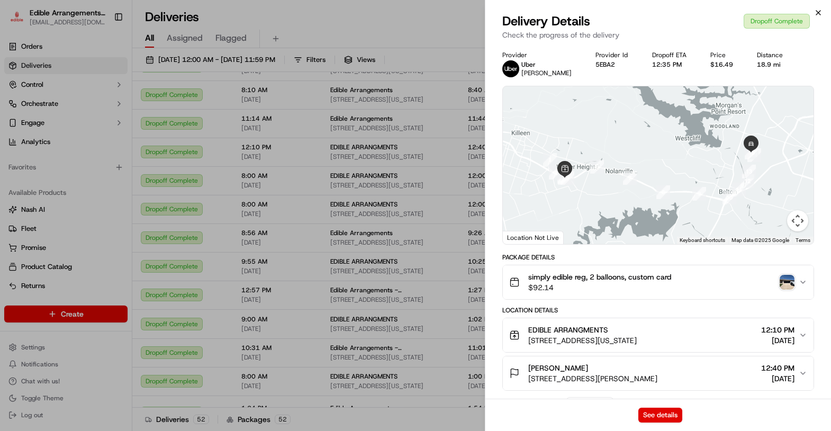
click at [822, 11] on div "Close Delivery Details Dropoff Complete Check the progress of the delivery Prov…" at bounding box center [658, 215] width 346 height 431
click at [815, 12] on icon "button" at bounding box center [818, 12] width 8 height 8
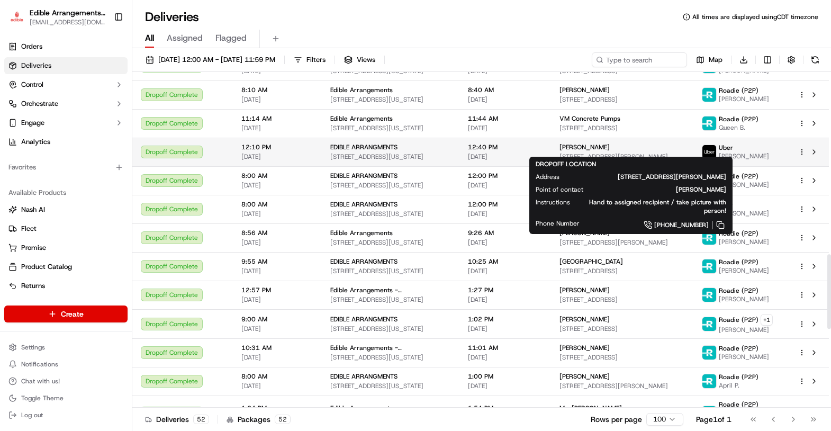
click at [576, 145] on span "[PERSON_NAME]" at bounding box center [585, 147] width 50 height 8
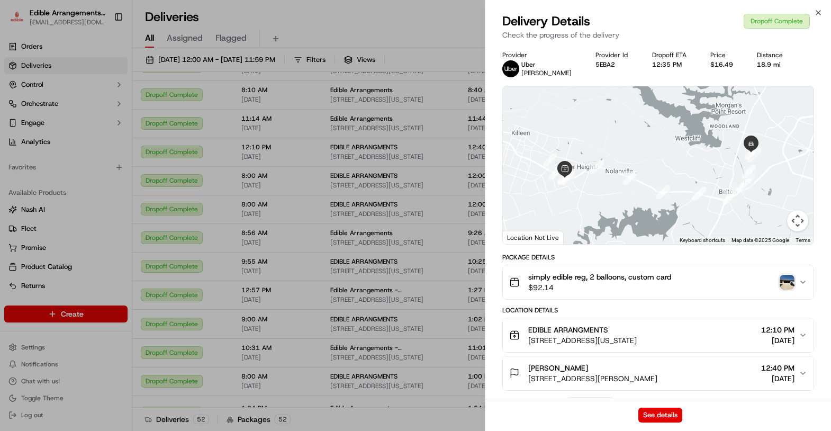
click at [789, 282] on img "button" at bounding box center [787, 282] width 15 height 15
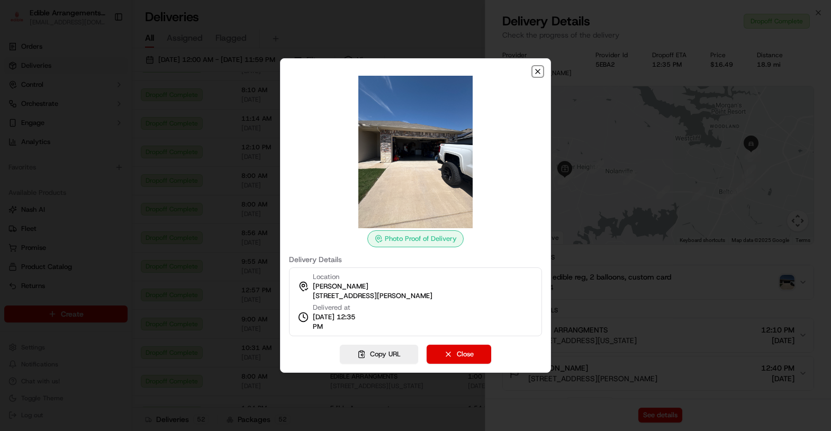
click at [539, 72] on icon "button" at bounding box center [538, 71] width 8 height 8
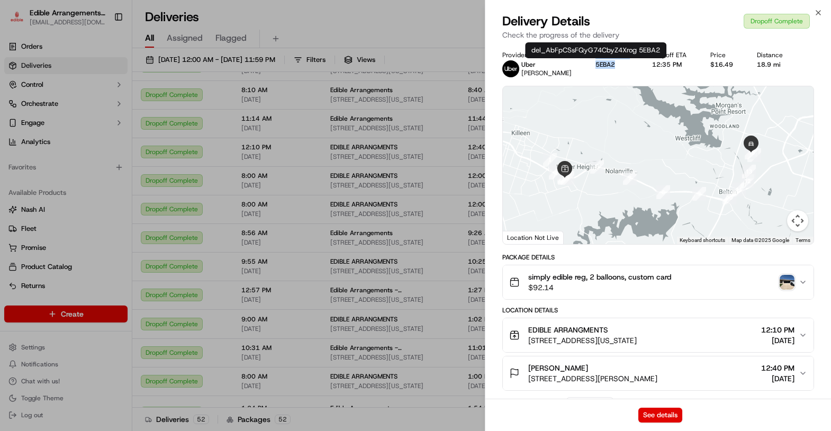
drag, startPoint x: 610, startPoint y: 65, endPoint x: 584, endPoint y: 59, distance: 26.7
click at [584, 59] on div "Provider [PERSON_NAME] Provider Id 5EBA2 Dropoff ETA 12:35 PM Price $16.49 Dist…" at bounding box center [658, 64] width 312 height 26
copy div "Provider Id 5EBA2"
click at [820, 15] on icon "button" at bounding box center [818, 13] width 4 height 4
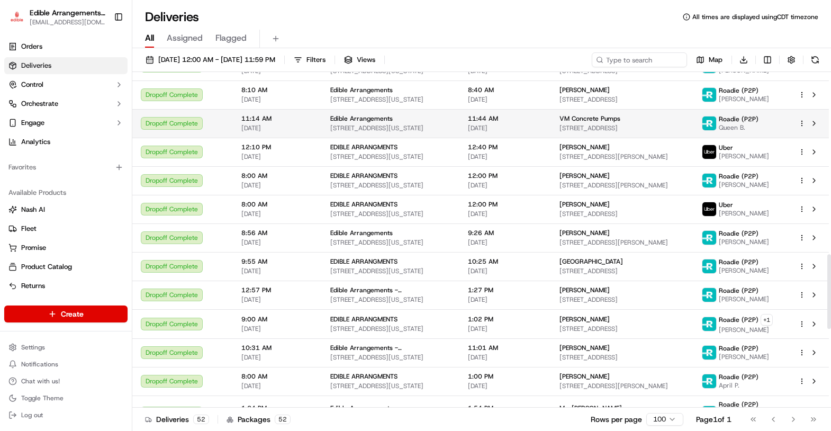
click at [615, 124] on span "[STREET_ADDRESS]" at bounding box center [622, 128] width 125 height 8
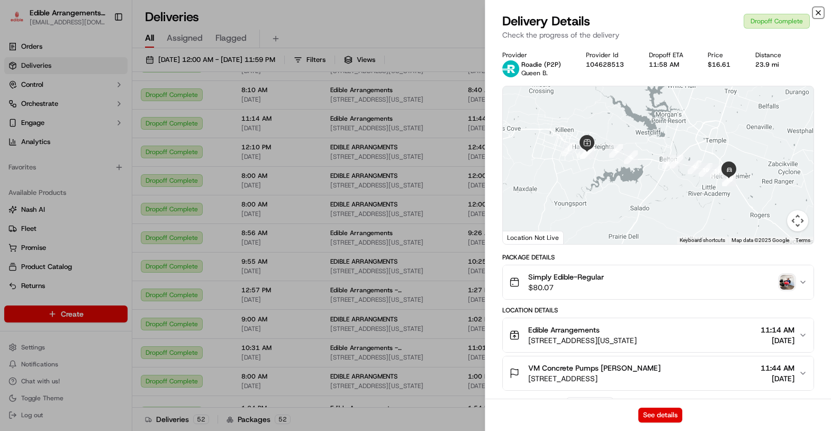
click at [822, 15] on icon "button" at bounding box center [818, 12] width 8 height 8
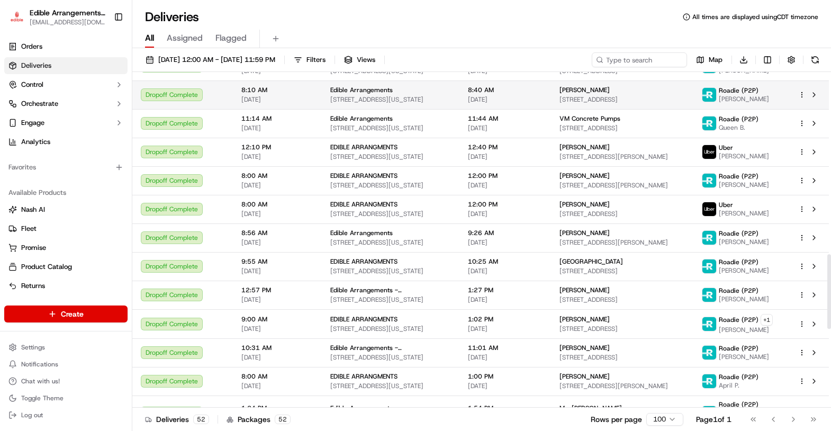
click at [633, 86] on div "[PERSON_NAME]" at bounding box center [622, 90] width 125 height 8
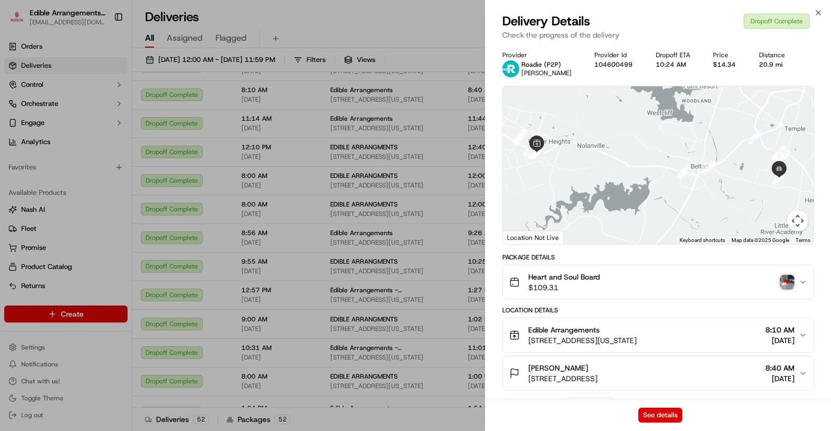
click at [787, 282] on img "button" at bounding box center [787, 282] width 15 height 15
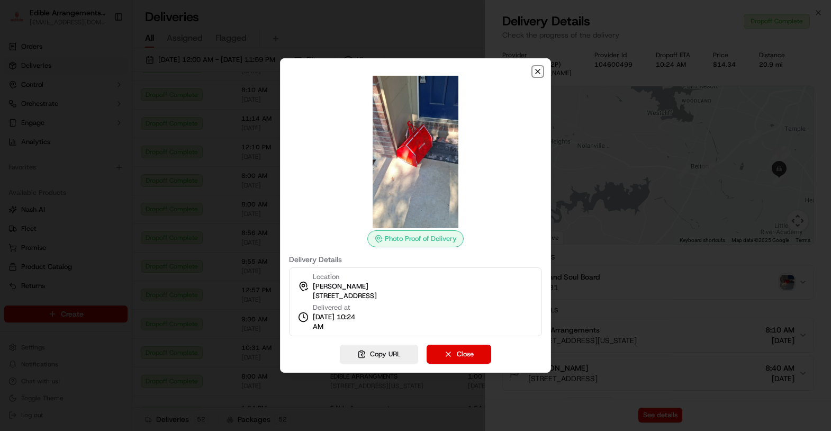
click at [537, 73] on icon "button" at bounding box center [538, 71] width 8 height 8
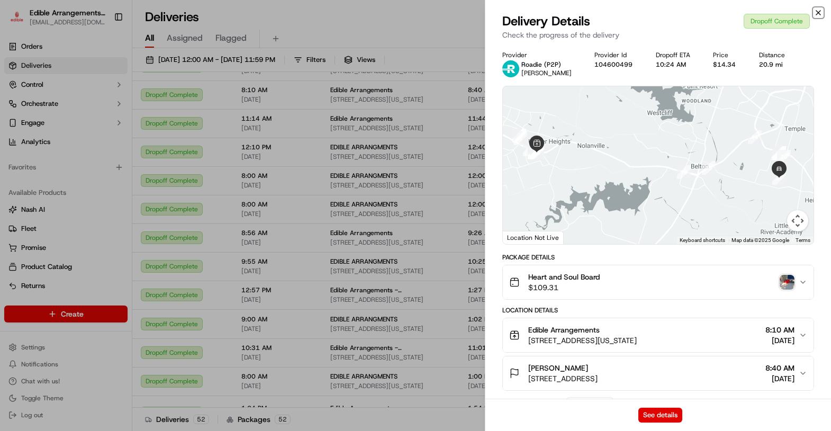
click at [817, 11] on icon "button" at bounding box center [818, 12] width 8 height 8
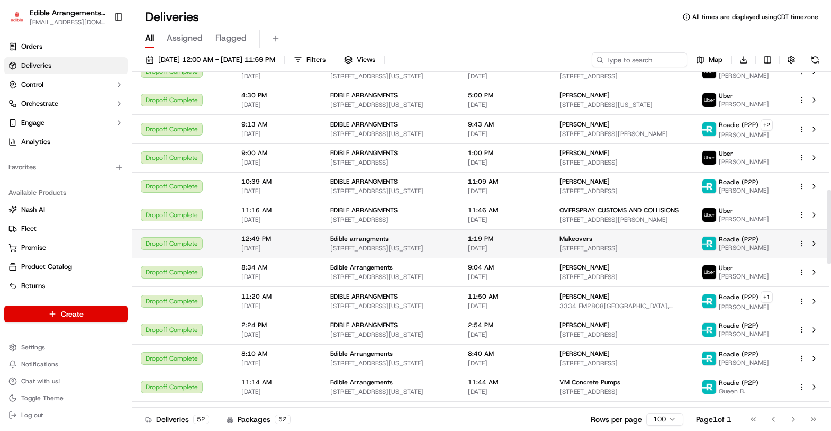
scroll to position [525, 0]
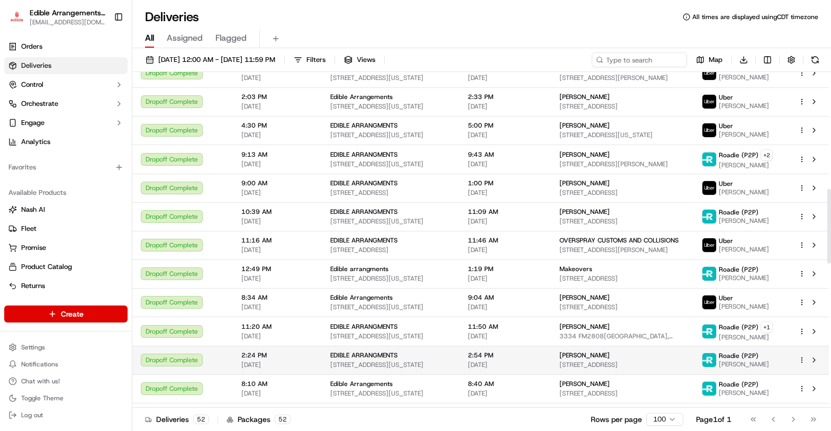
click at [593, 351] on span "[PERSON_NAME]" at bounding box center [585, 355] width 50 height 8
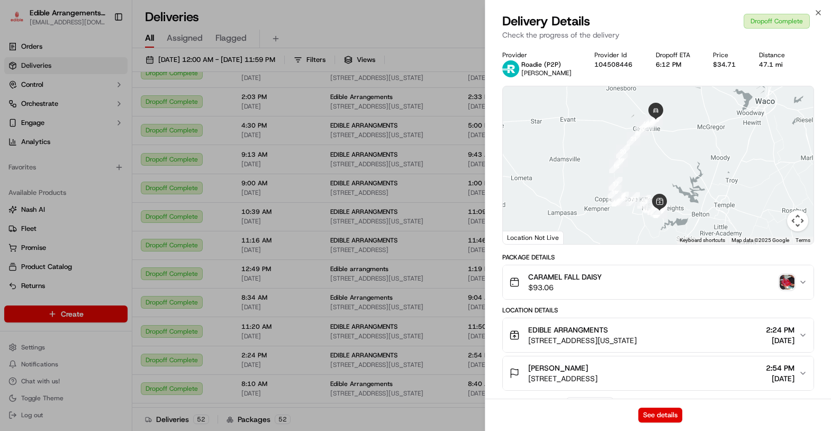
click at [787, 281] on img "button" at bounding box center [787, 282] width 15 height 15
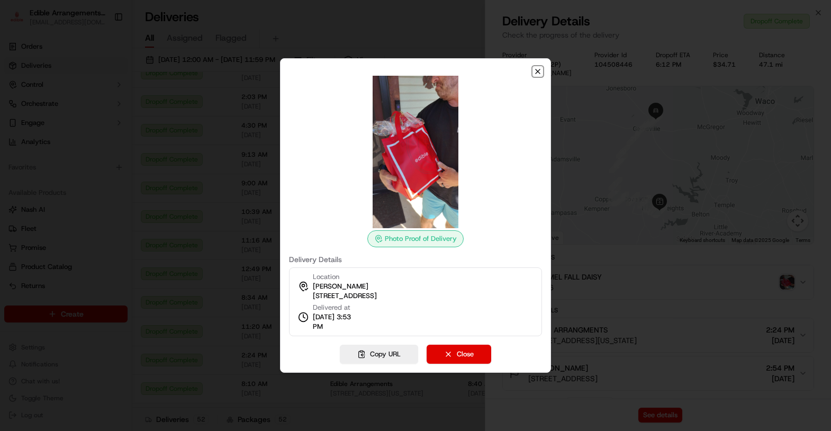
click at [540, 70] on icon "button" at bounding box center [538, 71] width 8 height 8
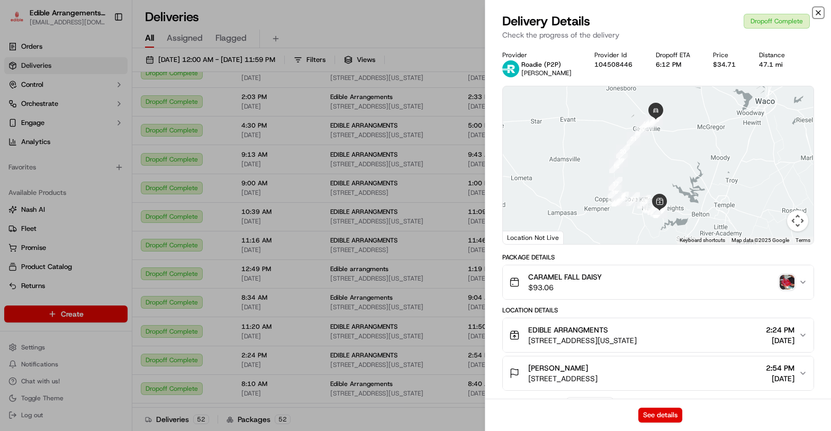
click at [819, 11] on icon "button" at bounding box center [818, 12] width 8 height 8
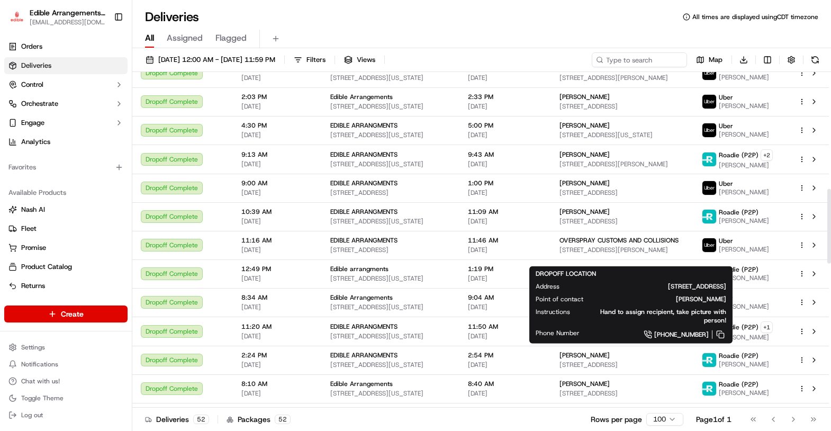
click at [589, 333] on div "Phone Number [PHONE_NUMBER]" at bounding box center [631, 335] width 191 height 12
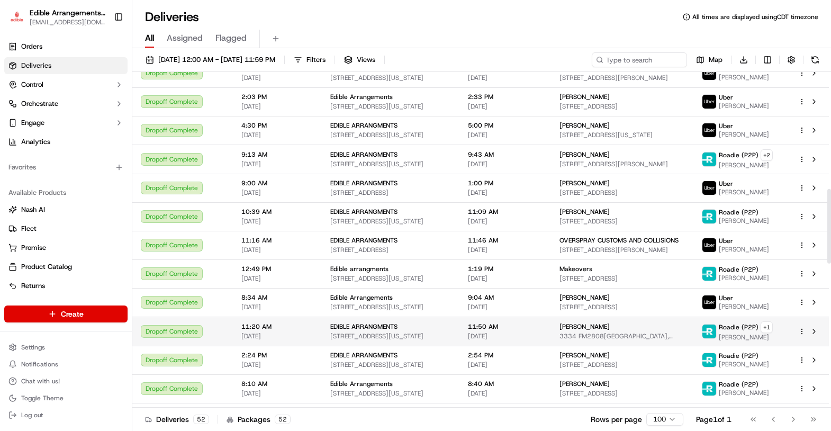
click at [577, 322] on span "[PERSON_NAME]" at bounding box center [585, 326] width 50 height 8
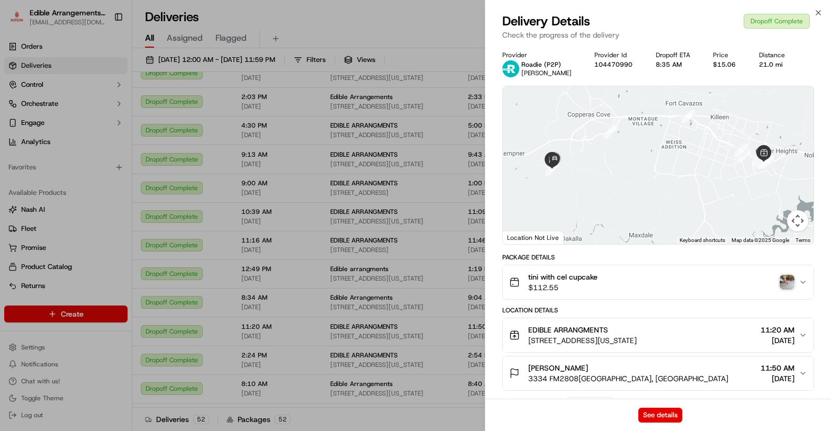
click at [786, 278] on img "button" at bounding box center [787, 282] width 15 height 15
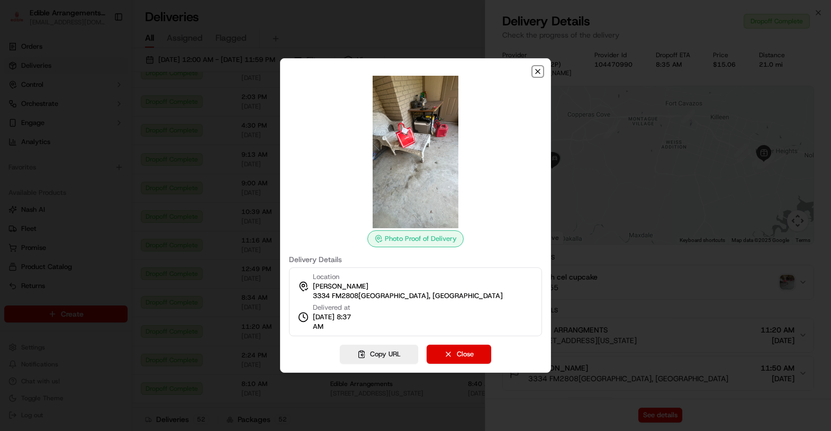
click at [537, 74] on icon "button" at bounding box center [538, 71] width 8 height 8
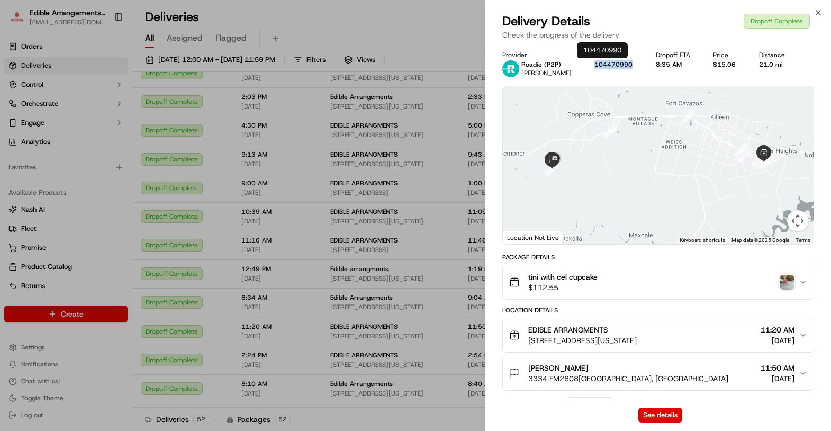
drag, startPoint x: 622, startPoint y: 63, endPoint x: 583, endPoint y: 64, distance: 38.6
click at [583, 64] on div "Provider Roadie (P2P) [PERSON_NAME] Provider Id 104470990 Dropoff ETA 8:35 AM P…" at bounding box center [658, 64] width 312 height 26
copy button "104470990"
drag, startPoint x: 818, startPoint y: 16, endPoint x: 813, endPoint y: 16, distance: 5.3
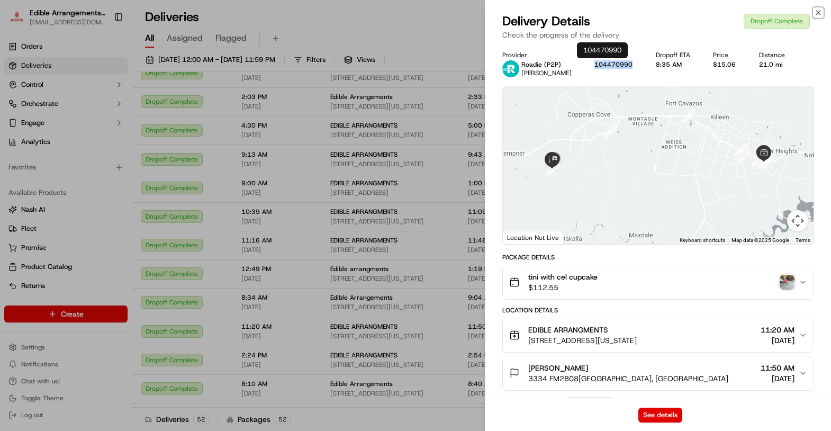
click at [818, 15] on icon "button" at bounding box center [818, 12] width 8 height 8
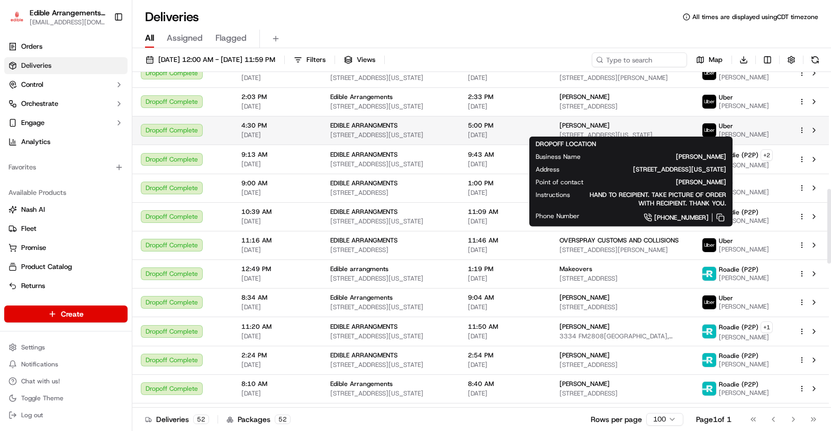
click at [577, 123] on span "[PERSON_NAME]" at bounding box center [585, 125] width 50 height 8
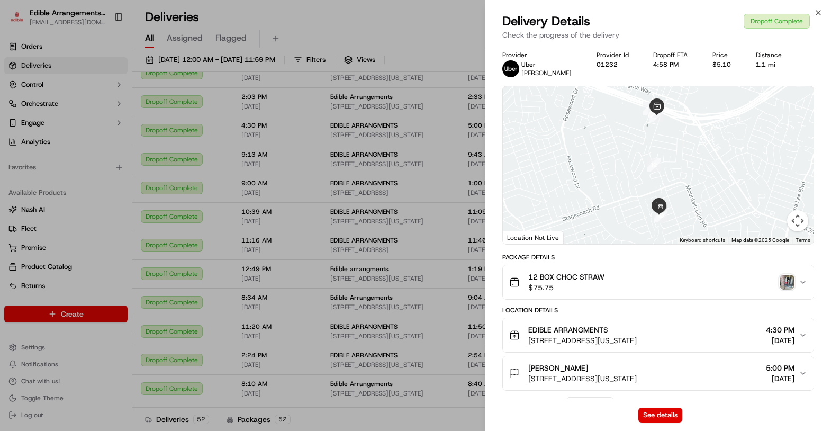
click at [792, 284] on img "button" at bounding box center [787, 282] width 15 height 15
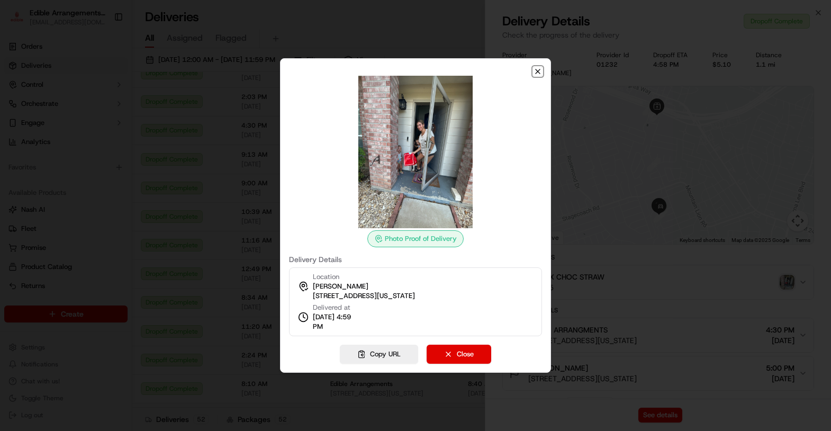
click at [538, 71] on icon "button" at bounding box center [538, 71] width 4 height 4
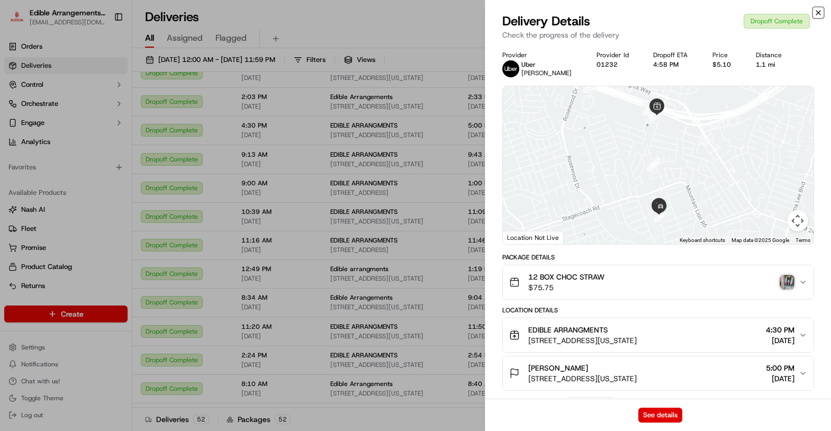
click at [819, 9] on icon "button" at bounding box center [818, 12] width 8 height 8
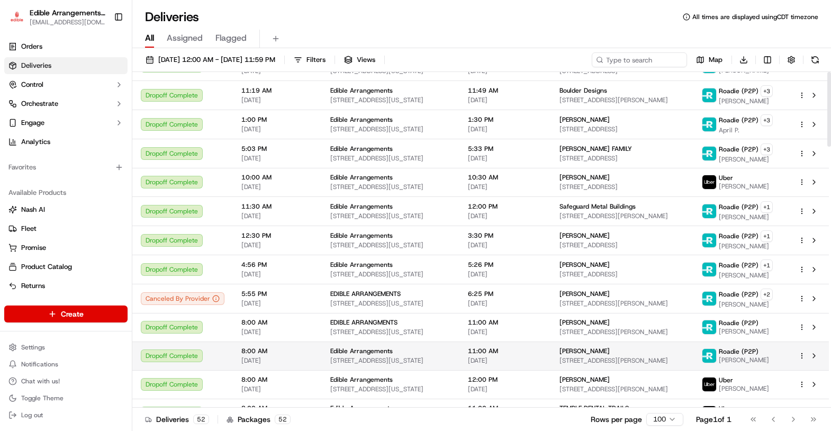
scroll to position [0, 0]
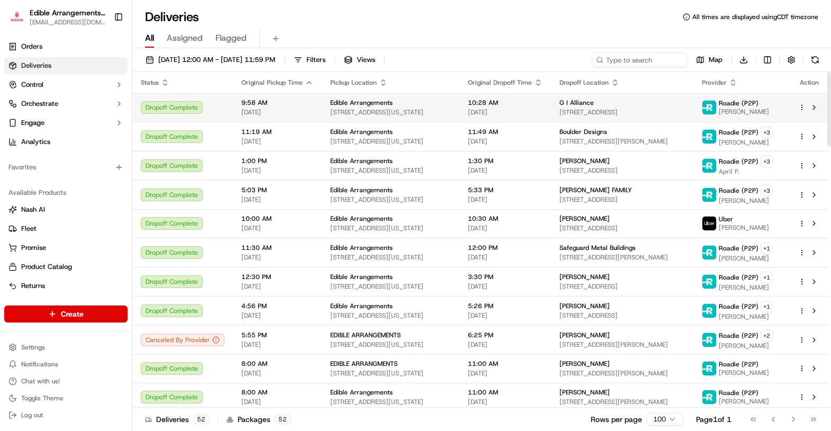
click at [622, 108] on span "[STREET_ADDRESS]" at bounding box center [622, 112] width 125 height 8
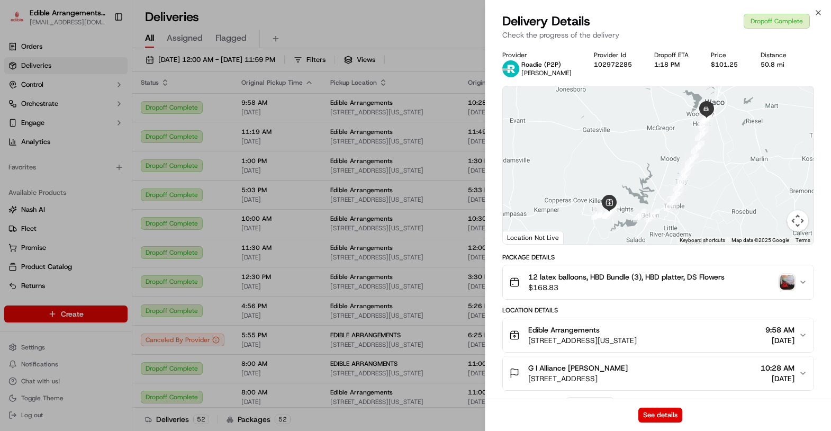
click at [789, 283] on img "button" at bounding box center [787, 282] width 15 height 15
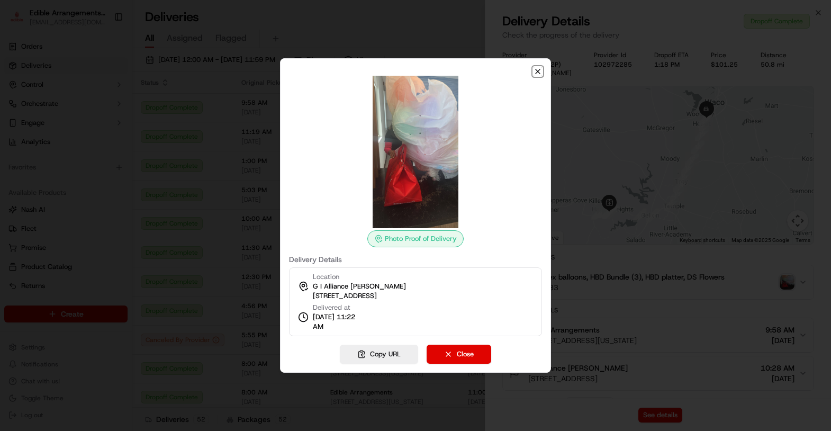
click at [538, 71] on icon "button" at bounding box center [538, 71] width 8 height 8
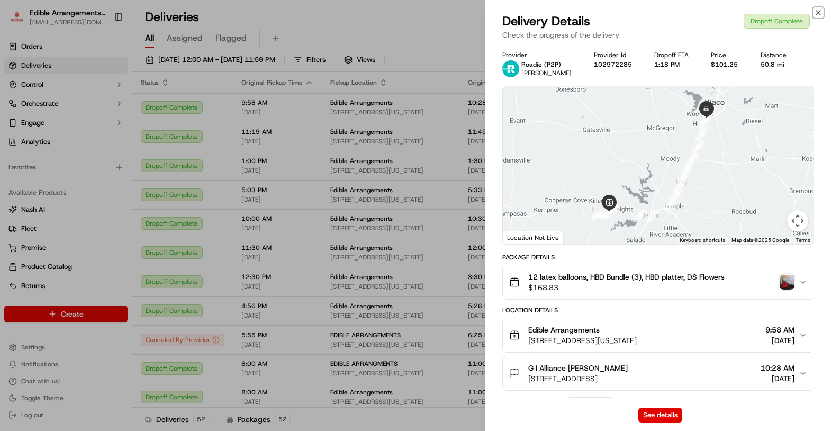
click at [818, 11] on icon "button" at bounding box center [818, 12] width 8 height 8
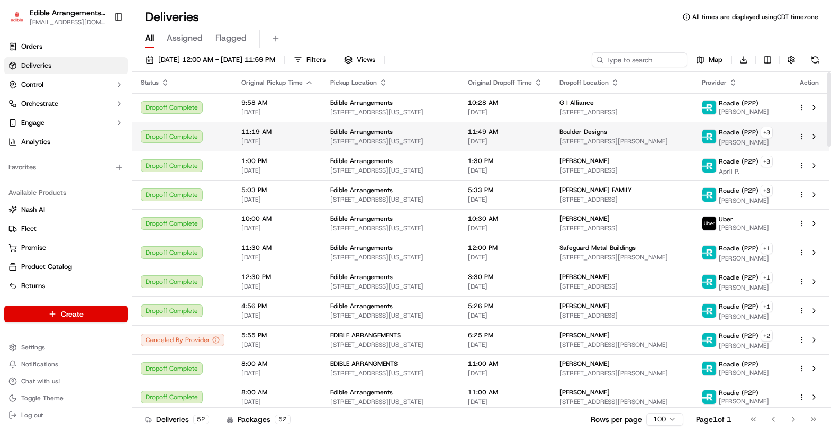
click at [539, 139] on span "[DATE]" at bounding box center [505, 141] width 75 height 8
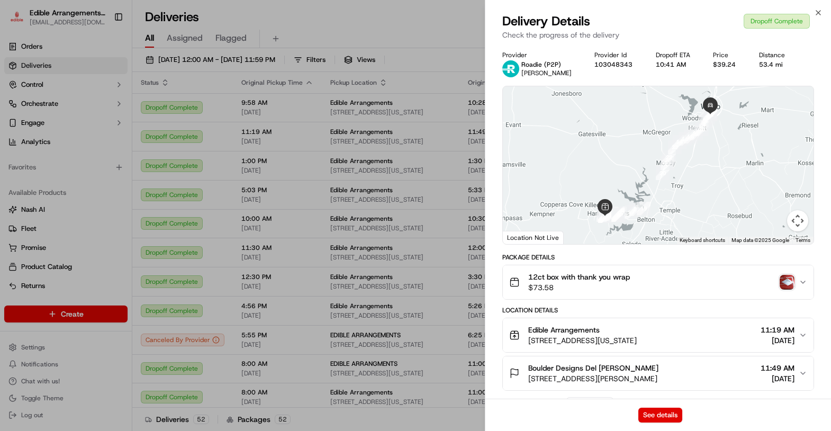
click at [819, 7] on div "Close Delivery Details Dropoff Complete Check the progress of the delivery Prov…" at bounding box center [658, 215] width 346 height 431
click at [816, 12] on icon "button" at bounding box center [818, 12] width 8 height 8
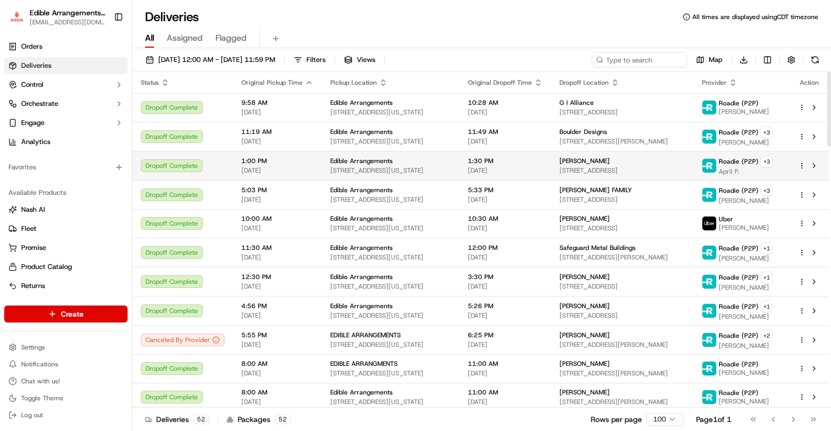
click at [607, 166] on span "[STREET_ADDRESS]" at bounding box center [622, 170] width 125 height 8
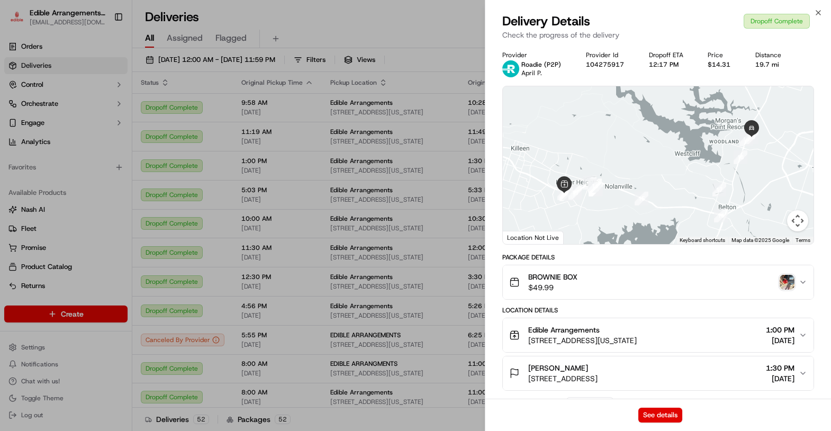
click at [792, 283] on img "button" at bounding box center [787, 282] width 15 height 15
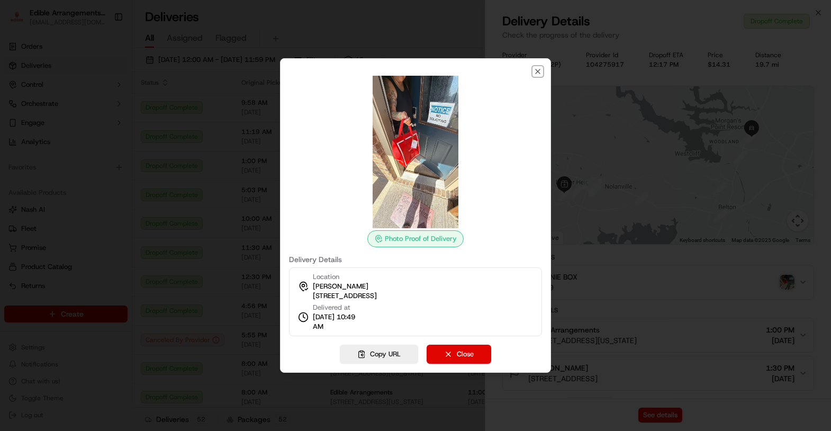
drag, startPoint x: 536, startPoint y: 72, endPoint x: 551, endPoint y: 66, distance: 16.1
click at [536, 73] on icon "button" at bounding box center [538, 71] width 8 height 8
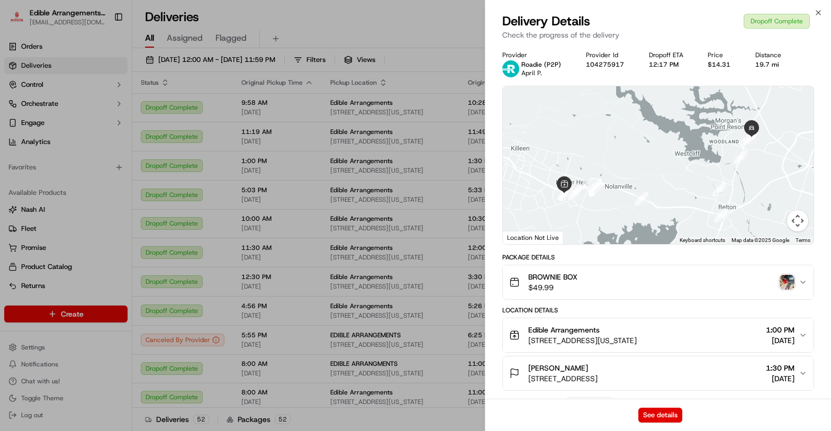
click at [813, 14] on div "Delivery Details Dropoff Complete" at bounding box center [658, 21] width 312 height 17
click at [818, 13] on icon "button" at bounding box center [818, 13] width 4 height 4
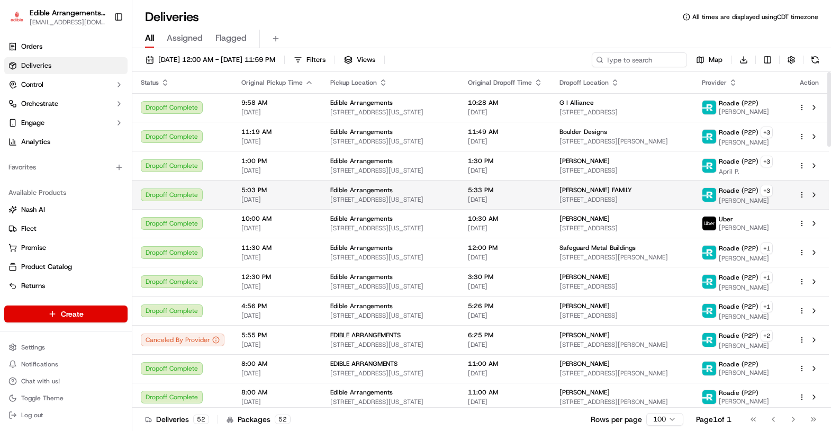
click at [614, 195] on span "[STREET_ADDRESS]" at bounding box center [622, 199] width 125 height 8
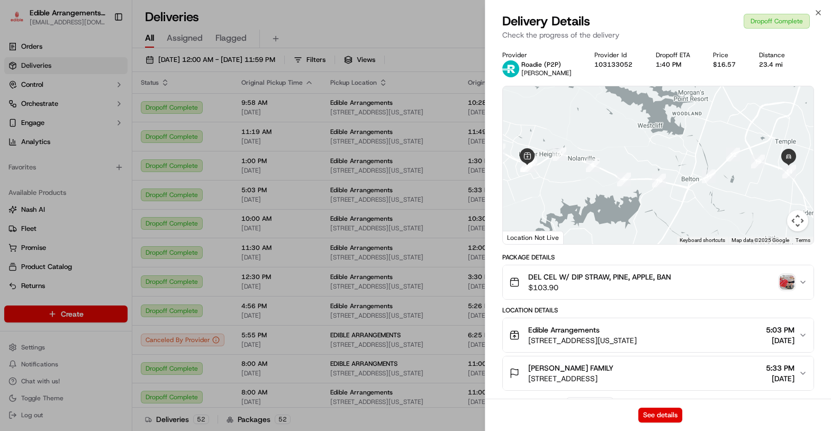
click at [788, 279] on img "button" at bounding box center [787, 282] width 15 height 15
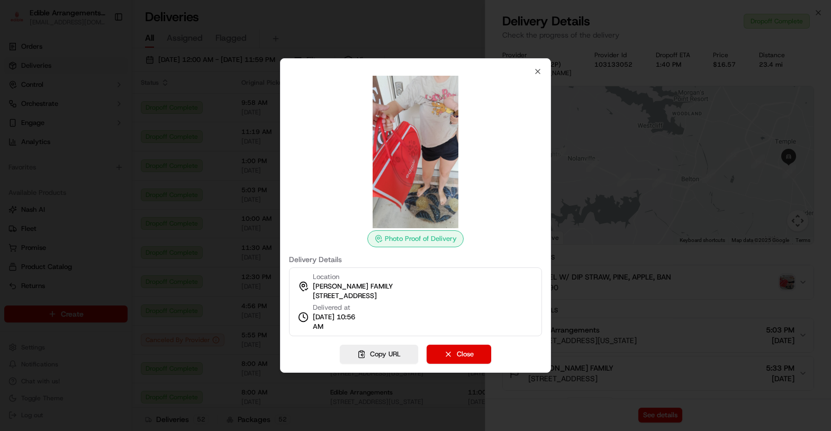
click at [533, 73] on div "Photo Proof of Delivery Delivery Details Location [PERSON_NAME] FAMILY [STREET_…" at bounding box center [415, 201] width 253 height 269
click at [538, 72] on icon "button" at bounding box center [538, 71] width 4 height 4
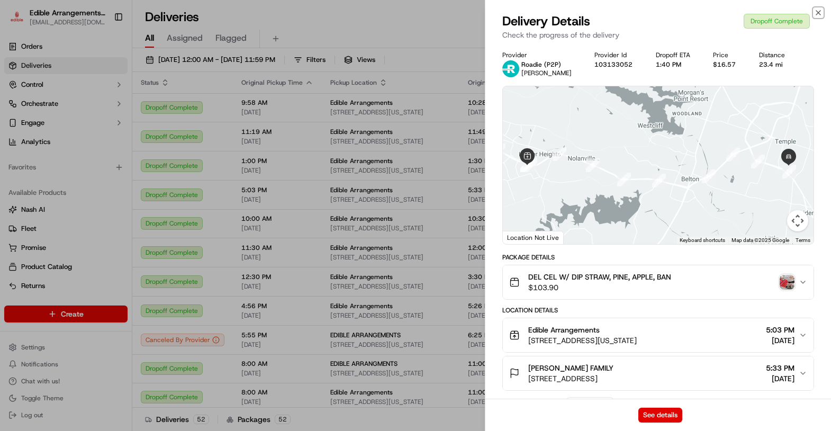
drag, startPoint x: 818, startPoint y: 12, endPoint x: 811, endPoint y: 9, distance: 7.6
click at [818, 12] on icon "button" at bounding box center [818, 13] width 4 height 4
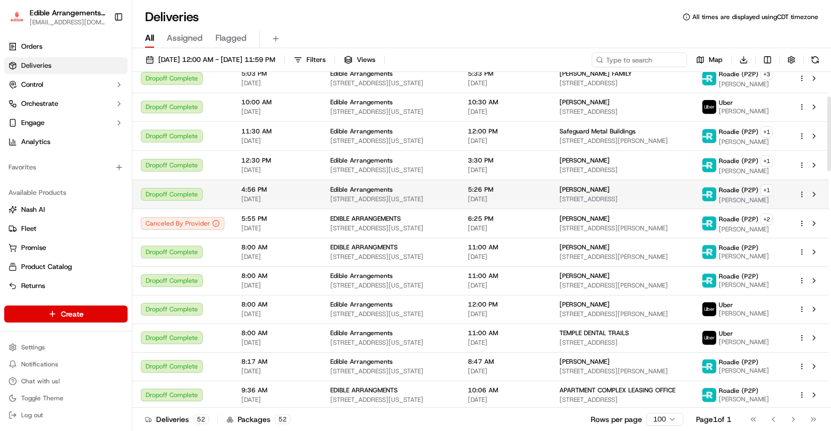
scroll to position [118, 0]
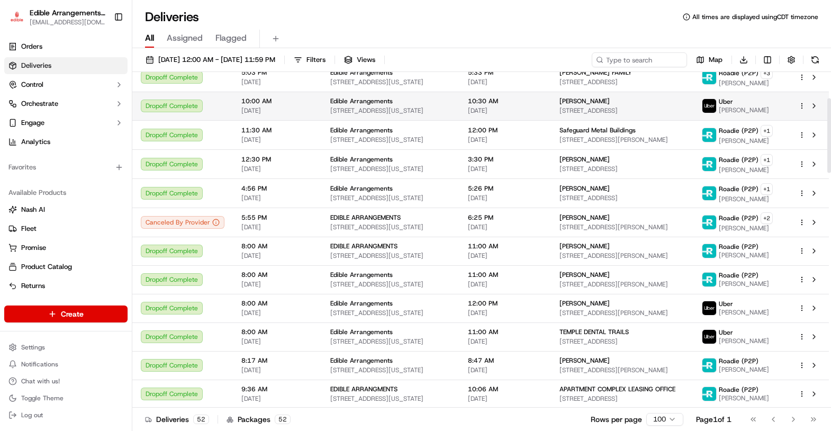
click at [605, 103] on div "[PERSON_NAME] [STREET_ADDRESS]" at bounding box center [622, 106] width 125 height 18
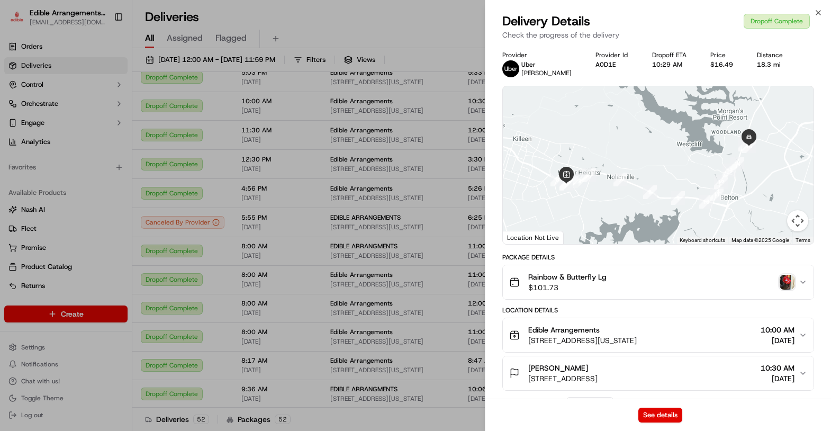
click at [789, 286] on img "button" at bounding box center [787, 282] width 15 height 15
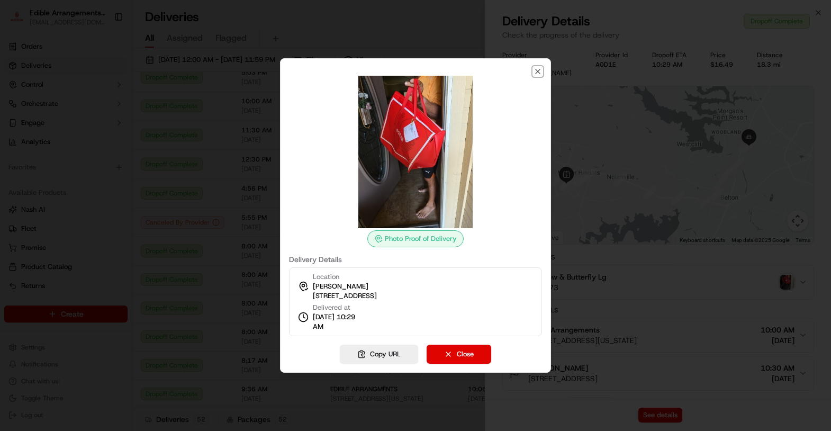
drag, startPoint x: 539, startPoint y: 74, endPoint x: 660, endPoint y: 46, distance: 124.3
click at [541, 70] on icon "button" at bounding box center [538, 71] width 8 height 8
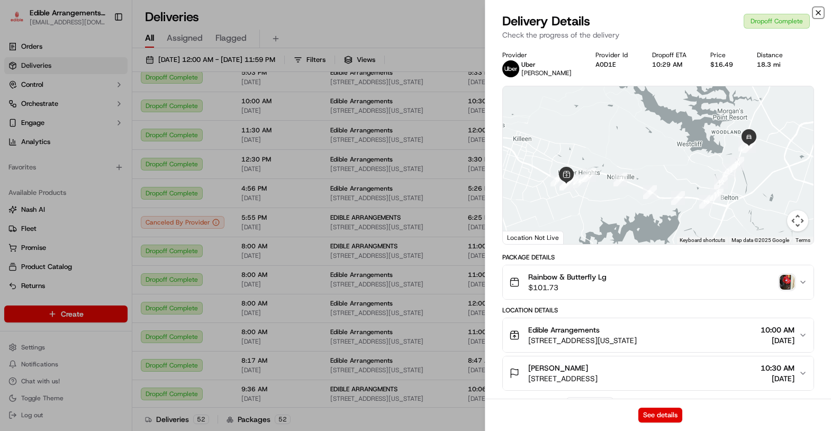
click at [818, 11] on icon "button" at bounding box center [818, 12] width 8 height 8
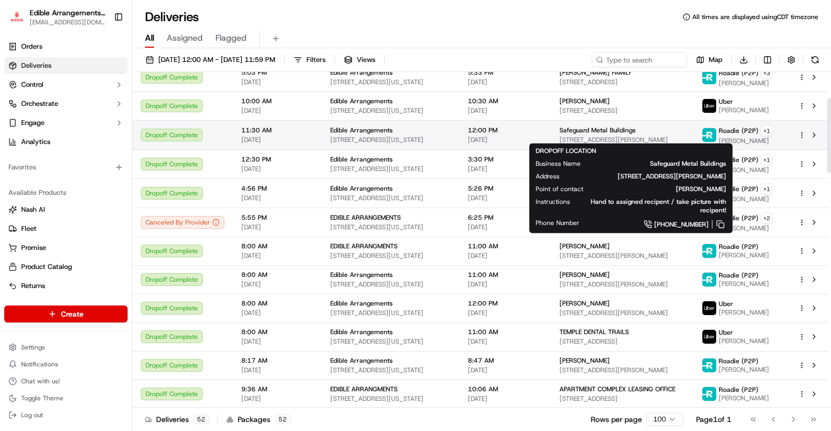
click at [605, 131] on span "Safeguard Metal Buildings" at bounding box center [598, 130] width 76 height 8
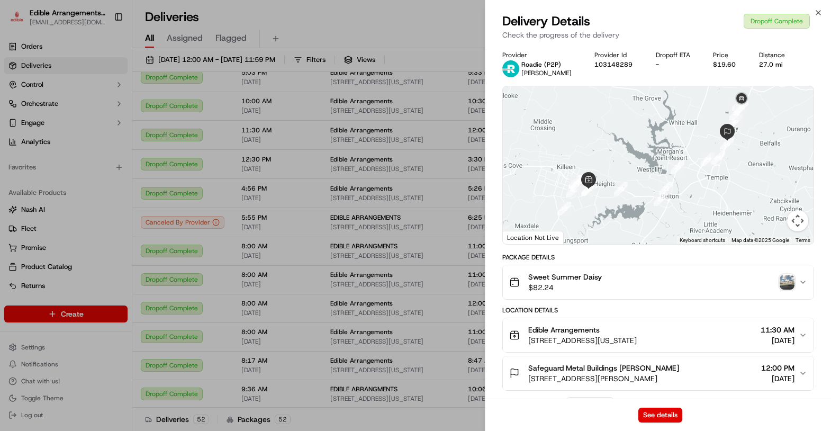
click at [787, 282] on img "button" at bounding box center [787, 282] width 15 height 15
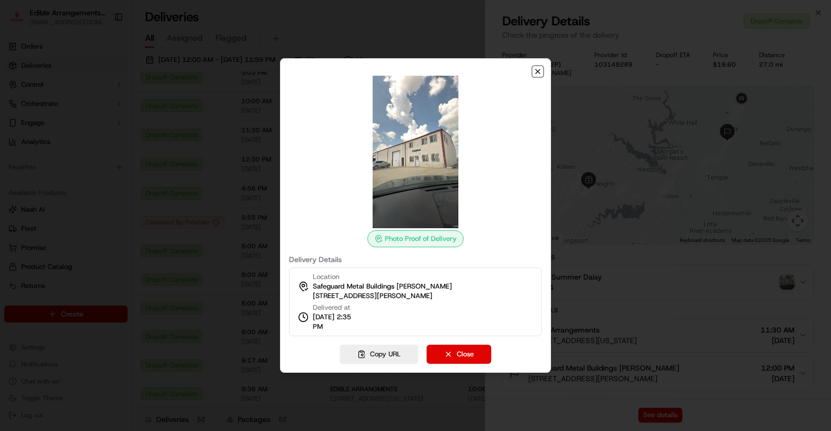
click at [540, 73] on icon "button" at bounding box center [538, 71] width 8 height 8
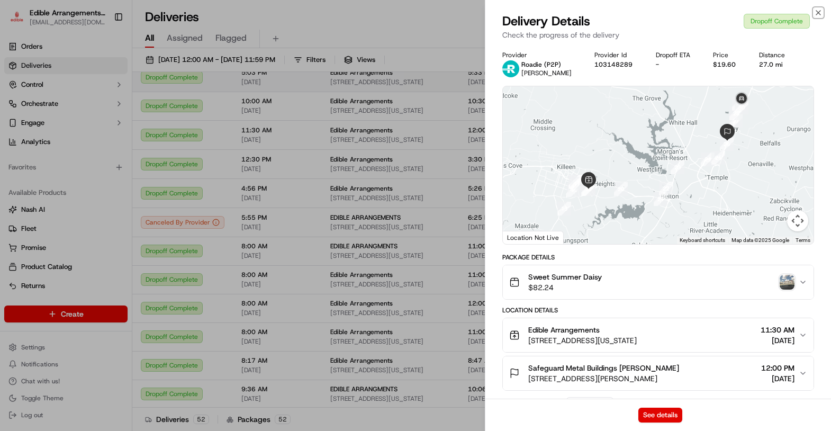
drag, startPoint x: 818, startPoint y: 13, endPoint x: 790, endPoint y: 80, distance: 73.1
click at [818, 12] on icon "button" at bounding box center [818, 13] width 4 height 4
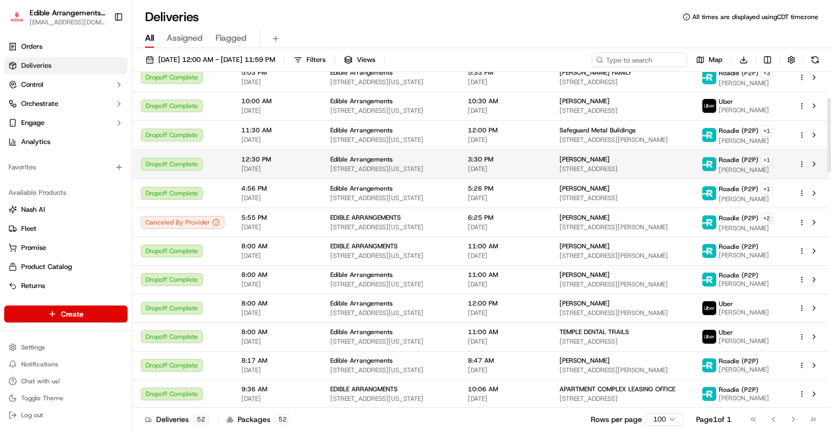
click at [600, 160] on div "[PERSON_NAME] [STREET_ADDRESS]" at bounding box center [622, 164] width 125 height 18
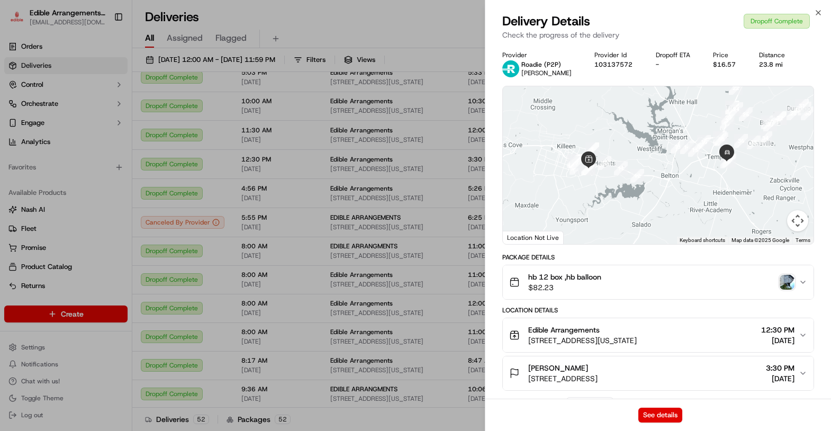
click at [792, 286] on img "button" at bounding box center [787, 282] width 15 height 15
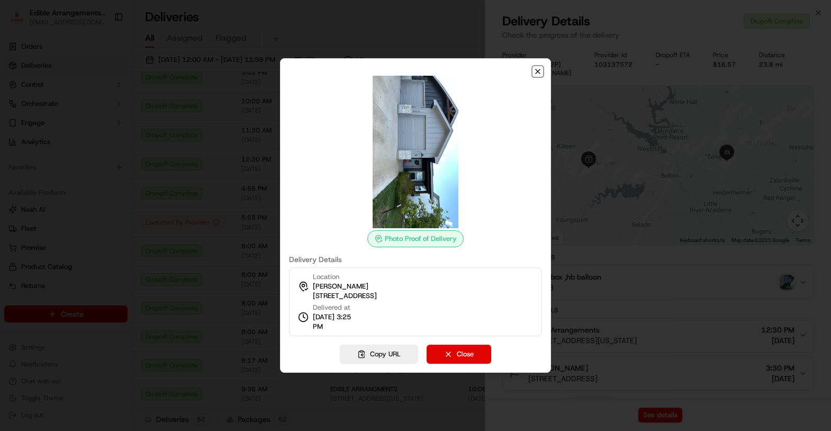
click at [541, 69] on icon "button" at bounding box center [538, 71] width 8 height 8
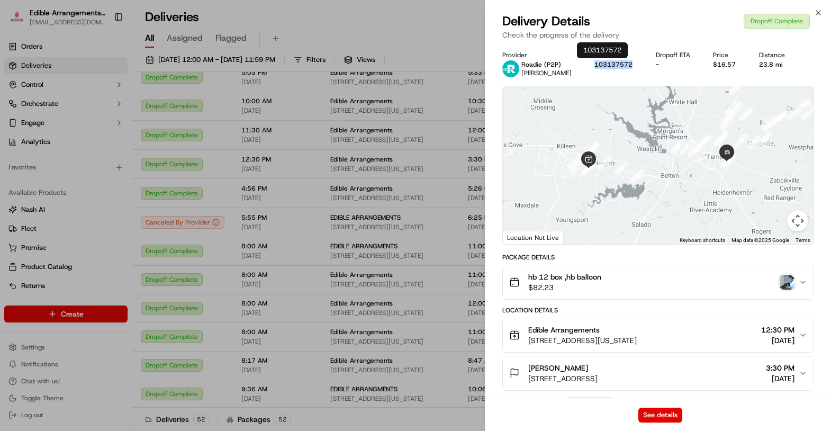
drag, startPoint x: 625, startPoint y: 63, endPoint x: 583, endPoint y: 63, distance: 41.8
click at [583, 63] on div "Provider Roadie (P2P) [PERSON_NAME] Provider Id 103137572 Dropoff ETA - Price $…" at bounding box center [658, 64] width 312 height 26
click at [824, 12] on div "Close Delivery Details Dropoff Complete Check the progress of the delivery Prov…" at bounding box center [658, 215] width 346 height 431
click at [819, 12] on icon "button" at bounding box center [818, 13] width 4 height 4
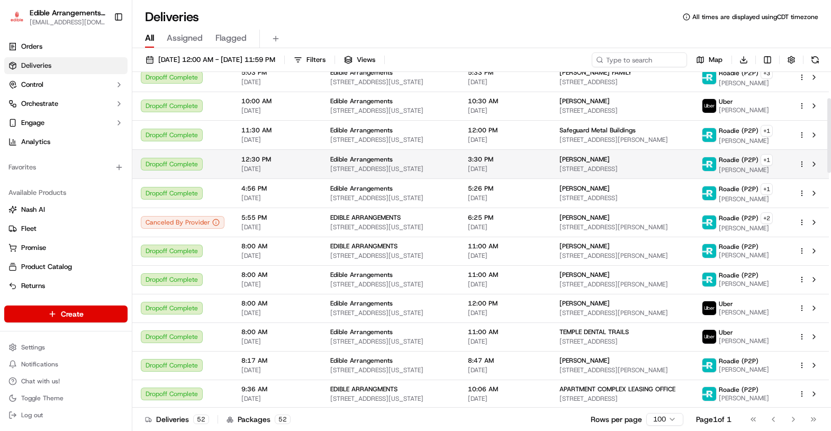
click at [605, 159] on span "[PERSON_NAME]" at bounding box center [585, 159] width 50 height 8
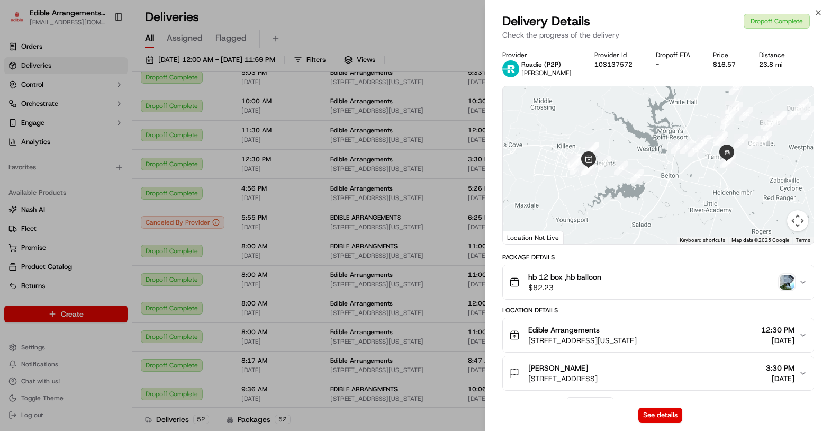
click at [785, 282] on img "button" at bounding box center [787, 282] width 15 height 15
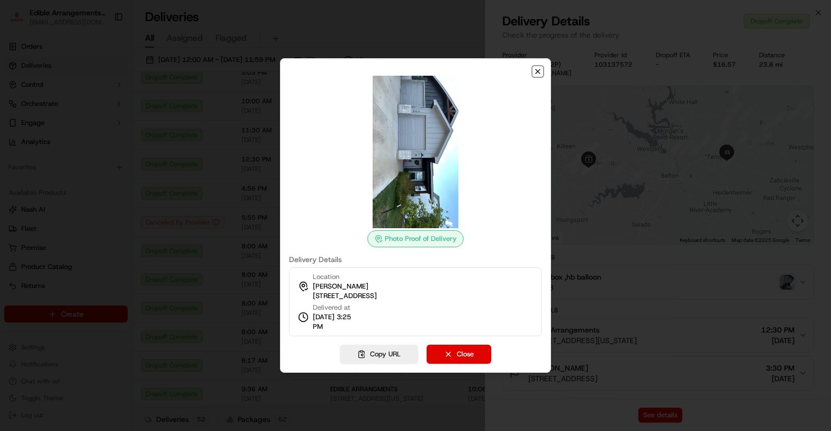
click at [542, 75] on icon "button" at bounding box center [538, 71] width 8 height 8
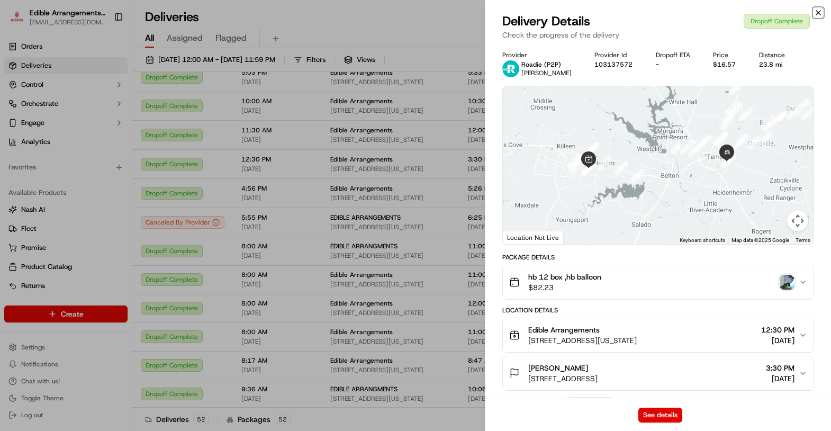
click at [819, 12] on icon "button" at bounding box center [818, 13] width 4 height 4
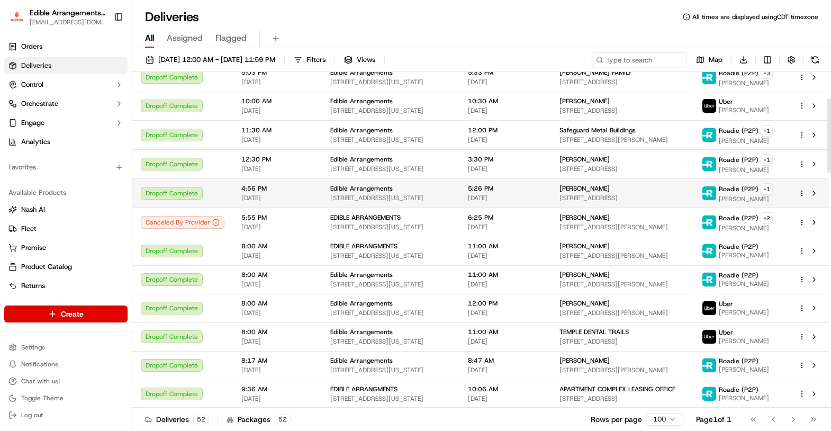
click at [619, 194] on span "[STREET_ADDRESS]" at bounding box center [622, 198] width 125 height 8
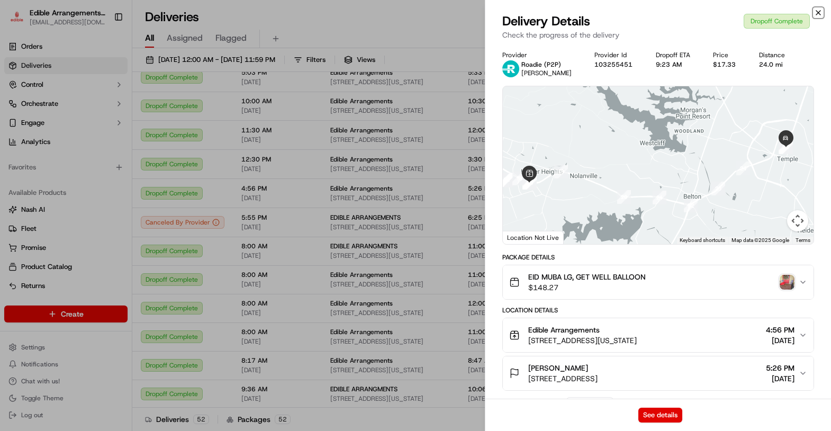
click at [816, 13] on icon "button" at bounding box center [818, 12] width 8 height 8
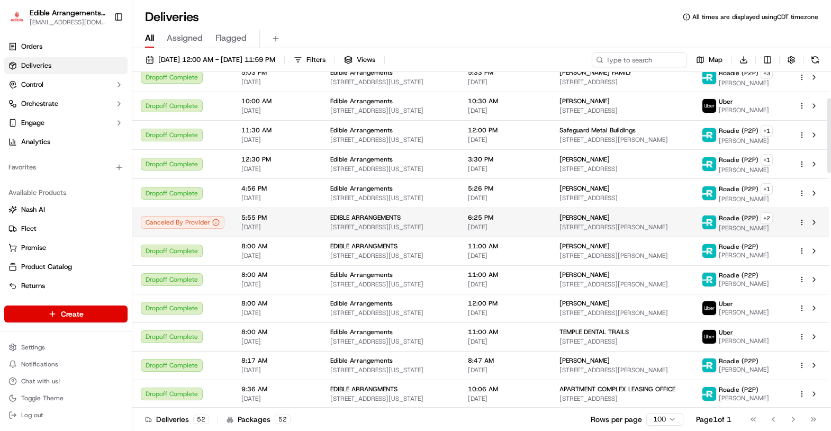
click at [609, 216] on span "[PERSON_NAME]" at bounding box center [585, 217] width 50 height 8
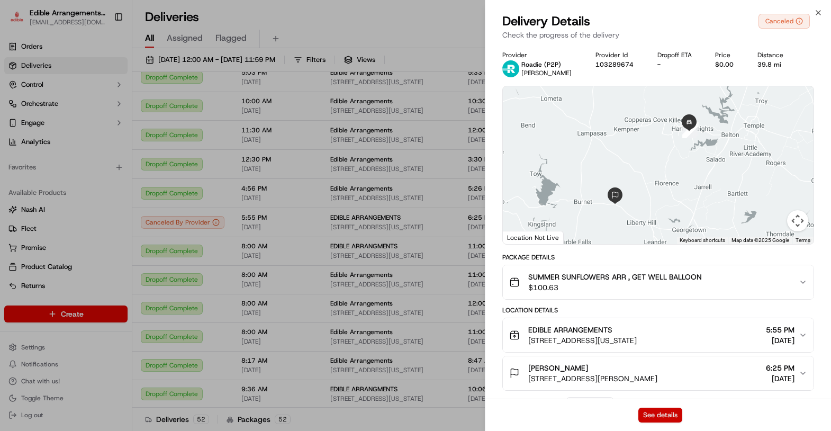
click at [660, 411] on button "See details" at bounding box center [660, 415] width 44 height 15
click at [822, 11] on icon "button" at bounding box center [818, 12] width 8 height 8
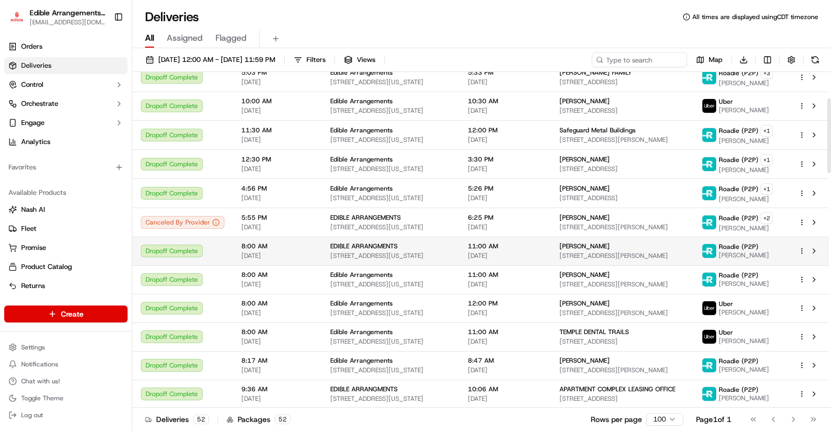
click at [588, 244] on span "[PERSON_NAME]" at bounding box center [585, 246] width 50 height 8
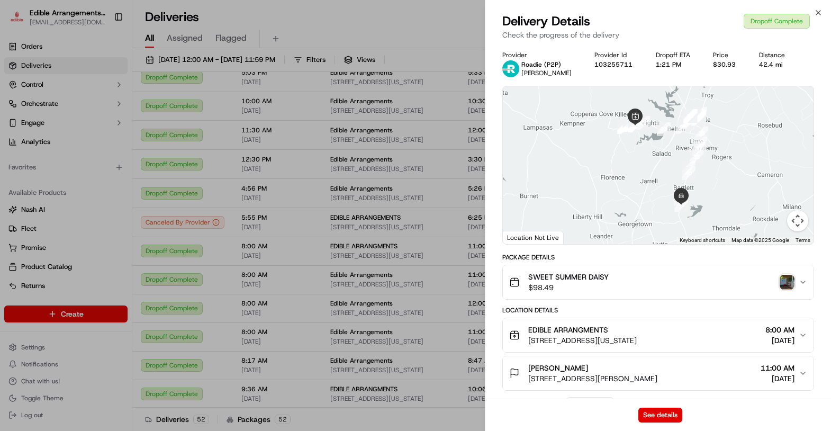
click at [787, 283] on img "button" at bounding box center [787, 282] width 15 height 15
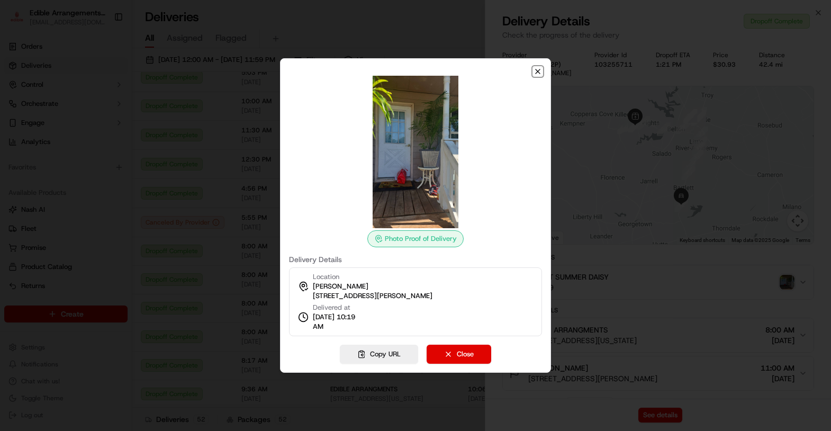
click at [541, 69] on icon "button" at bounding box center [538, 71] width 8 height 8
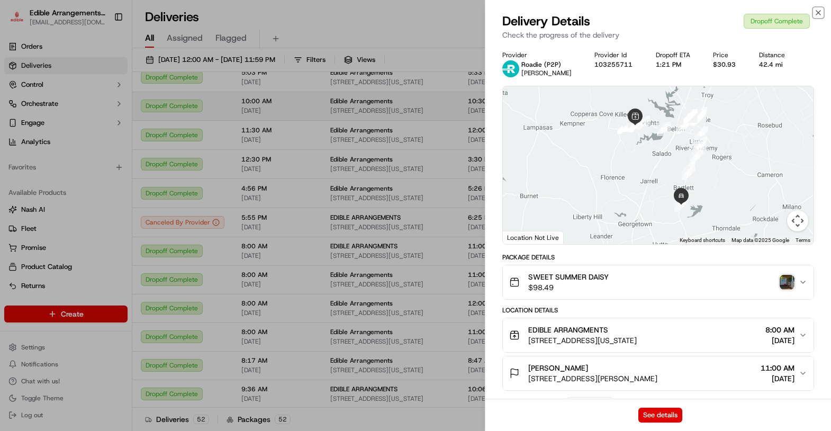
click at [819, 10] on icon "button" at bounding box center [818, 12] width 8 height 8
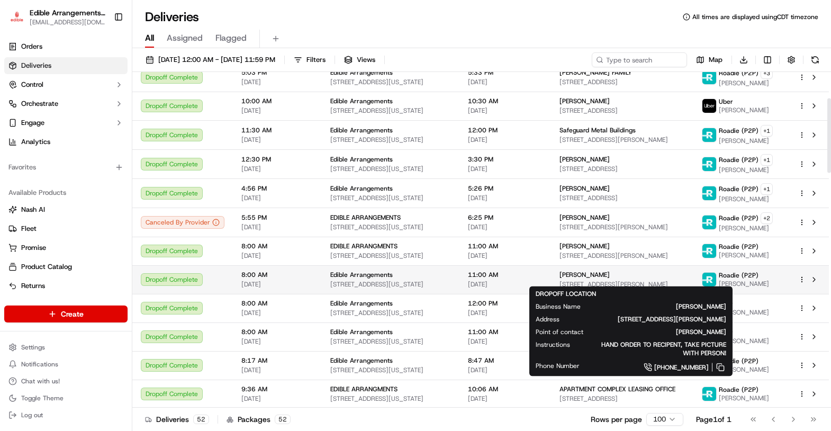
click at [591, 280] on span "[STREET_ADDRESS][PERSON_NAME]" at bounding box center [622, 284] width 125 height 8
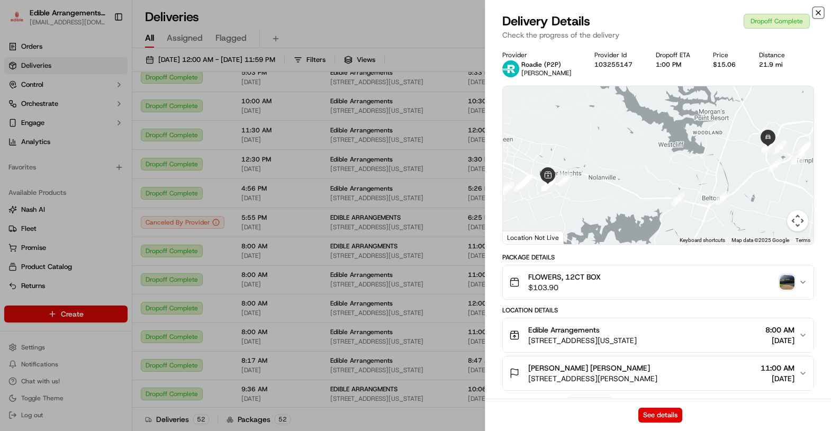
click at [820, 11] on icon "button" at bounding box center [818, 12] width 8 height 8
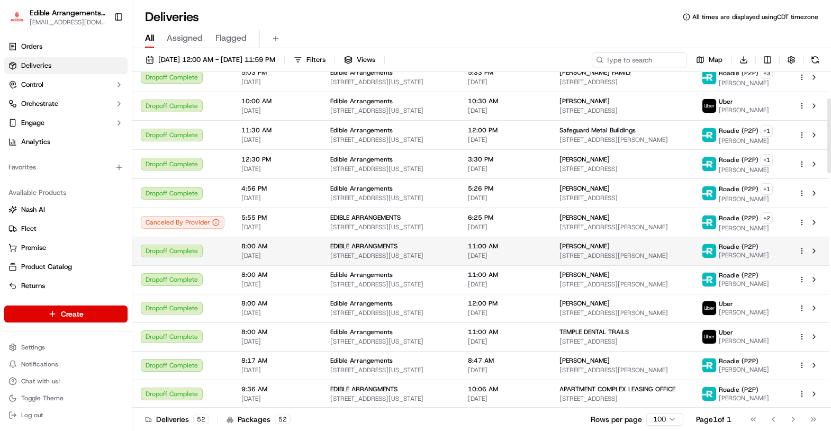
click at [630, 242] on div "[PERSON_NAME]" at bounding box center [622, 246] width 125 height 8
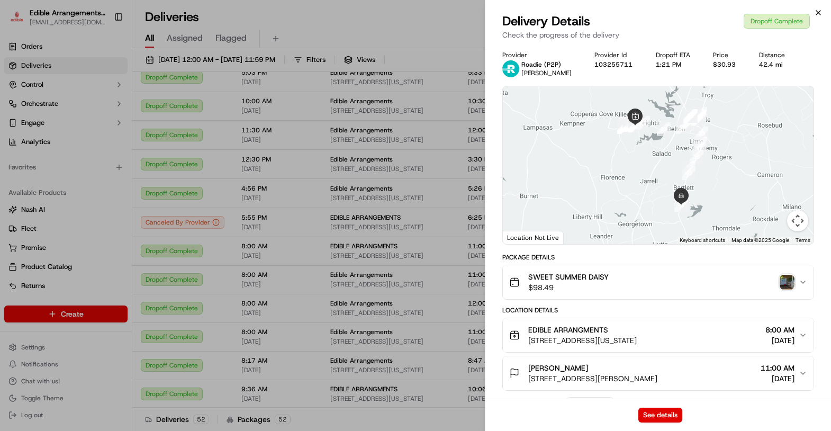
click at [821, 9] on div "Close Delivery Details Dropoff Complete Check the progress of the delivery Prov…" at bounding box center [658, 215] width 346 height 431
click at [820, 11] on icon "button" at bounding box center [818, 13] width 4 height 4
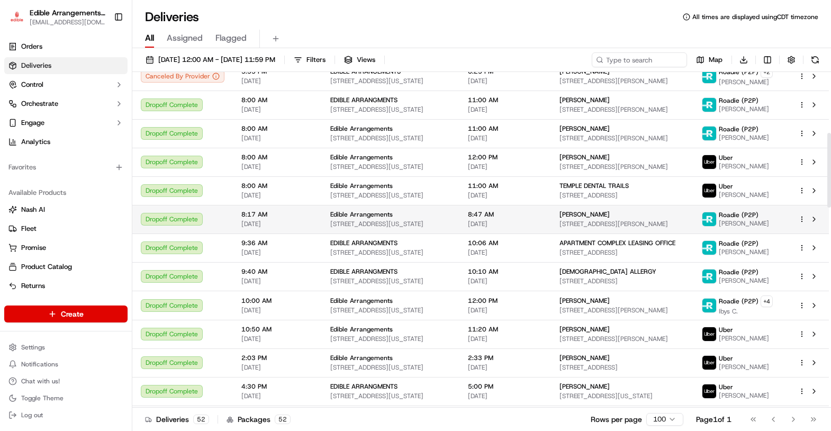
scroll to position [294, 0]
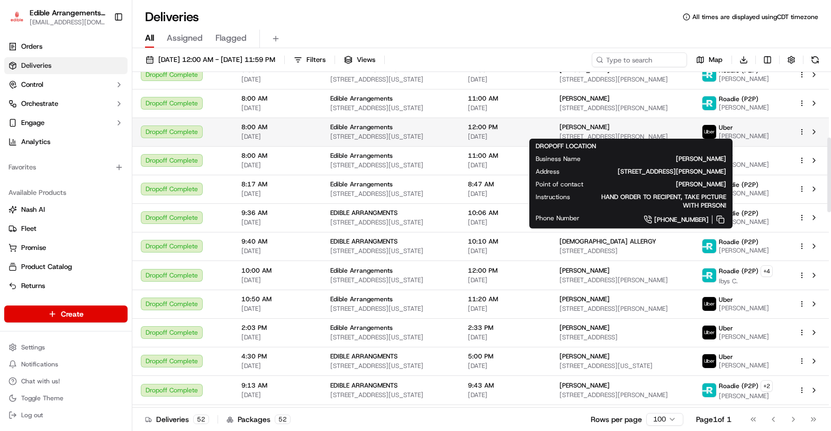
click at [602, 126] on span "[PERSON_NAME]" at bounding box center [585, 127] width 50 height 8
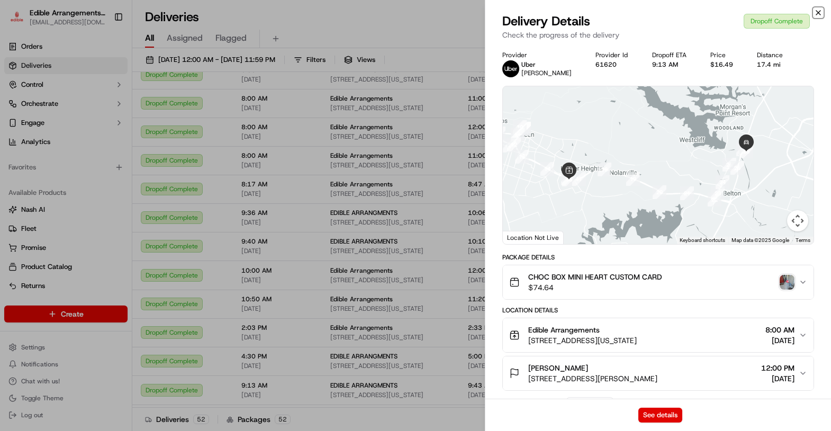
click at [819, 12] on icon "button" at bounding box center [818, 13] width 4 height 4
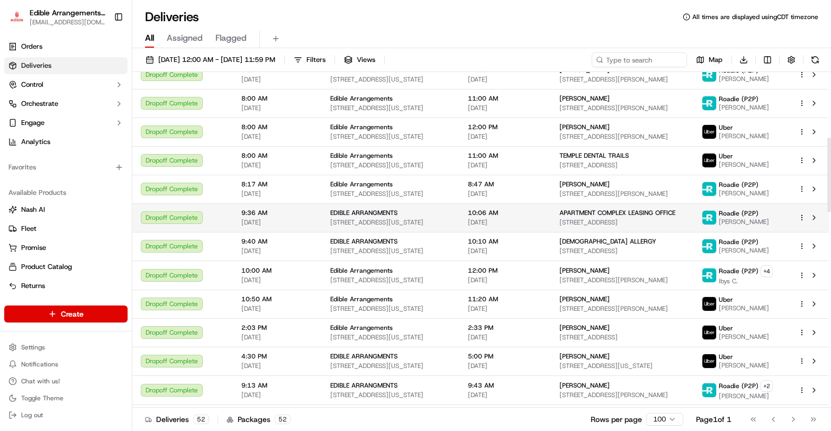
click at [551, 215] on td "10:06 AM [DATE]" at bounding box center [505, 217] width 92 height 29
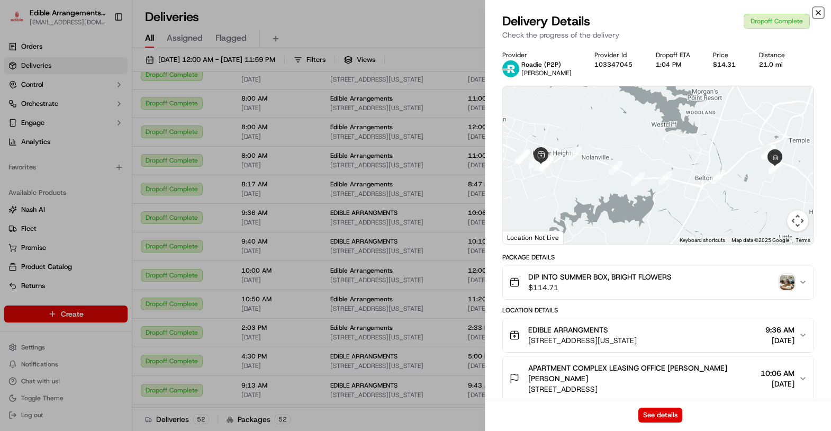
click at [818, 16] on icon "button" at bounding box center [818, 12] width 8 height 8
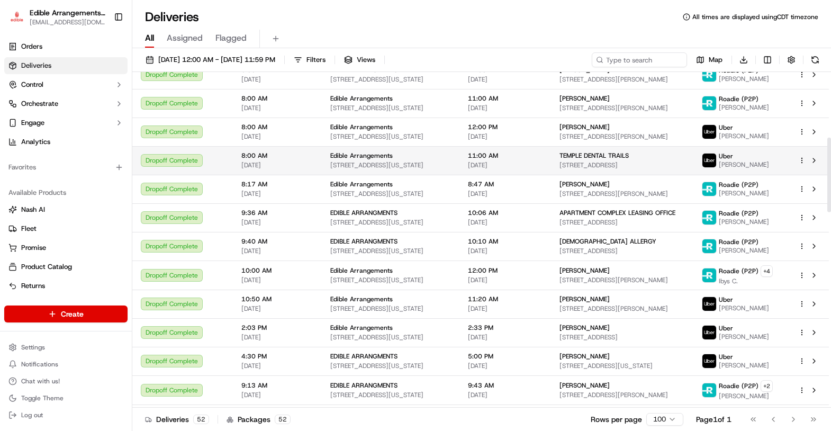
click at [602, 155] on span "TEMPLE DENTAL TRAILS" at bounding box center [594, 155] width 69 height 8
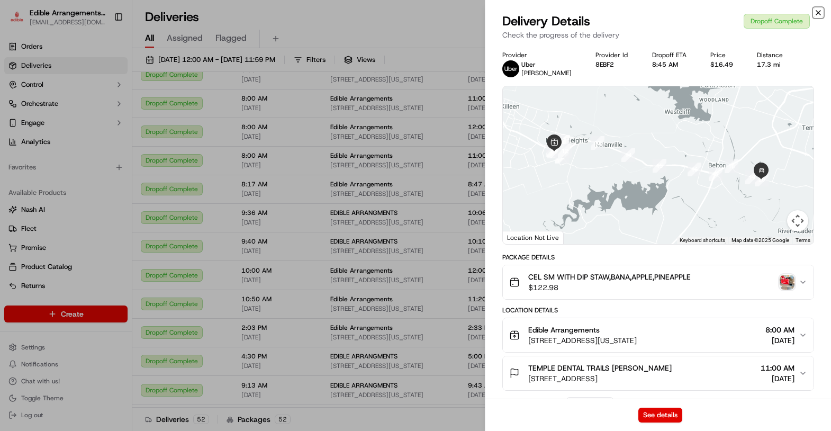
click at [819, 13] on icon "button" at bounding box center [818, 12] width 8 height 8
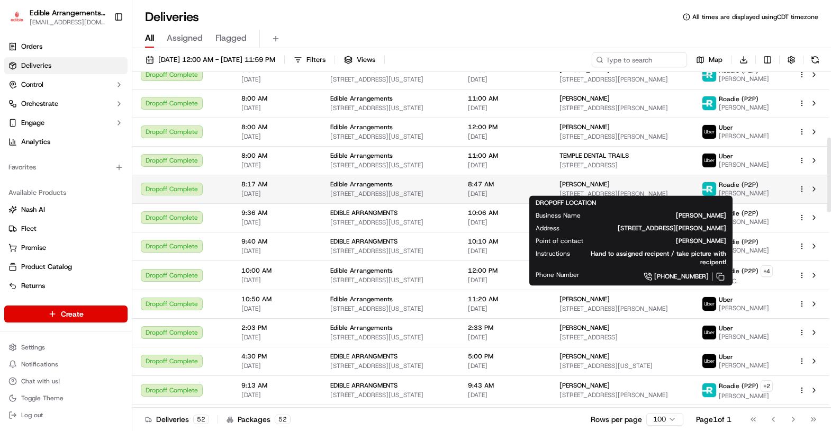
click at [582, 190] on span "[STREET_ADDRESS][PERSON_NAME]" at bounding box center [622, 194] width 125 height 8
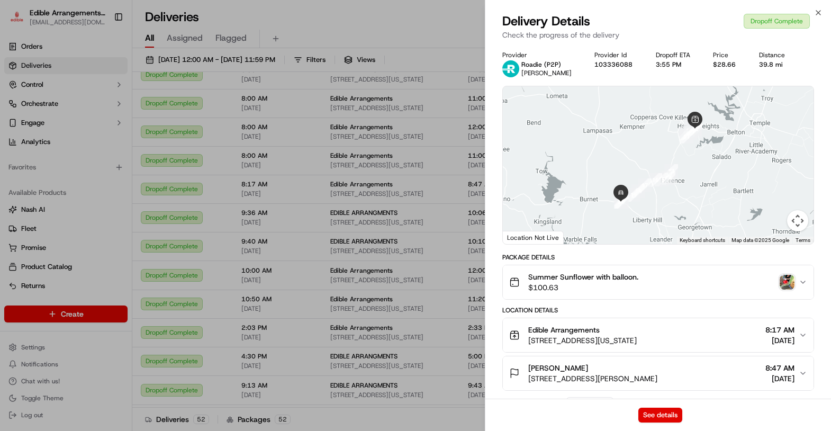
click at [792, 278] on img "button" at bounding box center [787, 282] width 15 height 15
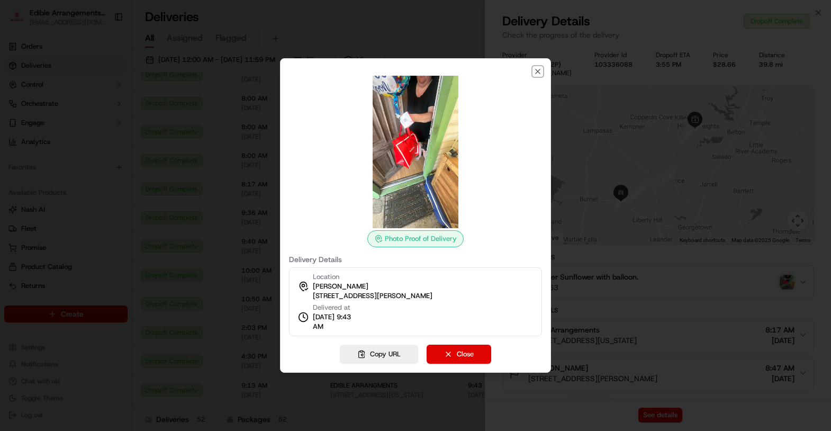
drag, startPoint x: 539, startPoint y: 73, endPoint x: 549, endPoint y: 65, distance: 12.4
click at [541, 71] on icon "button" at bounding box center [538, 71] width 8 height 8
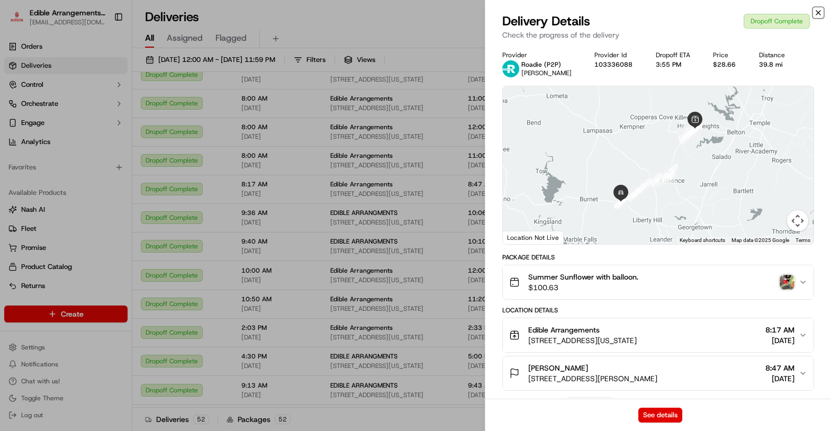
drag, startPoint x: 819, startPoint y: 13, endPoint x: 767, endPoint y: 152, distance: 148.3
click at [819, 13] on icon "button" at bounding box center [818, 13] width 4 height 4
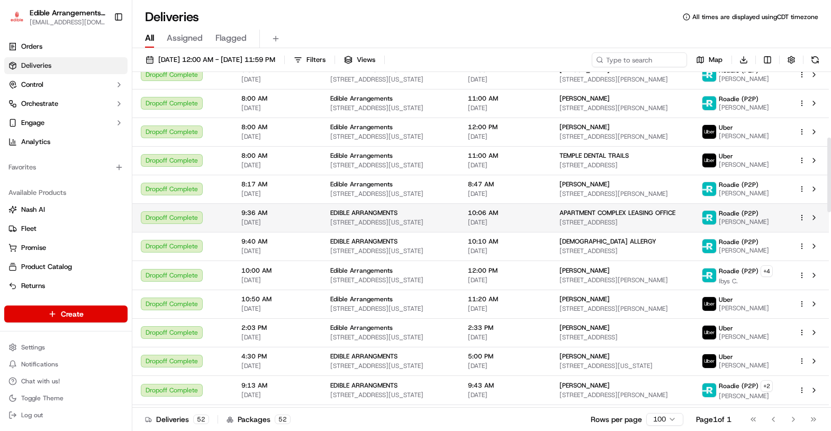
click at [612, 219] on span "[STREET_ADDRESS]" at bounding box center [622, 222] width 125 height 8
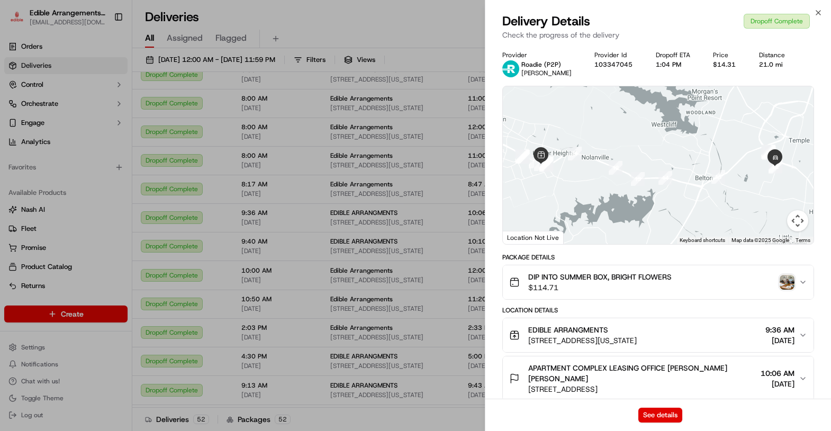
click at [792, 285] on img "button" at bounding box center [787, 282] width 15 height 15
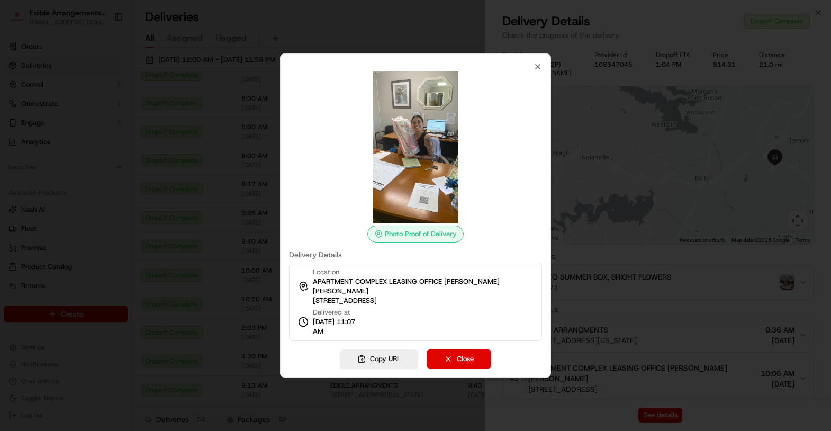
drag, startPoint x: 539, startPoint y: 79, endPoint x: 544, endPoint y: 69, distance: 10.9
click at [539, 76] on div "Photo Proof of Delivery Delivery Details Location APARTMENT COMPLEX LEASING OFF…" at bounding box center [415, 215] width 271 height 324
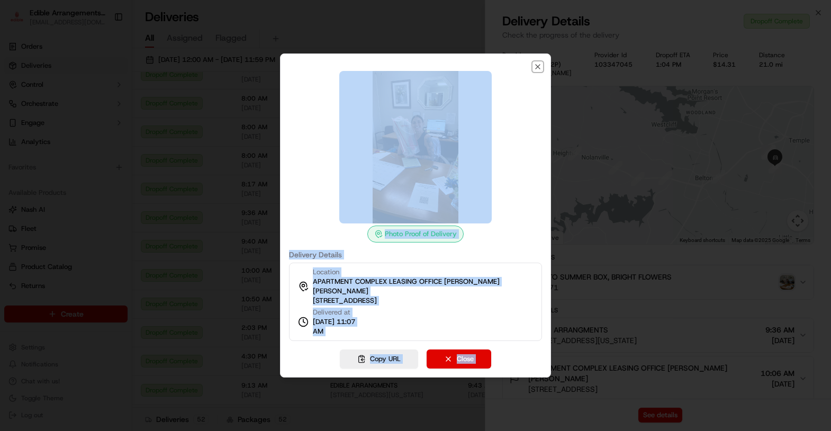
click at [539, 71] on icon "button" at bounding box center [538, 66] width 8 height 8
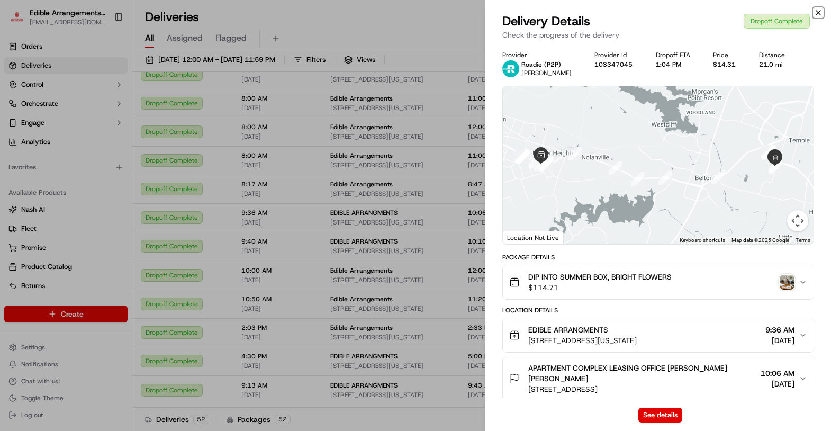
click at [817, 8] on icon "button" at bounding box center [818, 12] width 8 height 8
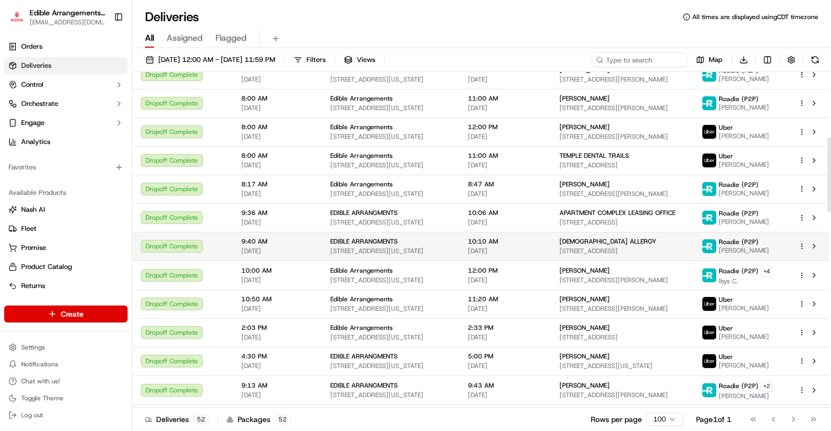
click at [561, 238] on td "[DEMOGRAPHIC_DATA] ALLERGY [STREET_ADDRESS]" at bounding box center [622, 246] width 142 height 29
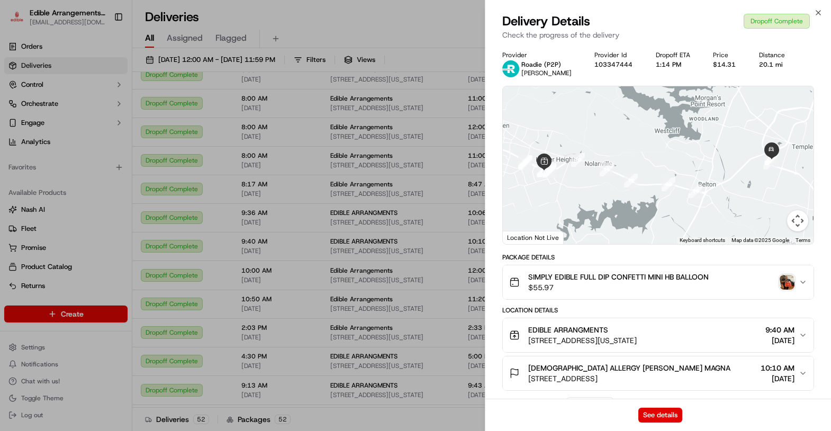
click at [786, 284] on img "button" at bounding box center [787, 282] width 15 height 15
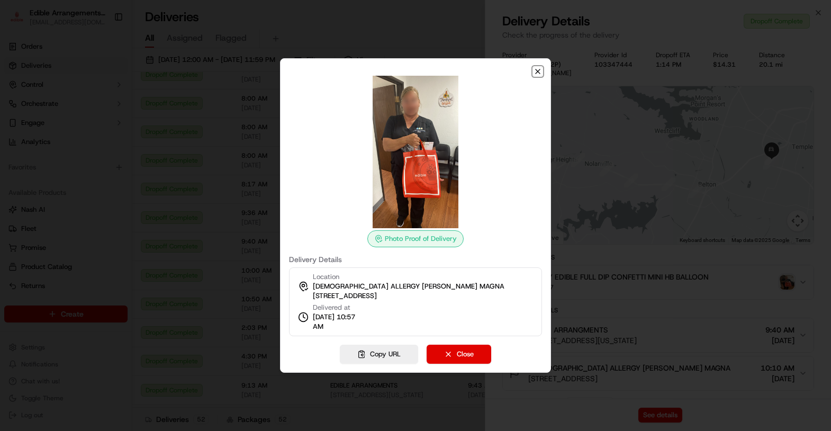
click at [537, 73] on icon "button" at bounding box center [538, 71] width 4 height 4
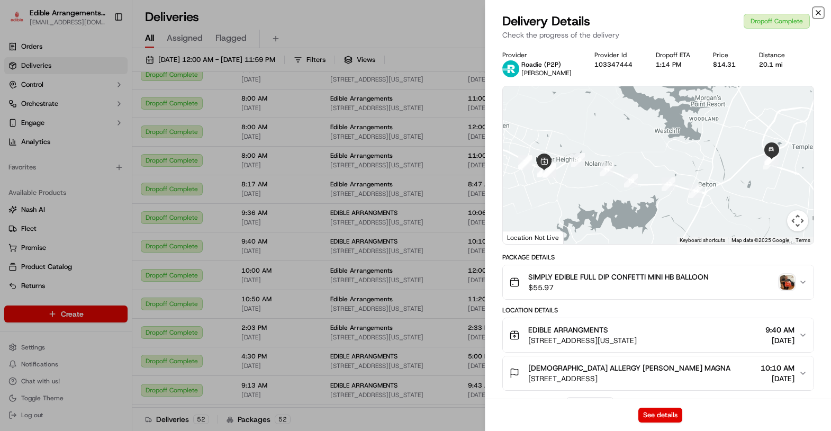
click at [818, 11] on icon "button" at bounding box center [818, 12] width 8 height 8
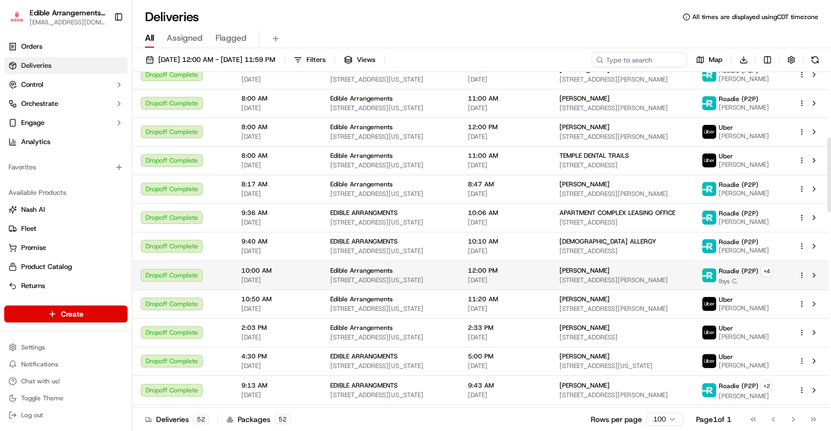
click at [618, 276] on span "[STREET_ADDRESS][PERSON_NAME]" at bounding box center [622, 280] width 125 height 8
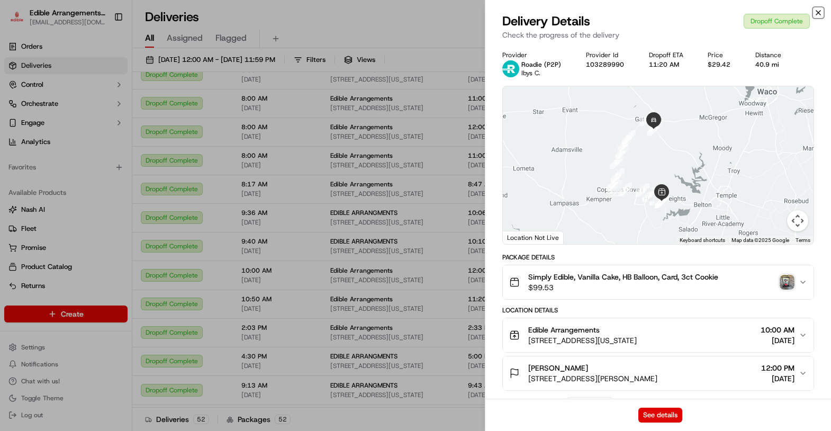
click at [818, 13] on icon "button" at bounding box center [818, 13] width 4 height 4
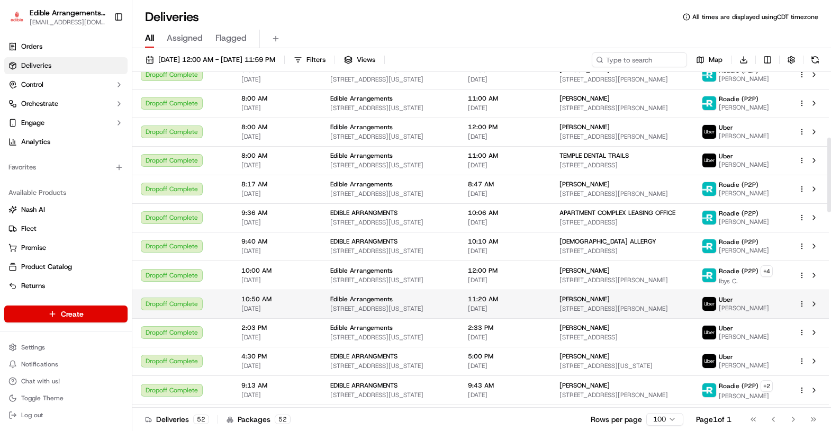
click at [607, 297] on span "[PERSON_NAME]" at bounding box center [585, 299] width 50 height 8
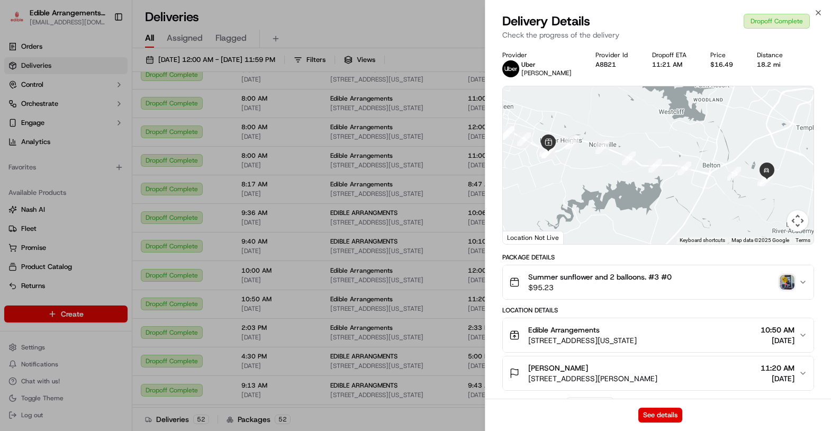
click at [788, 286] on img "button" at bounding box center [787, 282] width 15 height 15
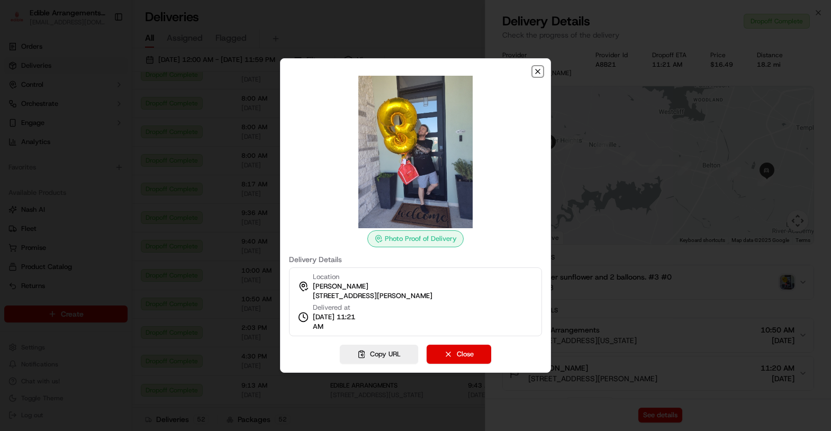
click at [536, 72] on icon "button" at bounding box center [538, 71] width 8 height 8
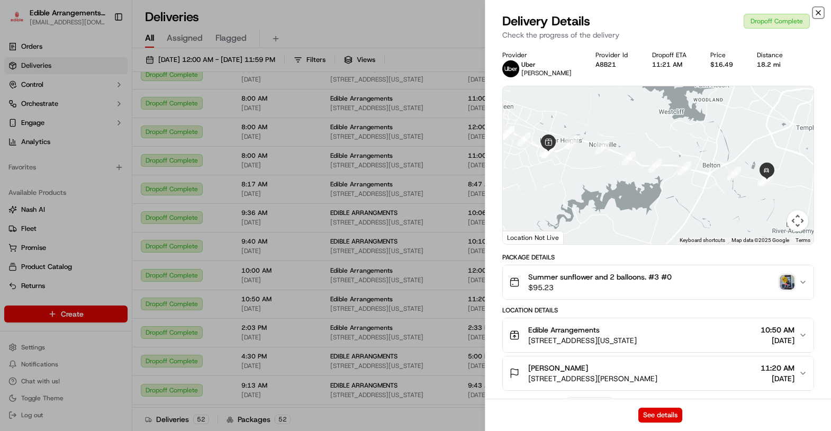
click at [814, 11] on icon "button" at bounding box center [818, 12] width 8 height 8
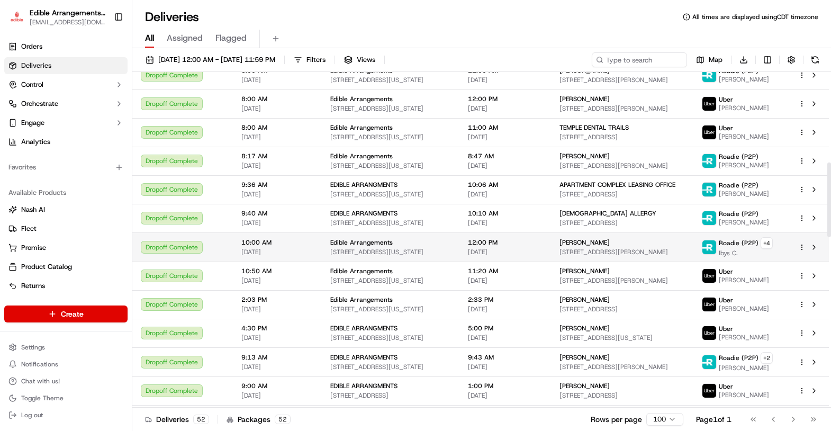
scroll to position [411, 0]
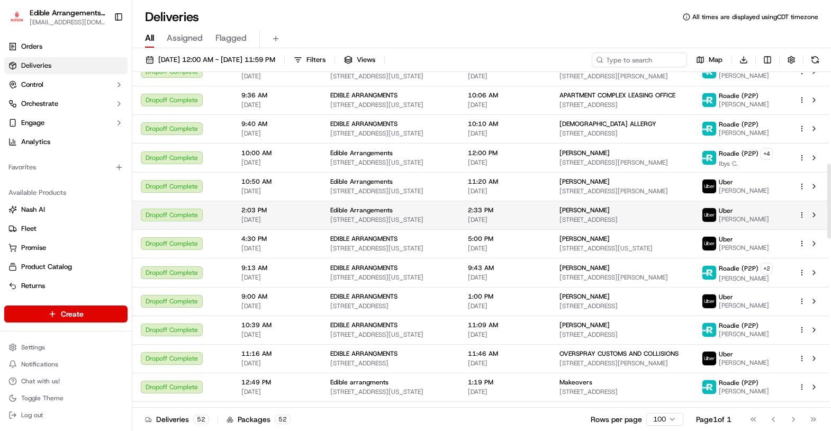
click at [614, 215] on span "[STREET_ADDRESS]" at bounding box center [622, 219] width 125 height 8
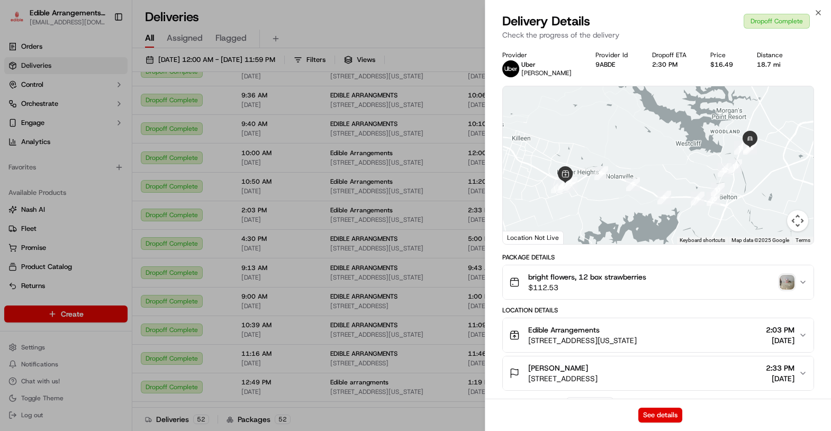
drag, startPoint x: 799, startPoint y: 281, endPoint x: 793, endPoint y: 279, distance: 6.4
click at [796, 281] on button "bright flowers, 12 box strawberries $112.53" at bounding box center [658, 282] width 311 height 34
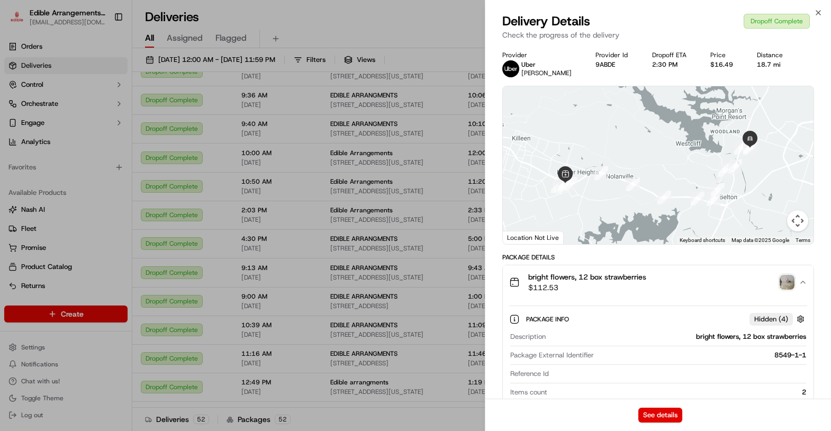
click at [790, 279] on img "button" at bounding box center [787, 282] width 15 height 15
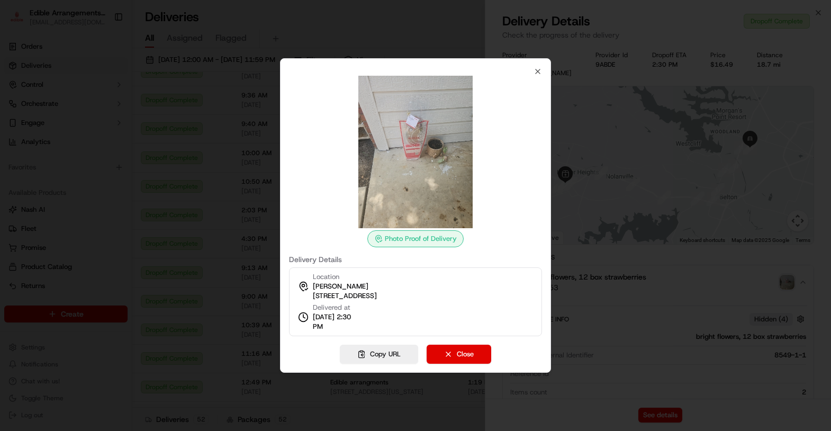
click at [533, 72] on div "Photo Proof of Delivery Delivery Details Location [PERSON_NAME] [STREET_ADDRESS…" at bounding box center [415, 201] width 253 height 269
click at [538, 71] on icon "button" at bounding box center [538, 71] width 4 height 4
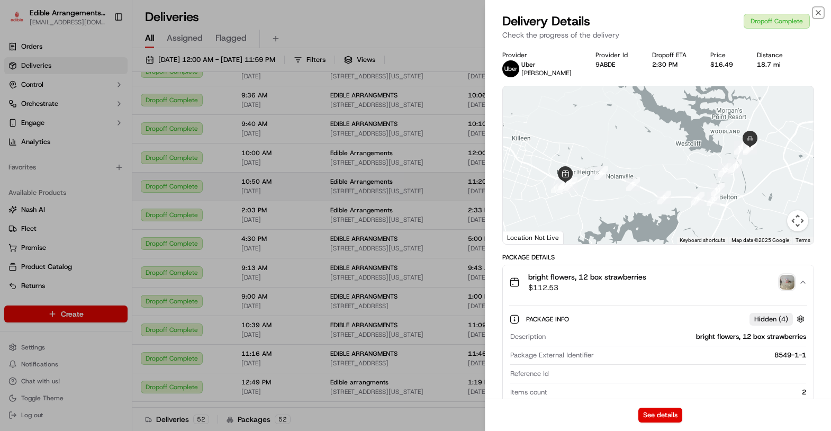
drag, startPoint x: 819, startPoint y: 11, endPoint x: 734, endPoint y: 189, distance: 197.0
click at [819, 12] on icon "button" at bounding box center [818, 12] width 8 height 8
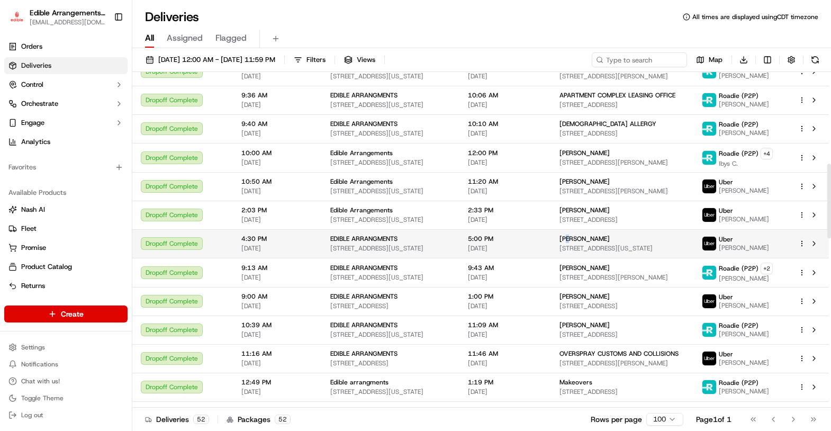
click at [575, 235] on span "[PERSON_NAME]" at bounding box center [585, 238] width 50 height 8
click at [592, 244] on span "[STREET_ADDRESS][US_STATE]" at bounding box center [622, 248] width 125 height 8
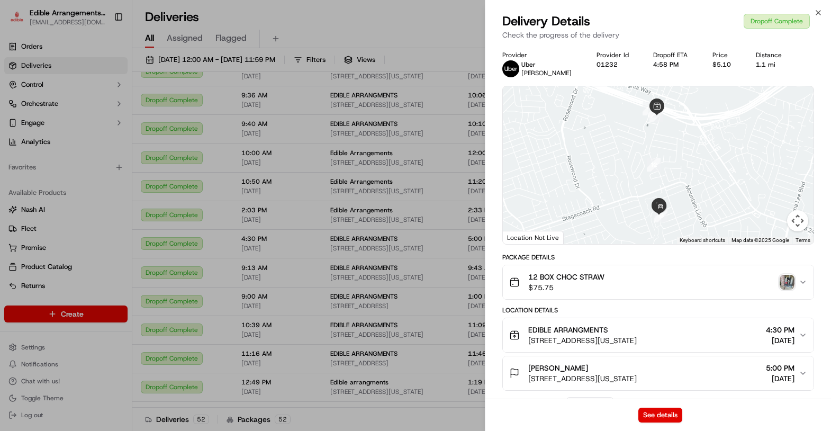
click at [788, 283] on img "button" at bounding box center [787, 282] width 15 height 15
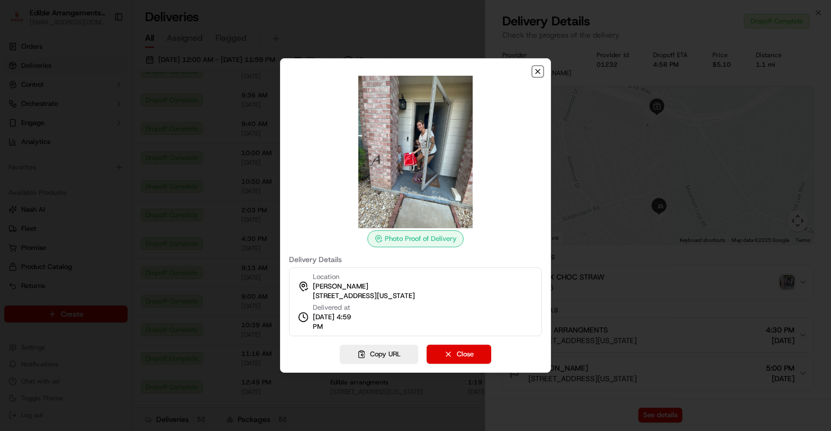
drag, startPoint x: 536, startPoint y: 73, endPoint x: 576, endPoint y: 68, distance: 40.5
click at [536, 72] on icon "button" at bounding box center [538, 71] width 8 height 8
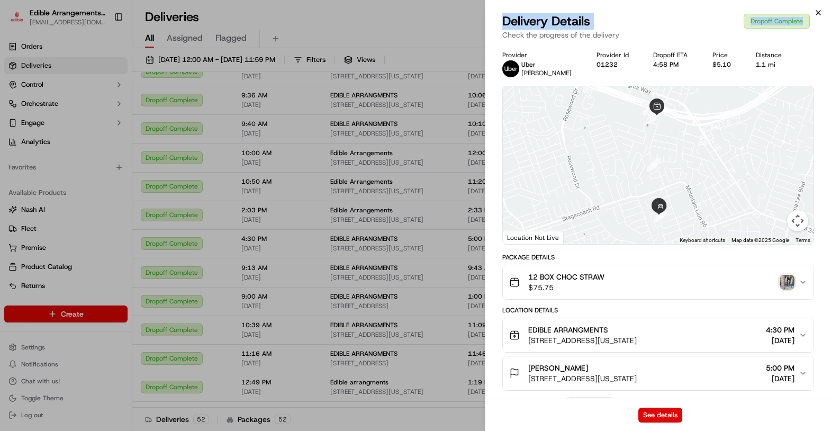
click at [817, 14] on div "Close Delivery Details Dropoff Complete Check the progress of the delivery Prov…" at bounding box center [658, 215] width 346 height 431
drag, startPoint x: 814, startPoint y: 12, endPoint x: 810, endPoint y: 24, distance: 12.9
click at [814, 11] on icon "button" at bounding box center [818, 12] width 8 height 8
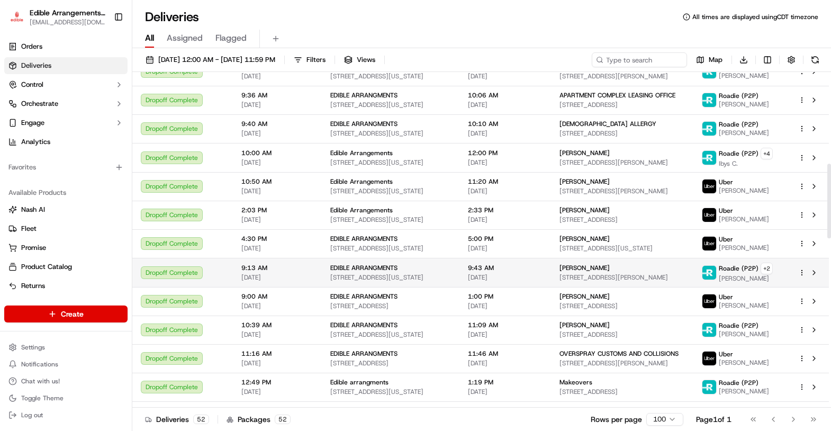
click at [610, 273] on span "[STREET_ADDRESS][PERSON_NAME]" at bounding box center [622, 277] width 125 height 8
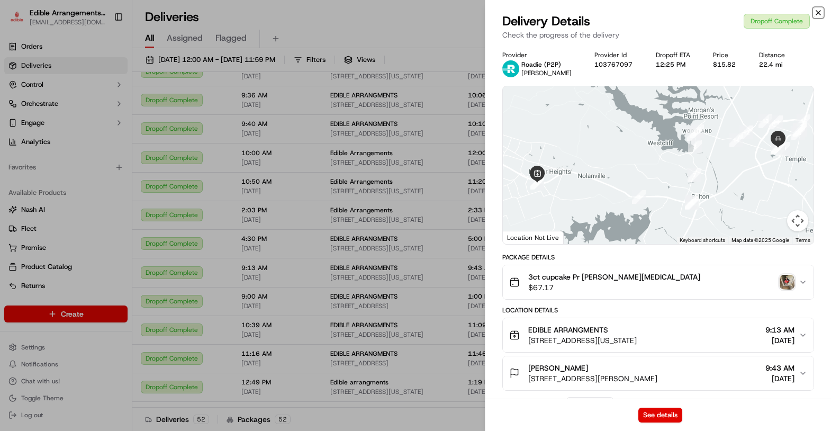
click at [819, 12] on icon "button" at bounding box center [818, 13] width 4 height 4
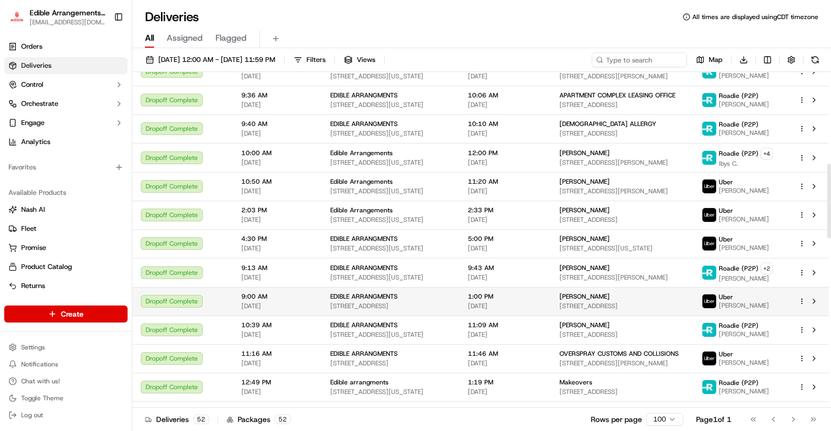
click at [610, 294] on span "[PERSON_NAME]" at bounding box center [585, 296] width 50 height 8
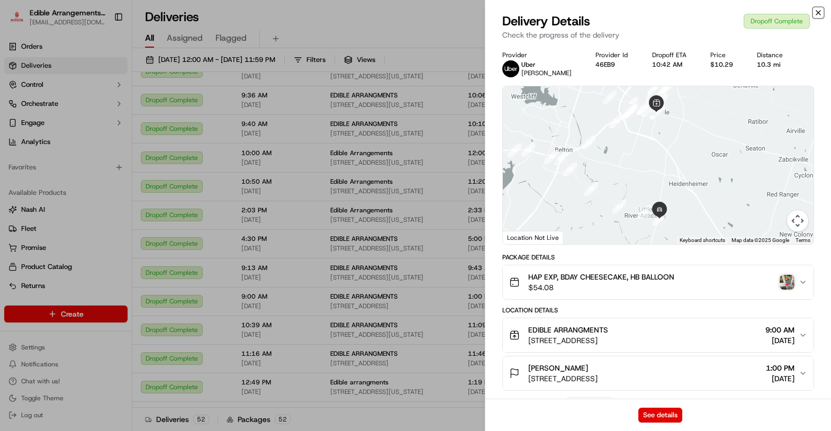
click at [822, 12] on icon "button" at bounding box center [818, 12] width 8 height 8
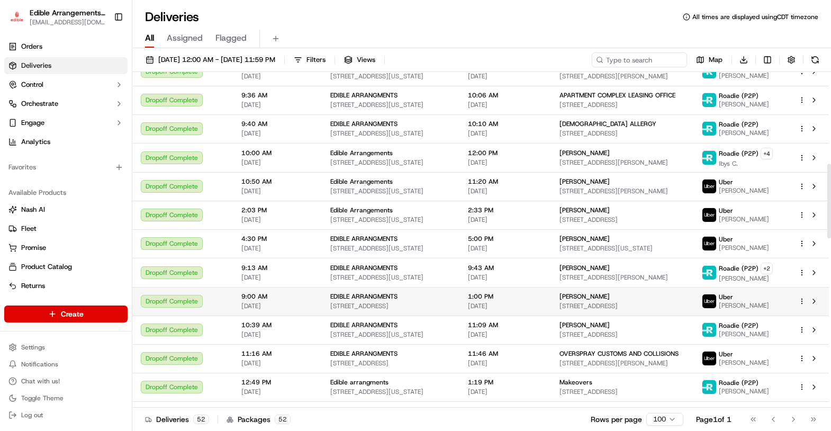
click at [588, 292] on span "[PERSON_NAME]" at bounding box center [585, 296] width 50 height 8
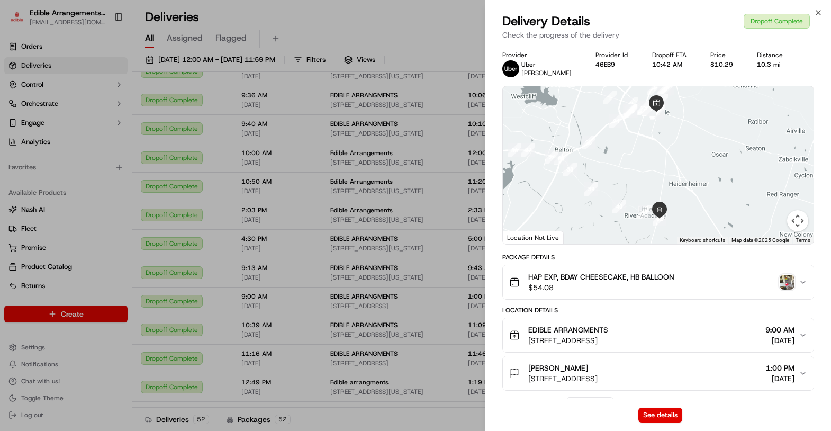
click at [789, 280] on img "button" at bounding box center [787, 282] width 15 height 15
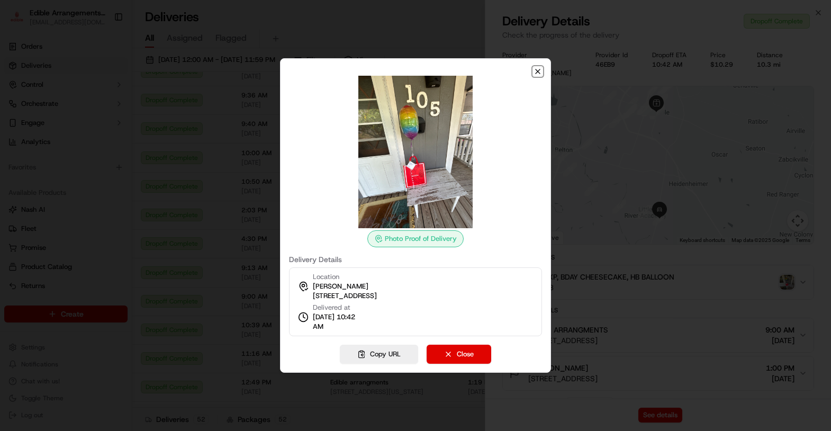
click at [540, 70] on icon "button" at bounding box center [538, 71] width 4 height 4
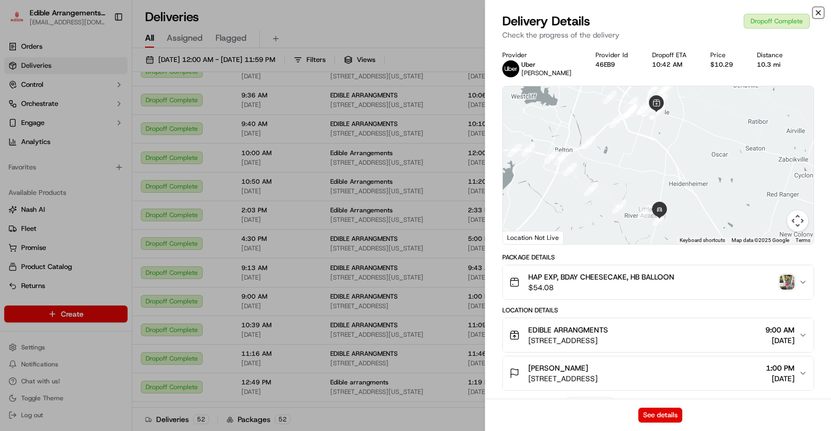
click at [819, 12] on icon "button" at bounding box center [818, 12] width 8 height 8
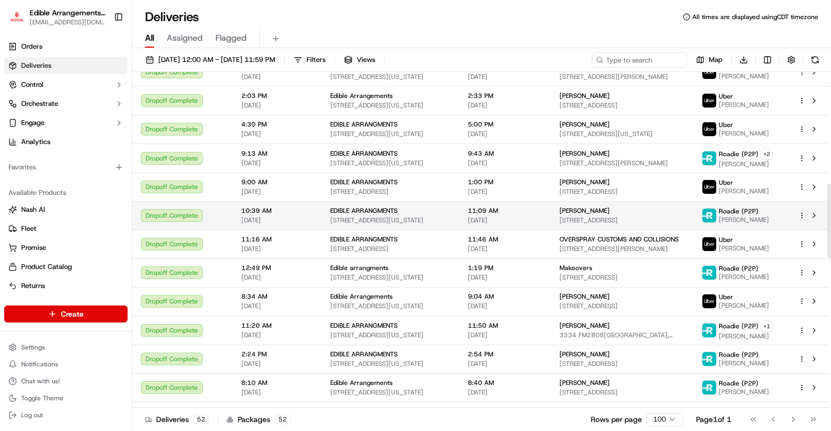
scroll to position [588, 0]
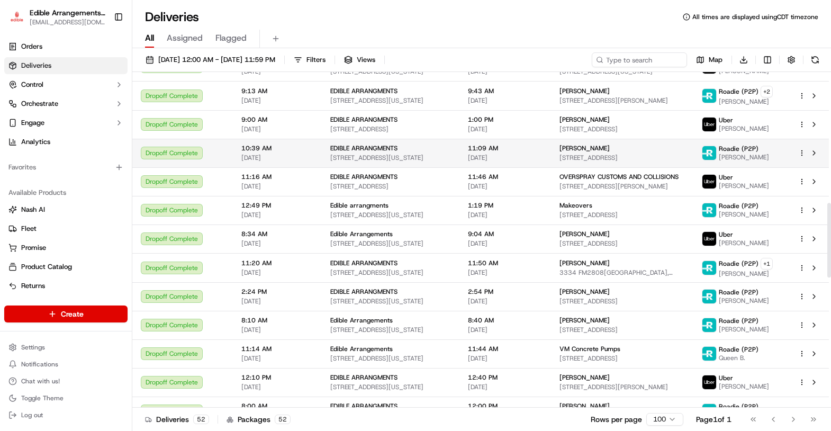
click at [595, 154] on span "[STREET_ADDRESS]" at bounding box center [622, 158] width 125 height 8
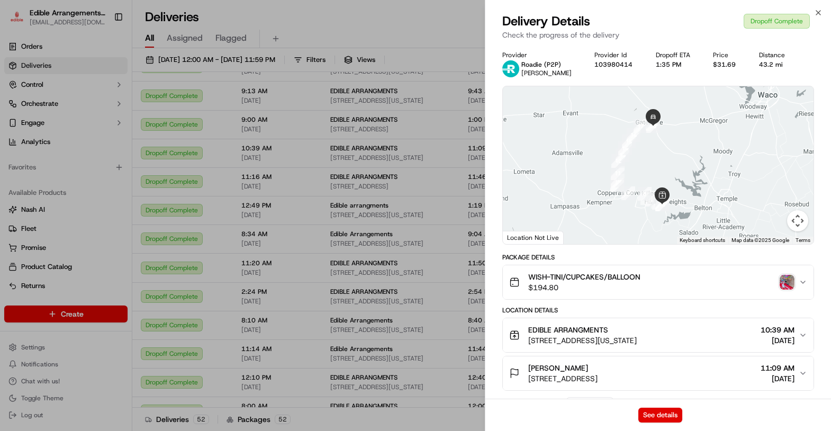
click at [784, 284] on img "button" at bounding box center [787, 282] width 15 height 15
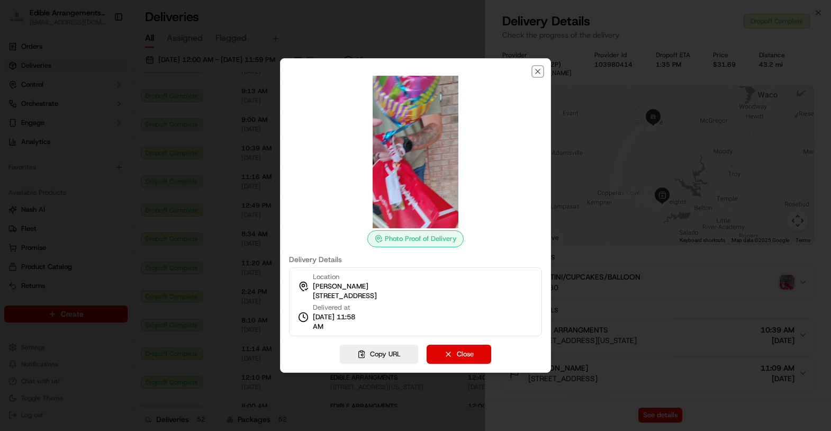
drag, startPoint x: 537, startPoint y: 70, endPoint x: 643, endPoint y: 36, distance: 110.8
click at [537, 70] on icon "button" at bounding box center [538, 71] width 8 height 8
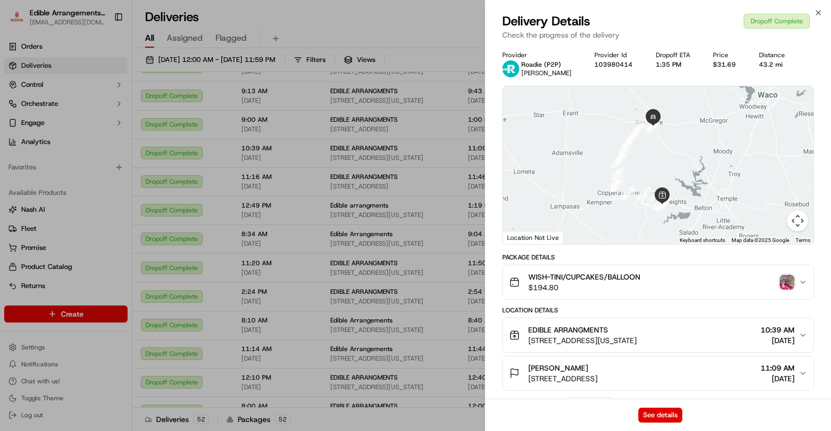
click at [816, 7] on div "Close Delivery Details Dropoff Complete Check the progress of the delivery Prov…" at bounding box center [658, 215] width 346 height 431
click at [816, 10] on icon "button" at bounding box center [818, 12] width 8 height 8
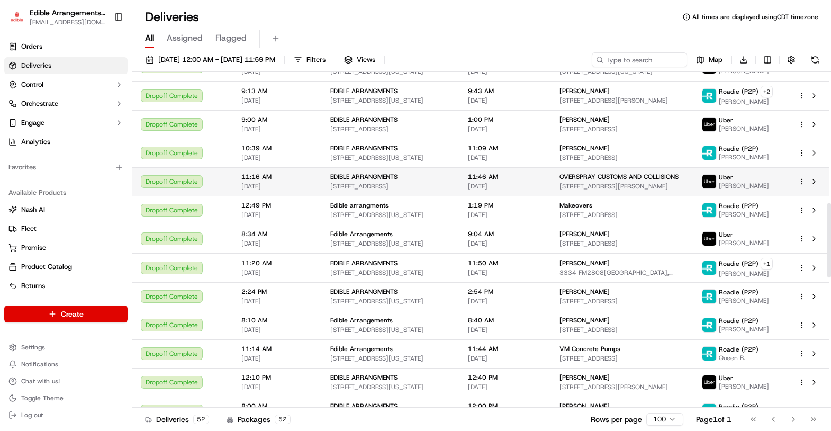
click at [621, 176] on div "OVERSPRAY CUSTOMS AND COLLISIONS [STREET_ADDRESS][PERSON_NAME]" at bounding box center [622, 182] width 125 height 18
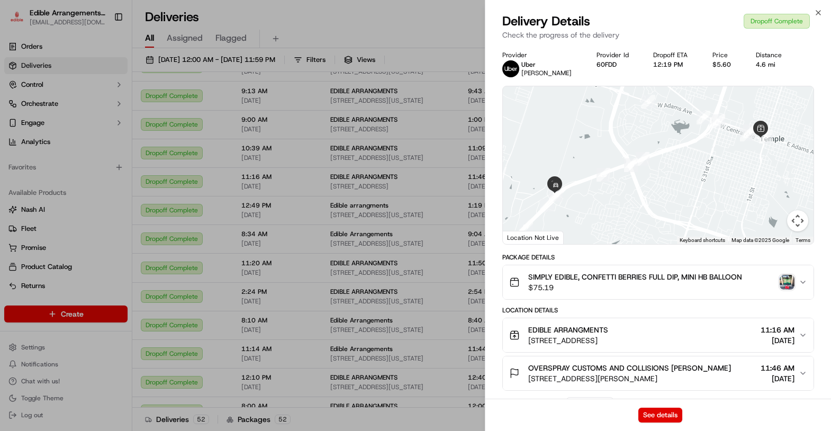
click at [787, 281] on img "button" at bounding box center [787, 282] width 15 height 15
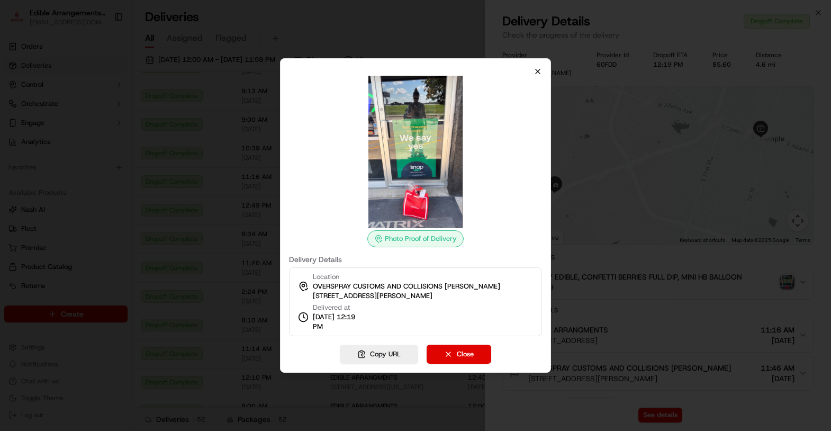
drag, startPoint x: 535, startPoint y: 74, endPoint x: 557, endPoint y: 68, distance: 23.1
click at [537, 73] on icon "button" at bounding box center [538, 71] width 8 height 8
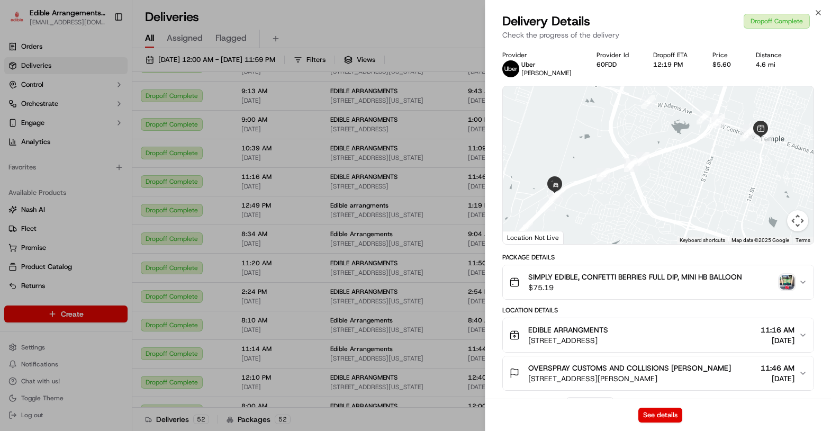
click at [818, 17] on div "Delivery Details Dropoff Complete Check the progress of the delivery" at bounding box center [658, 29] width 346 height 32
click at [816, 8] on div "Close Delivery Details Dropoff Complete Check the progress of the delivery Prov…" at bounding box center [658, 215] width 346 height 431
click at [818, 14] on icon "button" at bounding box center [818, 12] width 8 height 8
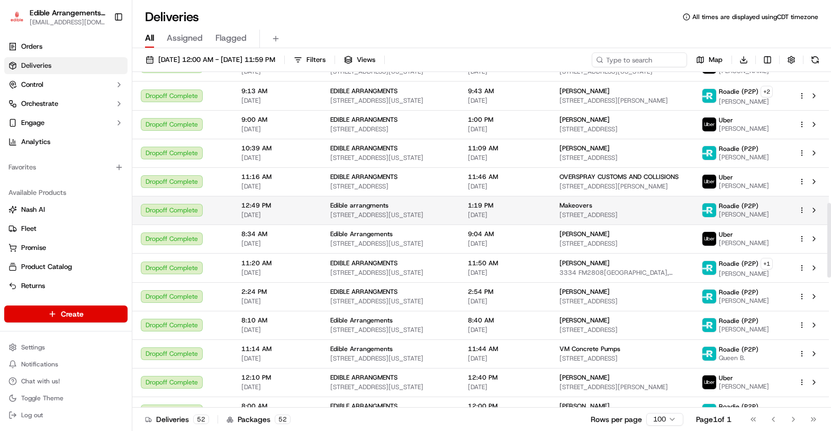
click at [636, 211] on span "[STREET_ADDRESS]" at bounding box center [622, 215] width 125 height 8
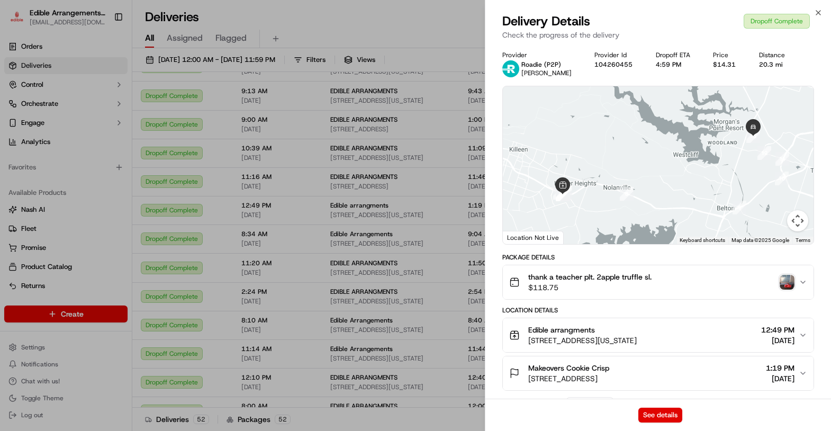
click at [788, 284] on img "button" at bounding box center [787, 282] width 15 height 15
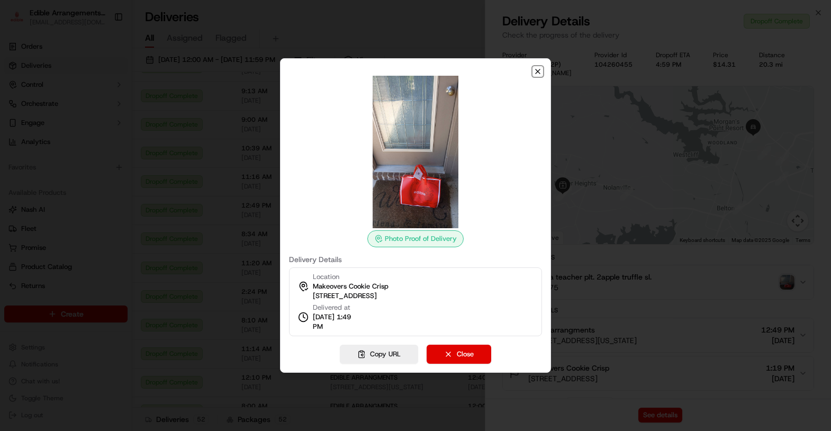
click at [538, 74] on icon "button" at bounding box center [538, 71] width 8 height 8
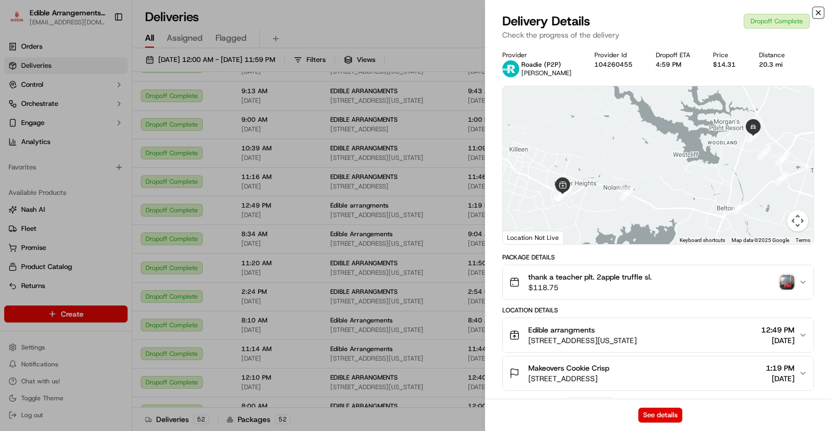
click at [818, 12] on icon "button" at bounding box center [818, 12] width 8 height 8
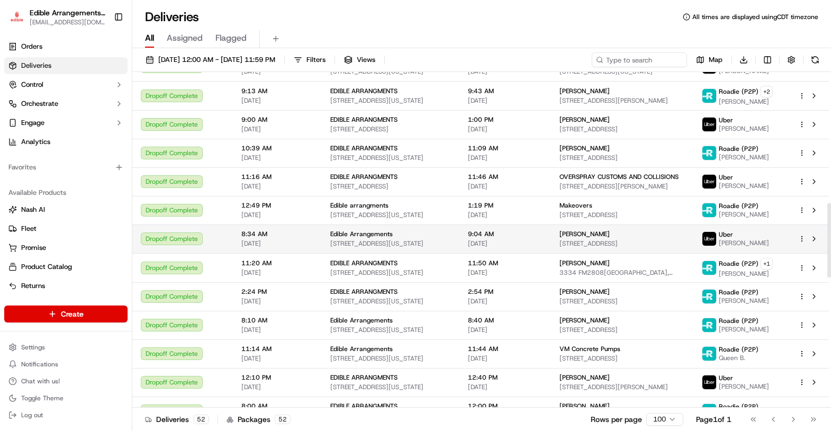
click at [610, 230] on span "[PERSON_NAME]" at bounding box center [585, 234] width 50 height 8
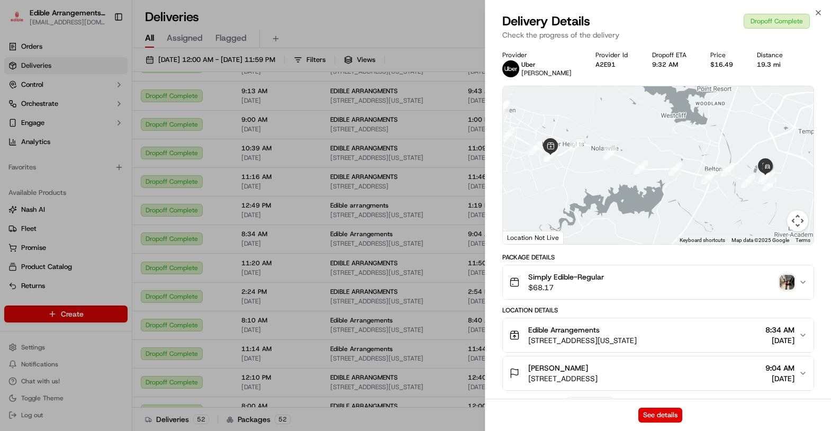
click at [791, 284] on img "button" at bounding box center [787, 282] width 15 height 15
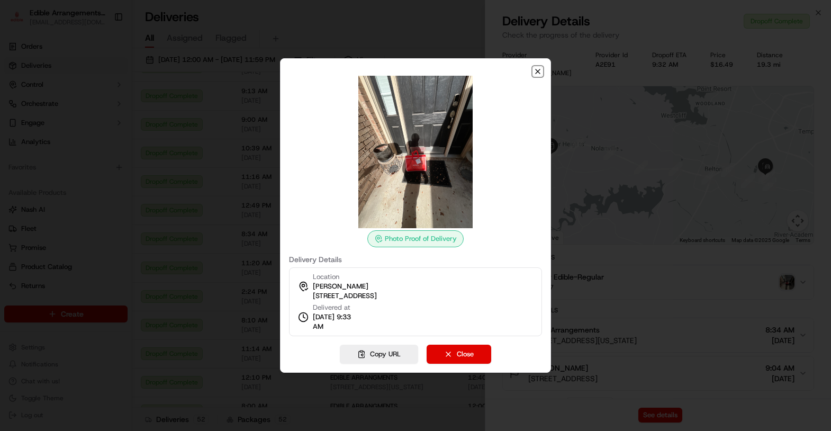
click at [538, 71] on icon "button" at bounding box center [538, 71] width 4 height 4
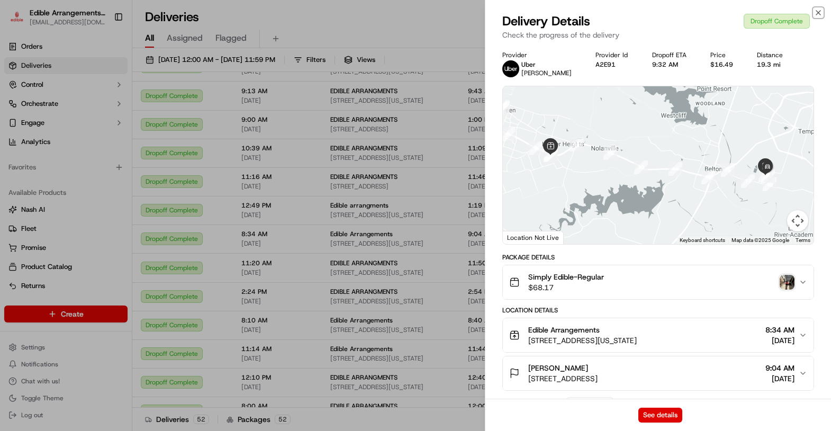
click at [817, 11] on icon "button" at bounding box center [818, 13] width 4 height 4
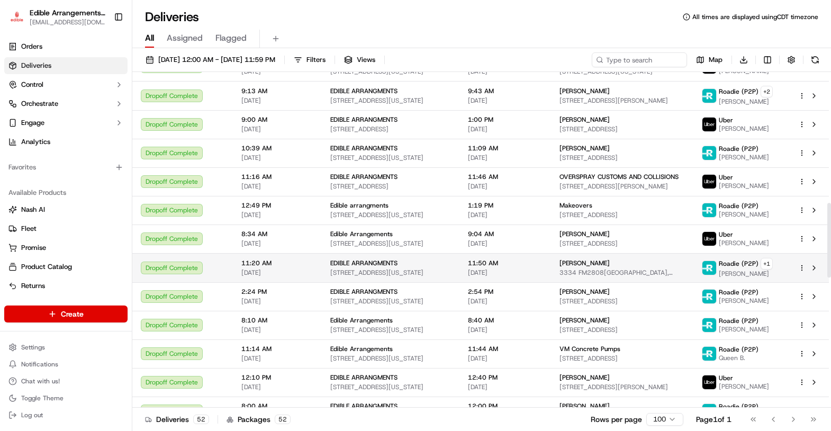
click at [617, 259] on div "[PERSON_NAME]" at bounding box center [622, 263] width 125 height 8
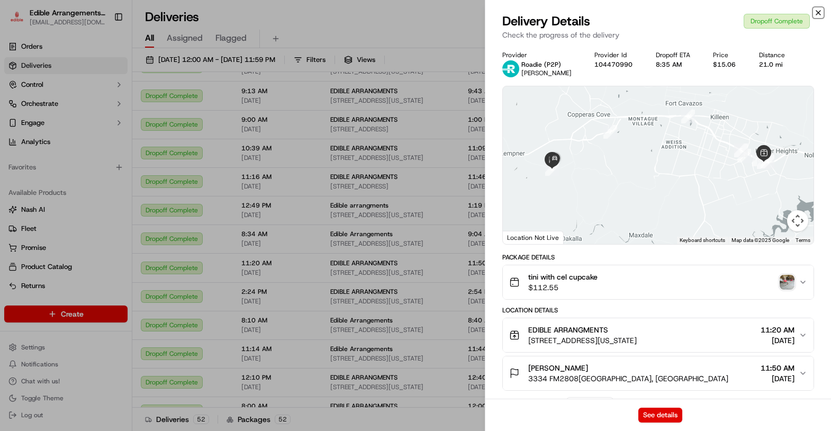
click at [820, 11] on icon "button" at bounding box center [818, 13] width 4 height 4
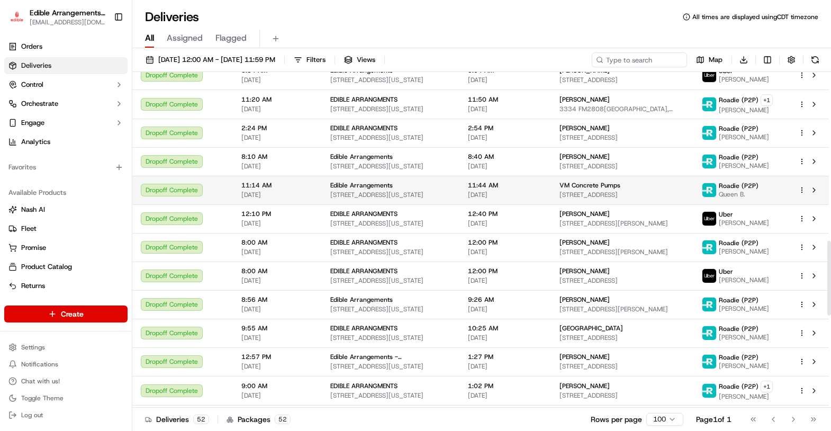
scroll to position [764, 0]
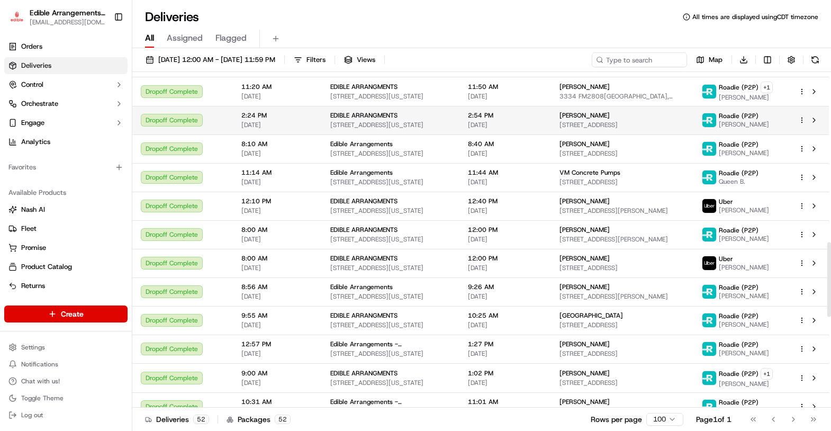
click at [634, 121] on span "[STREET_ADDRESS]" at bounding box center [622, 125] width 125 height 8
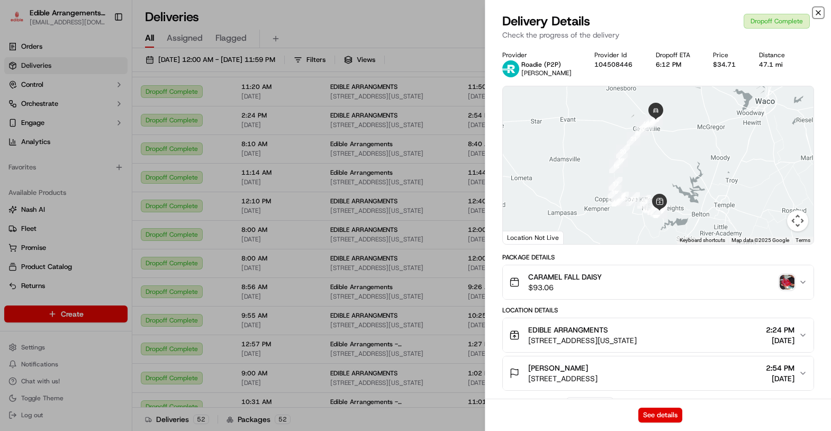
click at [817, 14] on icon "button" at bounding box center [818, 12] width 8 height 8
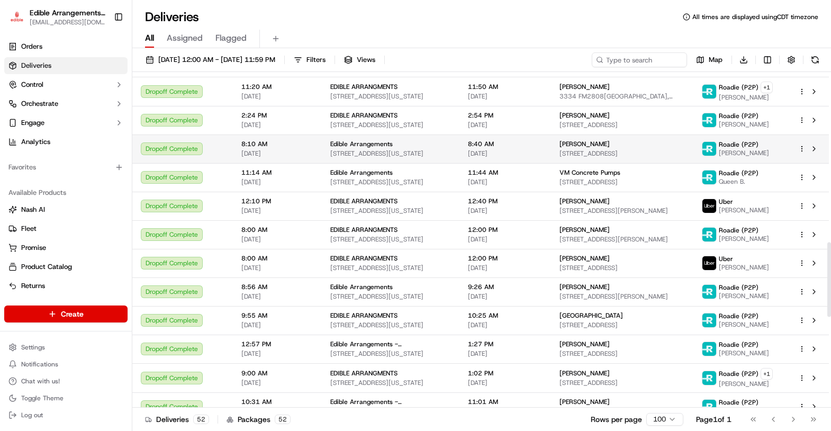
click at [590, 140] on span "[PERSON_NAME]" at bounding box center [585, 144] width 50 height 8
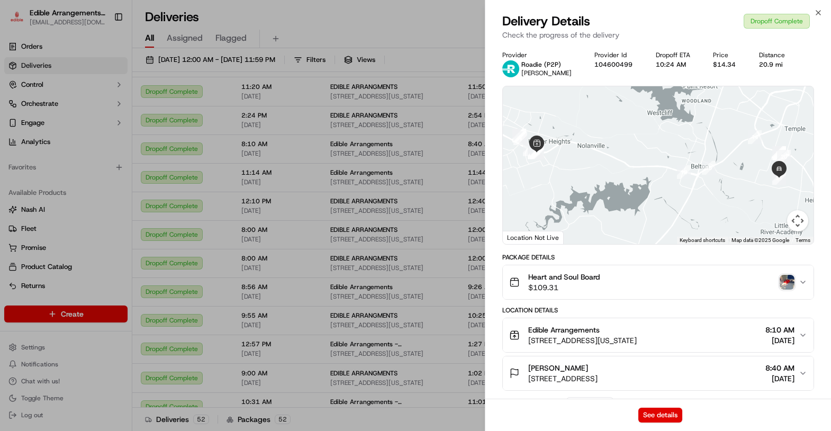
click at [784, 279] on img "button" at bounding box center [787, 282] width 15 height 15
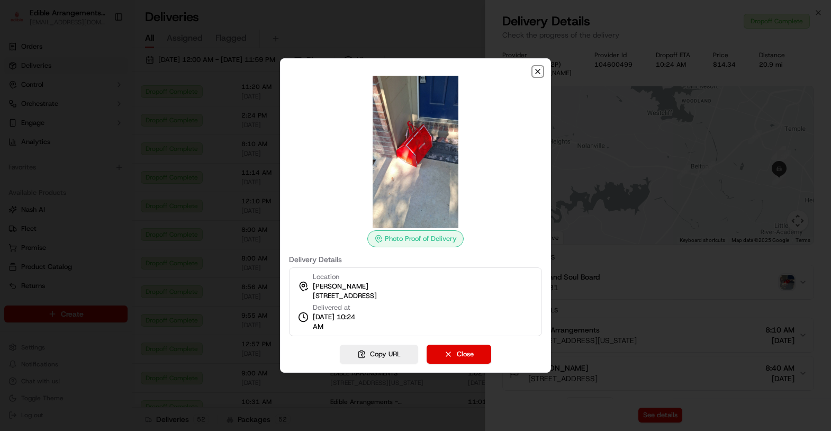
drag, startPoint x: 542, startPoint y: 70, endPoint x: 585, endPoint y: 46, distance: 49.8
click at [541, 70] on icon "button" at bounding box center [538, 71] width 8 height 8
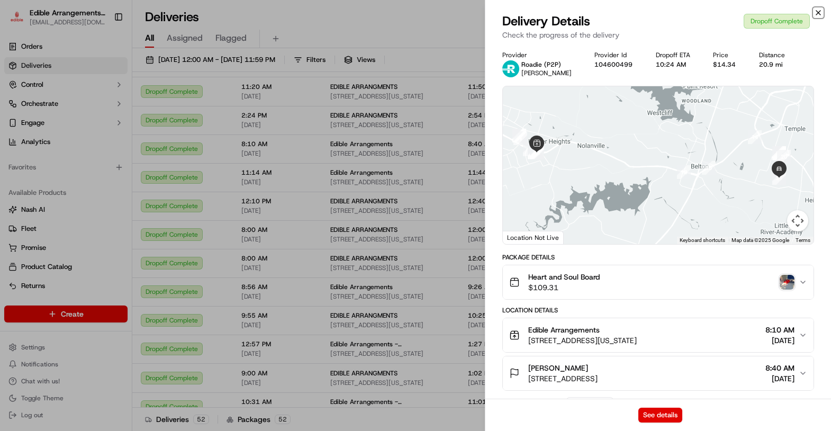
click at [820, 12] on icon "button" at bounding box center [818, 12] width 8 height 8
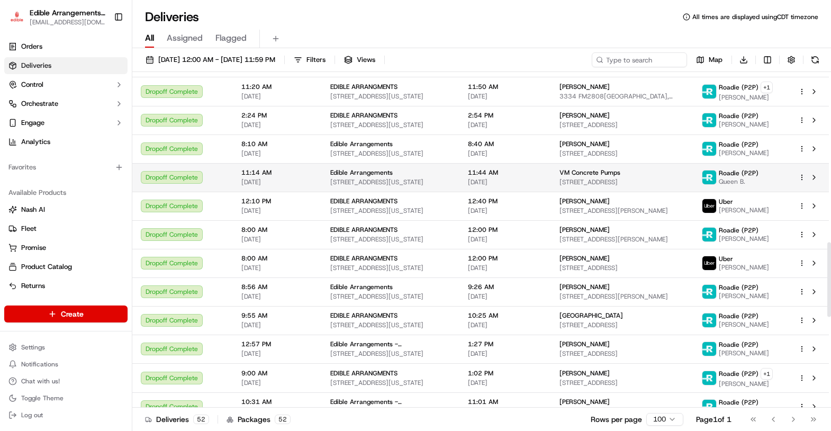
click at [593, 181] on td "VM Concrete Pumps [STREET_ADDRESS]" at bounding box center [622, 177] width 142 height 29
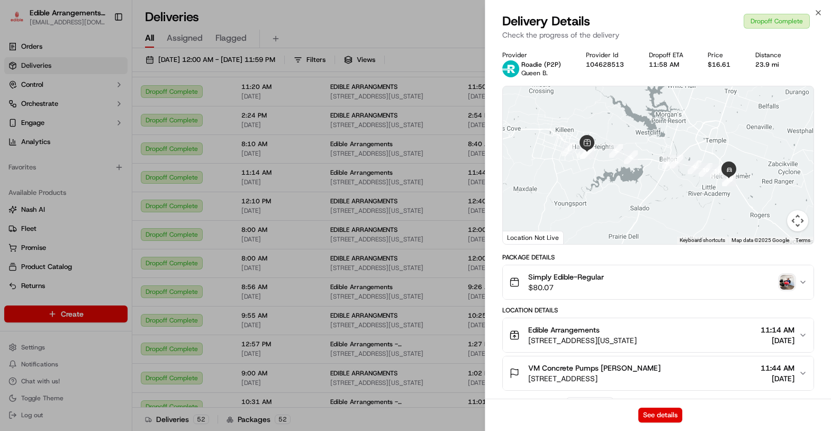
click at [789, 282] on img "button" at bounding box center [787, 282] width 15 height 15
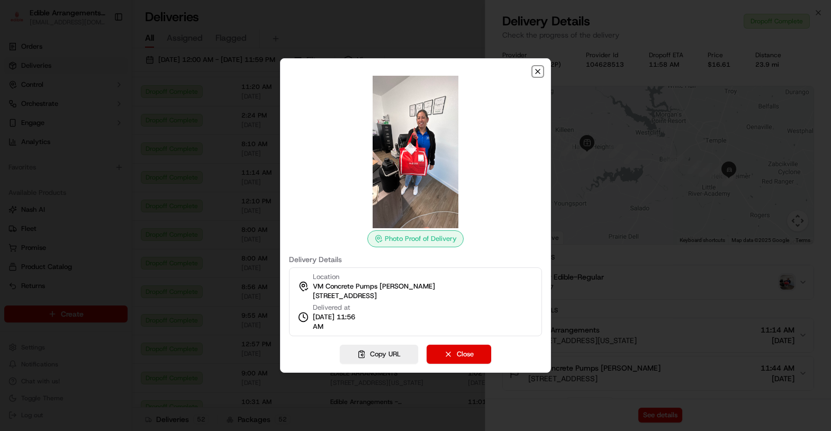
drag, startPoint x: 535, startPoint y: 71, endPoint x: 654, endPoint y: 39, distance: 123.5
click at [535, 71] on icon "button" at bounding box center [538, 71] width 8 height 8
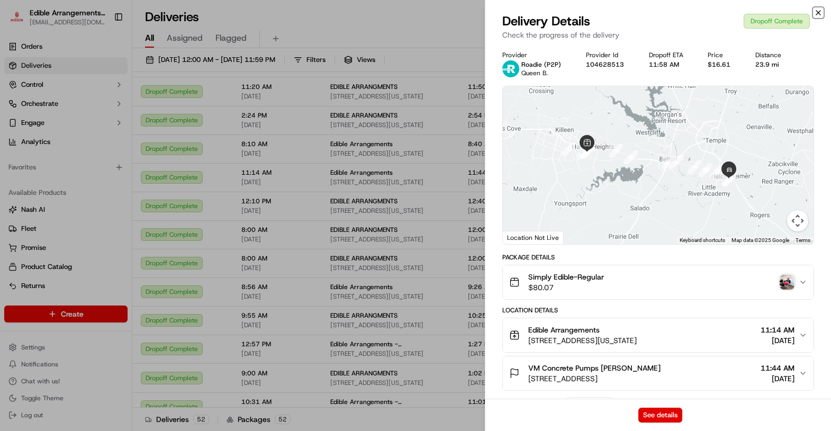
click at [819, 12] on icon "button" at bounding box center [818, 12] width 8 height 8
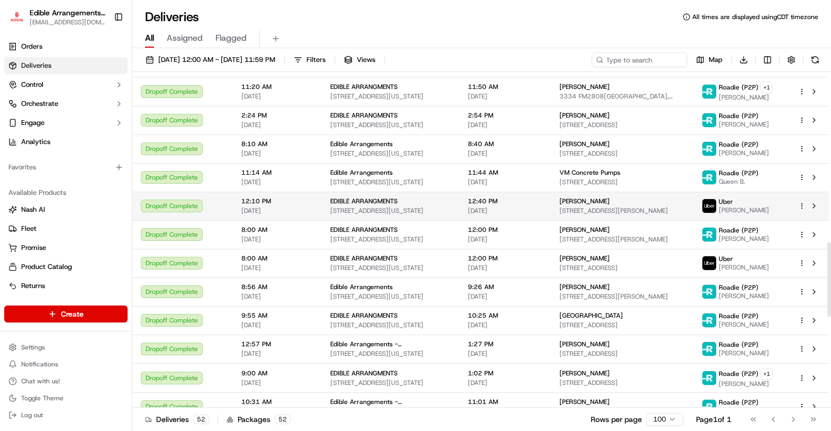
click at [623, 209] on td "[PERSON_NAME] [STREET_ADDRESS][PERSON_NAME]" at bounding box center [622, 206] width 142 height 29
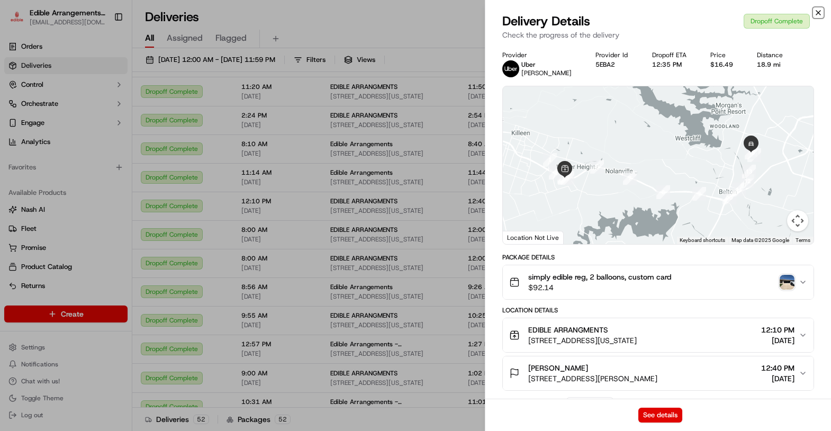
click at [819, 14] on icon "button" at bounding box center [818, 13] width 4 height 4
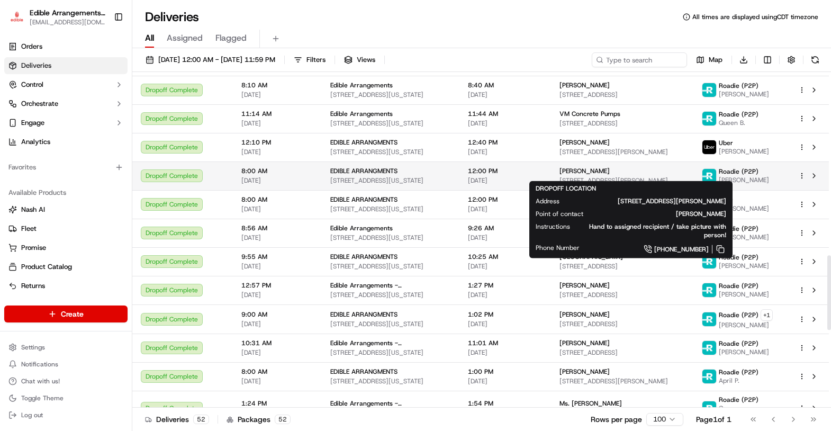
scroll to position [823, 0]
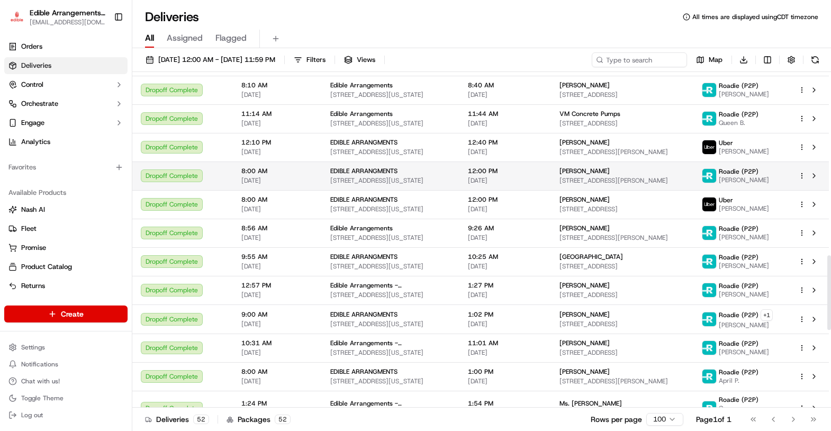
click at [626, 167] on div "[PERSON_NAME]" at bounding box center [622, 171] width 125 height 8
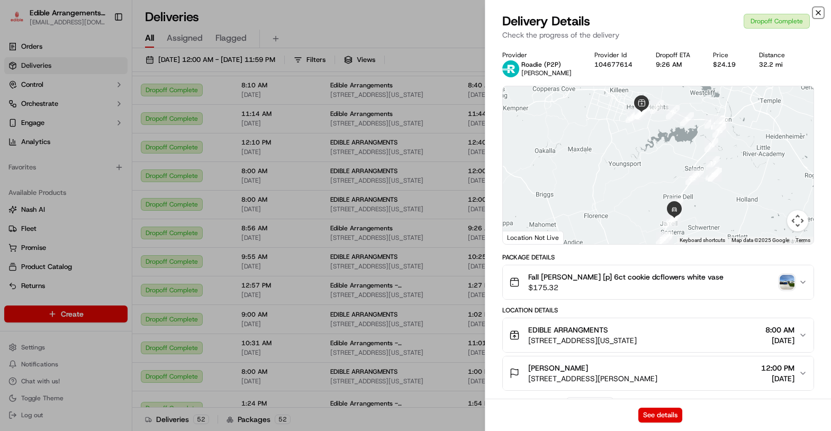
click at [818, 8] on icon "button" at bounding box center [818, 12] width 8 height 8
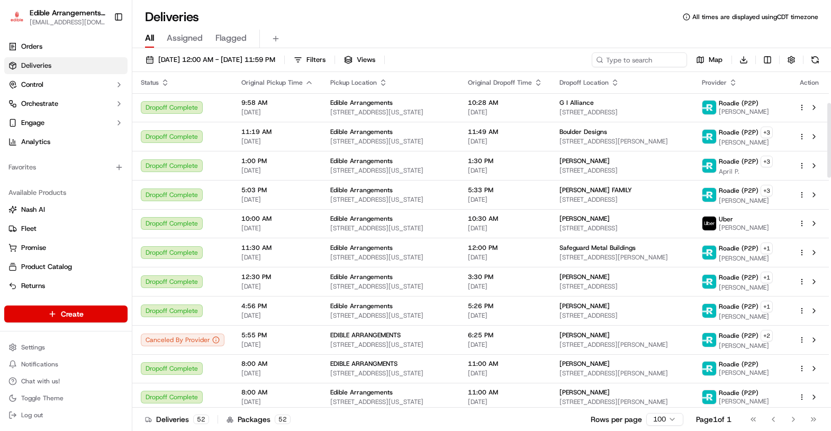
scroll to position [0, 0]
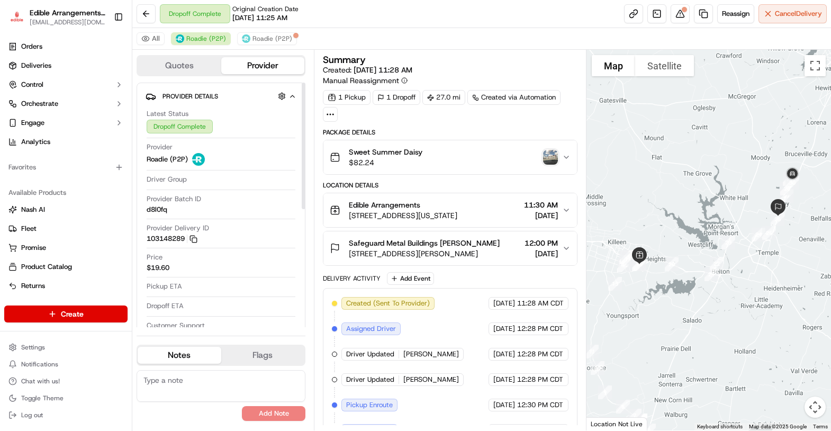
drag, startPoint x: 304, startPoint y: 150, endPoint x: 308, endPoint y: 120, distance: 30.4
click at [305, 120] on div at bounding box center [304, 146] width 4 height 127
click at [195, 236] on icon "button" at bounding box center [194, 239] width 8 height 8
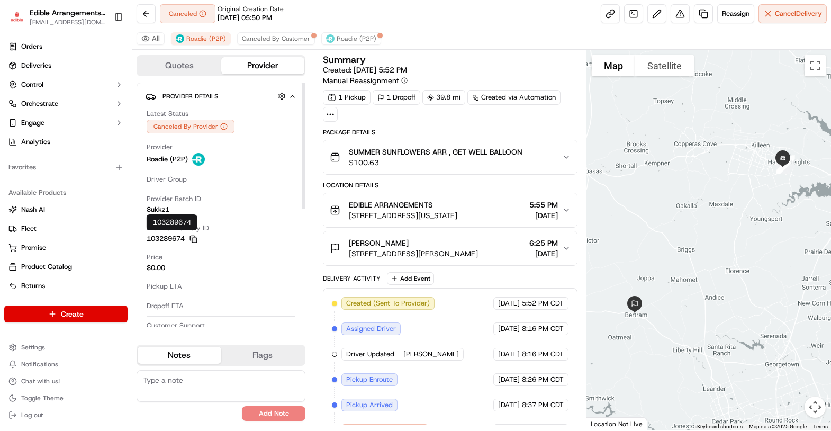
click at [196, 237] on icon "button" at bounding box center [194, 239] width 8 height 8
